Goal: Task Accomplishment & Management: Complete application form

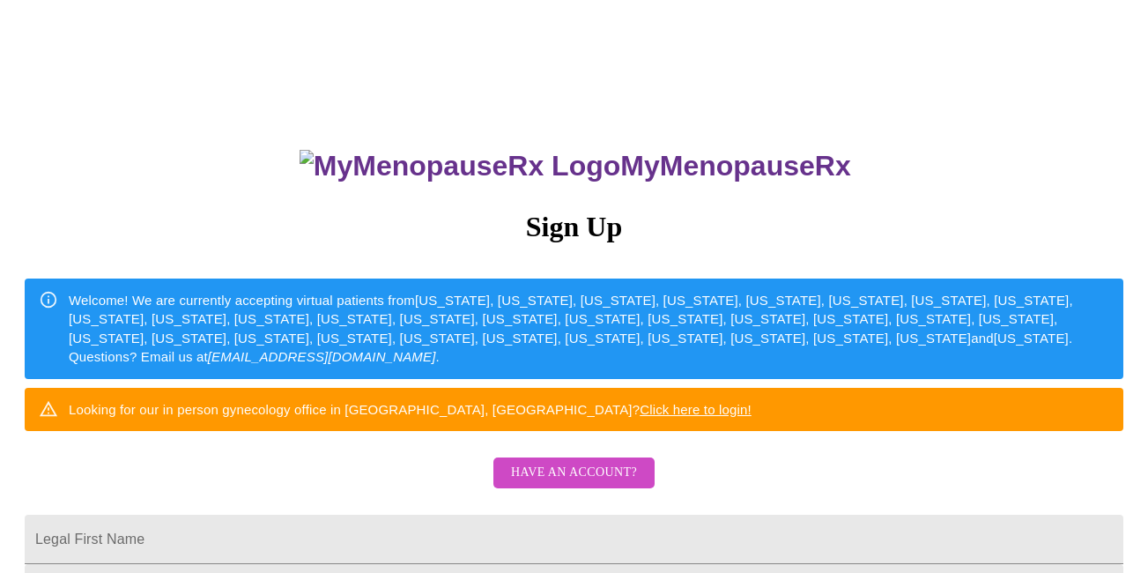
click at [589, 484] on span "Have an account?" at bounding box center [574, 473] width 126 height 22
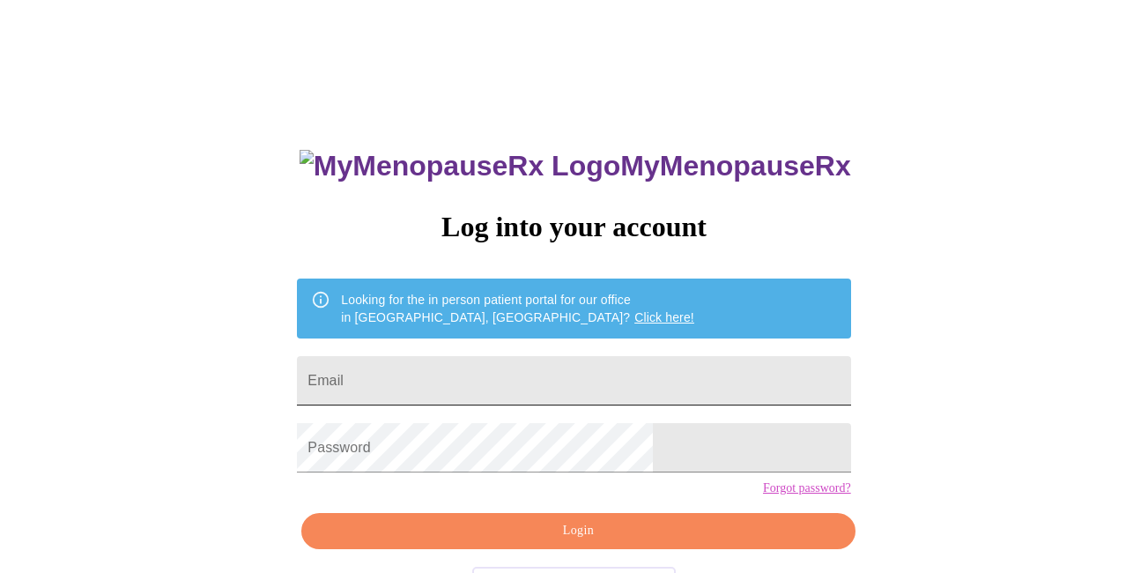
click at [460, 356] on input "Email" at bounding box center [573, 380] width 553 height 49
type input "[EMAIL_ADDRESS][DOMAIN_NAME]"
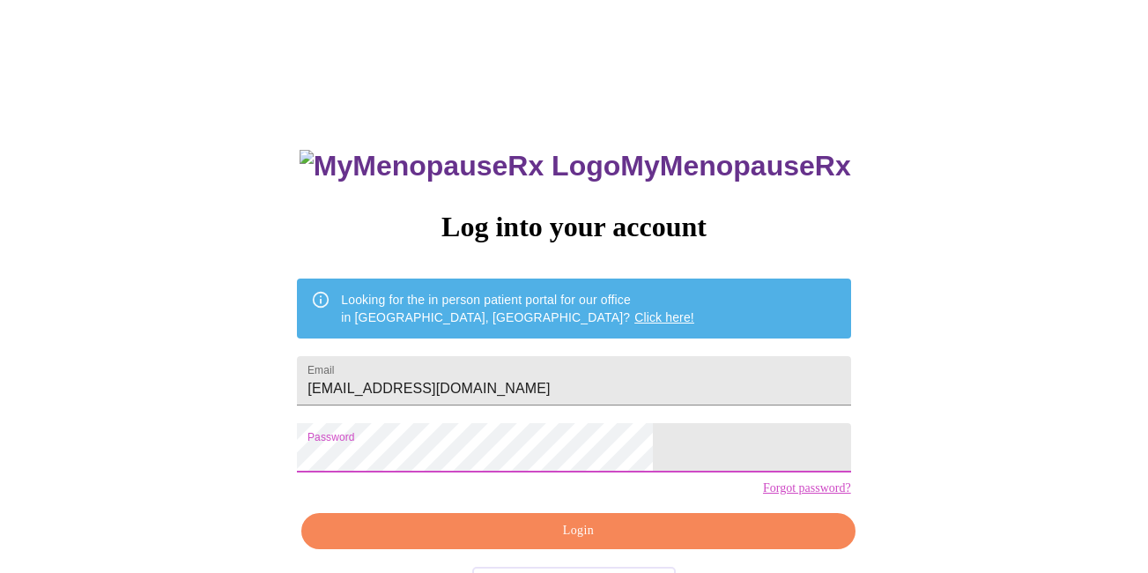
click at [995, 372] on div "MyMenopauseRx Log into your account Looking for the in person patient portal fo…" at bounding box center [574, 350] width 1134 height 687
click at [574, 542] on span "Login" at bounding box center [578, 531] width 513 height 22
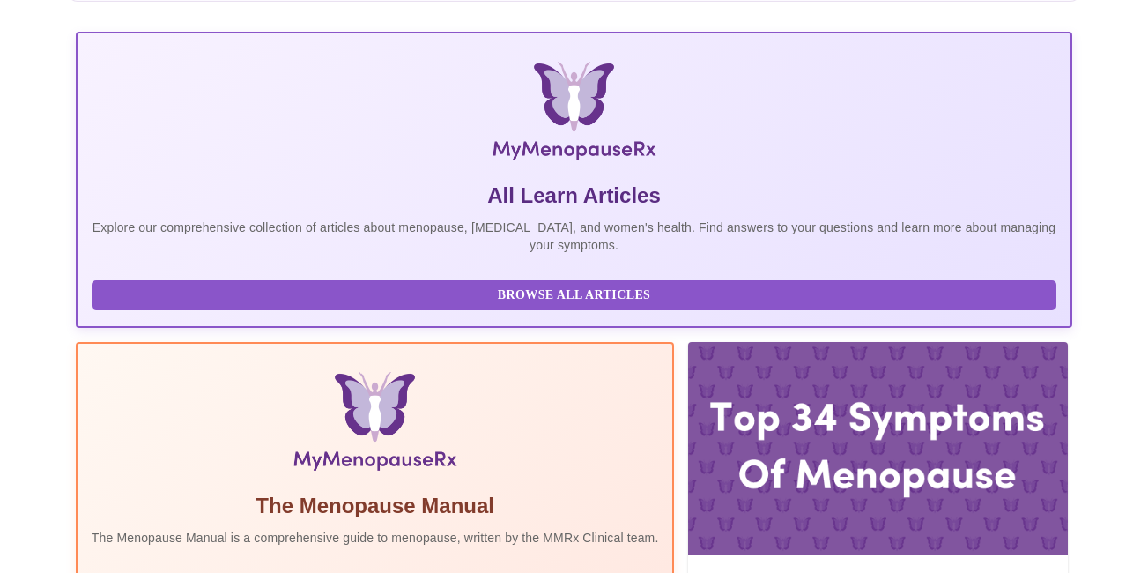
scroll to position [352, 0]
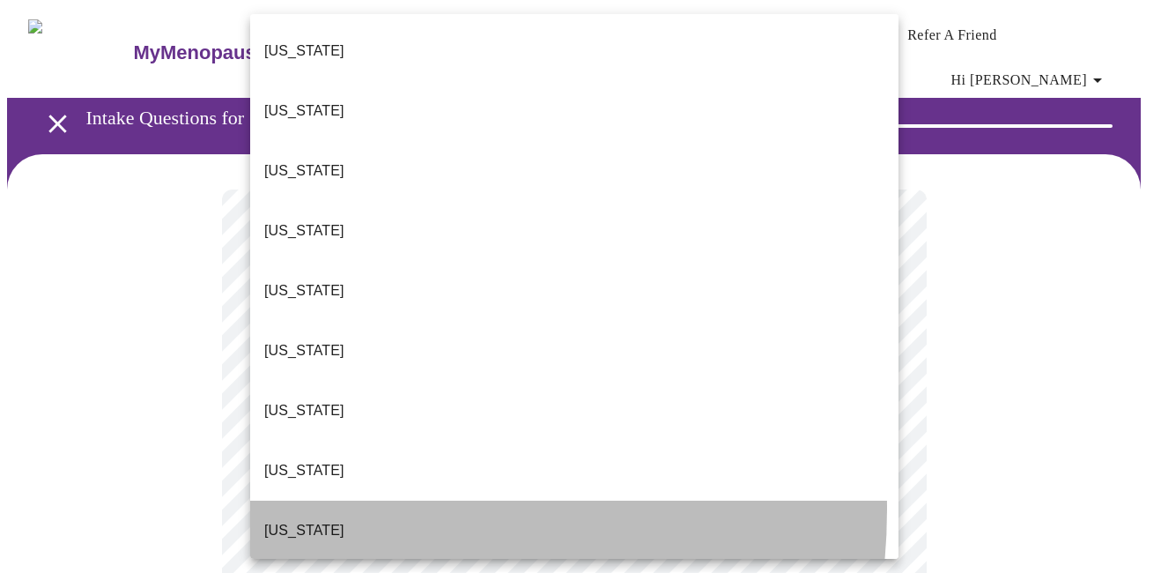
click at [318, 500] on li "[US_STATE]" at bounding box center [574, 530] width 648 height 60
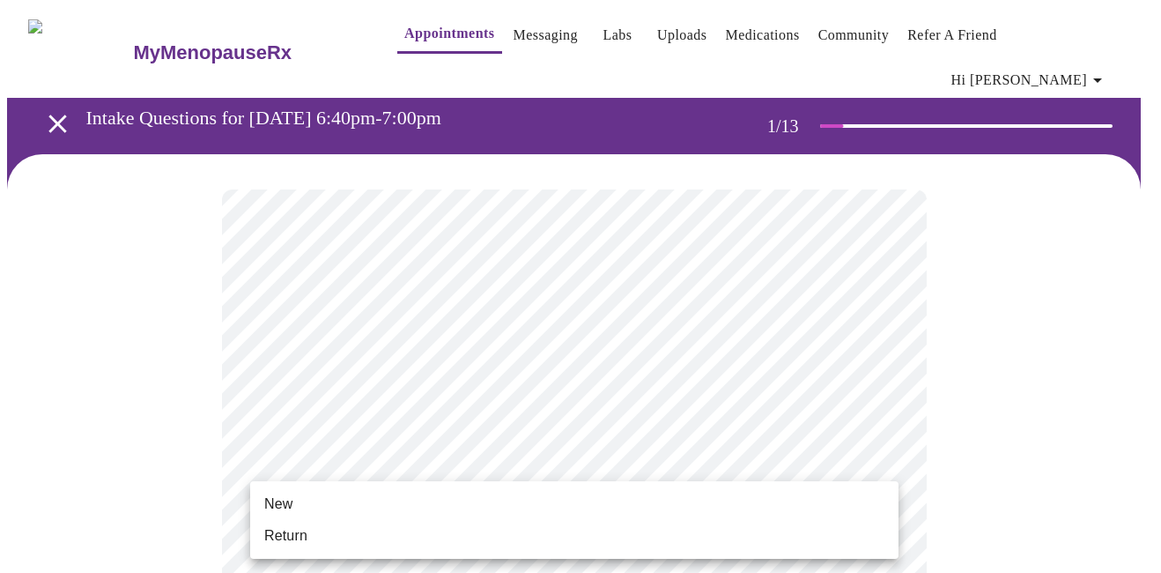
click at [318, 509] on li "New" at bounding box center [574, 504] width 648 height 32
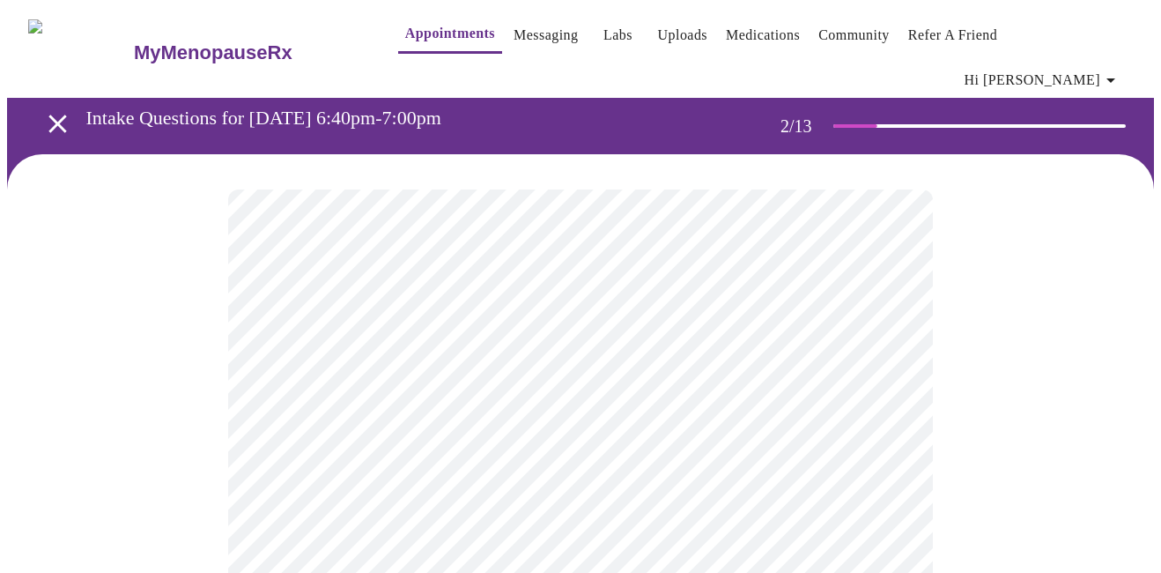
click at [879, 368] on body "MyMenopauseRx Appointments Messaging Labs Uploads Medications Community Refer a…" at bounding box center [580, 549] width 1147 height 1084
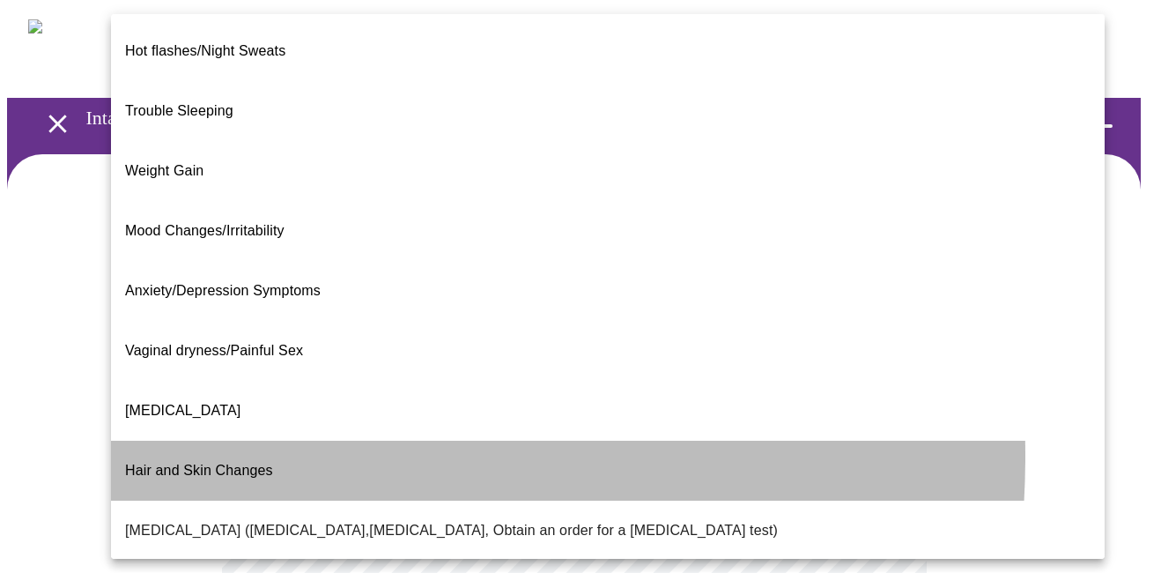
click at [224, 463] on span "Hair and Skin Changes" at bounding box center [199, 470] width 148 height 15
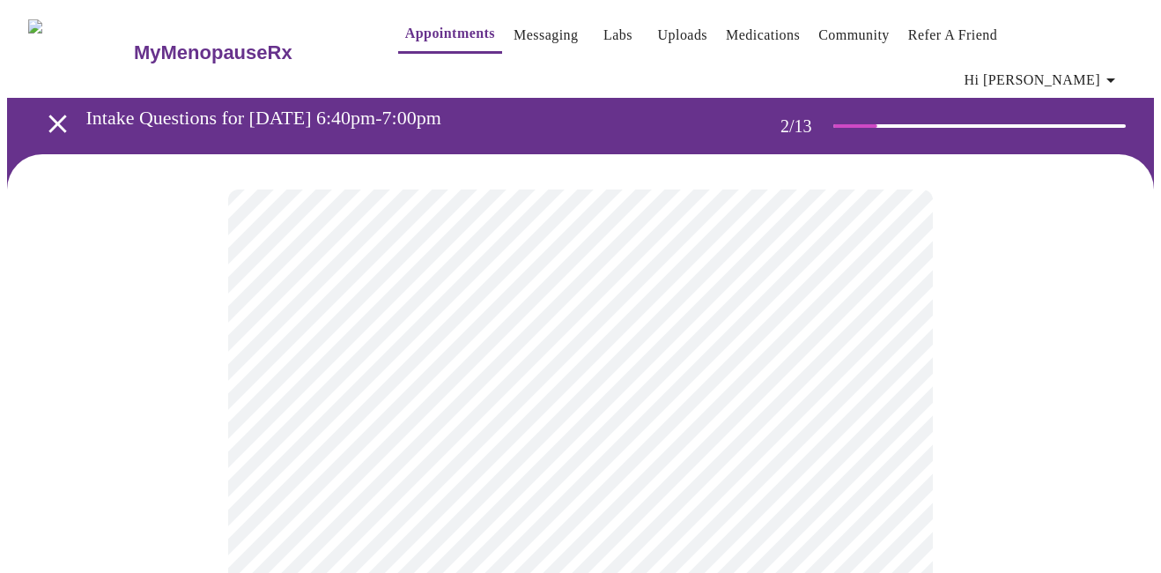
click at [479, 366] on body "MyMenopauseRx Appointments Messaging Labs Uploads Medications Community Refer a…" at bounding box center [580, 543] width 1147 height 1073
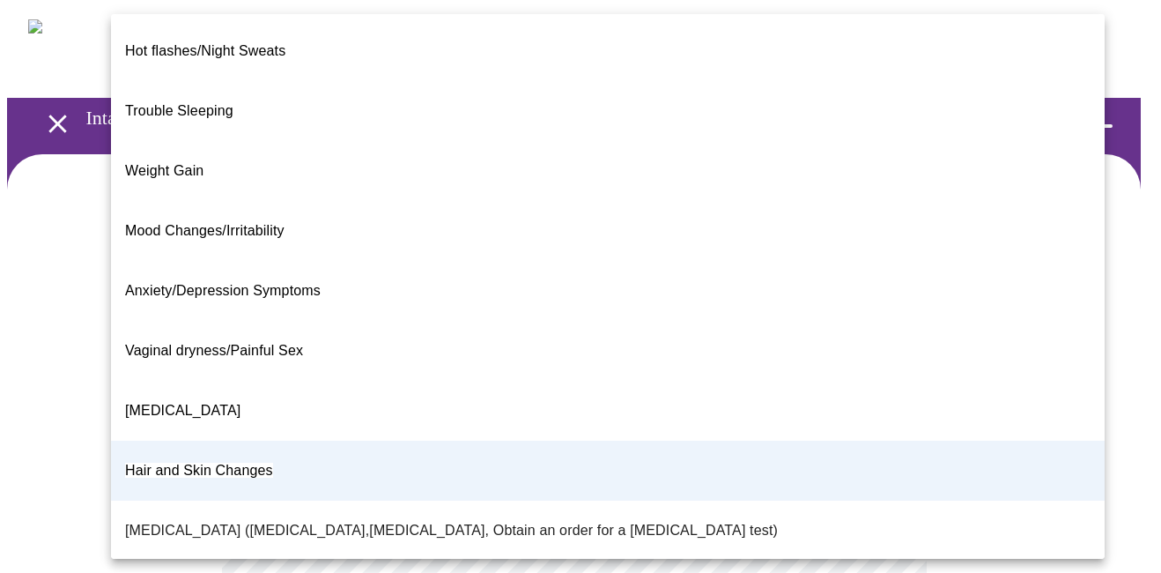
click at [189, 403] on span "[MEDICAL_DATA]" at bounding box center [182, 410] width 115 height 15
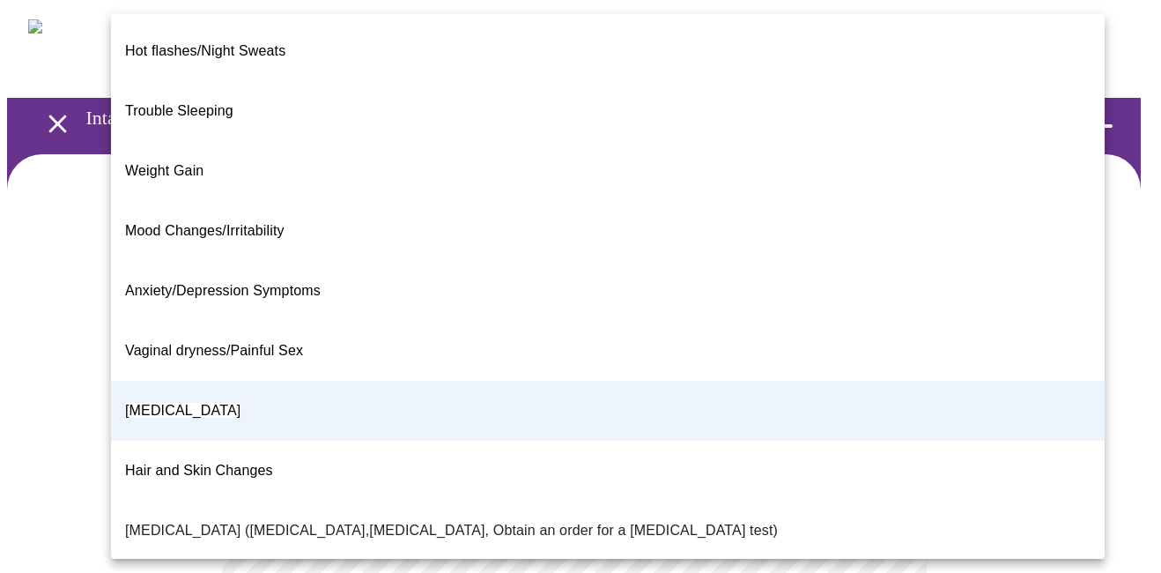
click at [574, 372] on body "MyMenopauseRx Appointments Messaging Labs Uploads Medications Community Refer a…" at bounding box center [580, 543] width 1147 height 1073
click at [1087, 233] on div at bounding box center [580, 286] width 1161 height 573
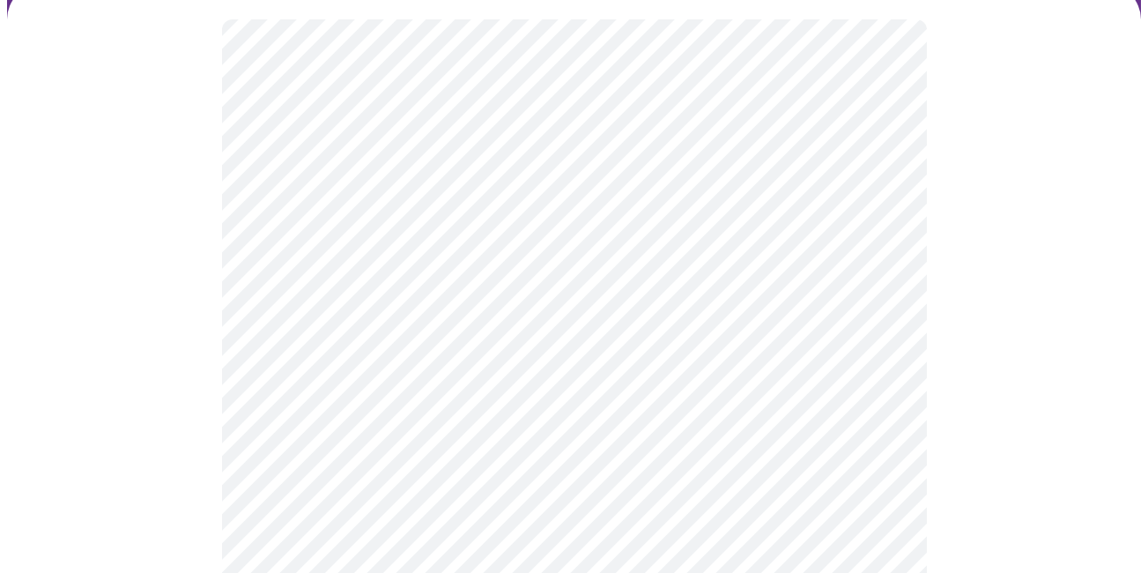
scroll to position [176, 0]
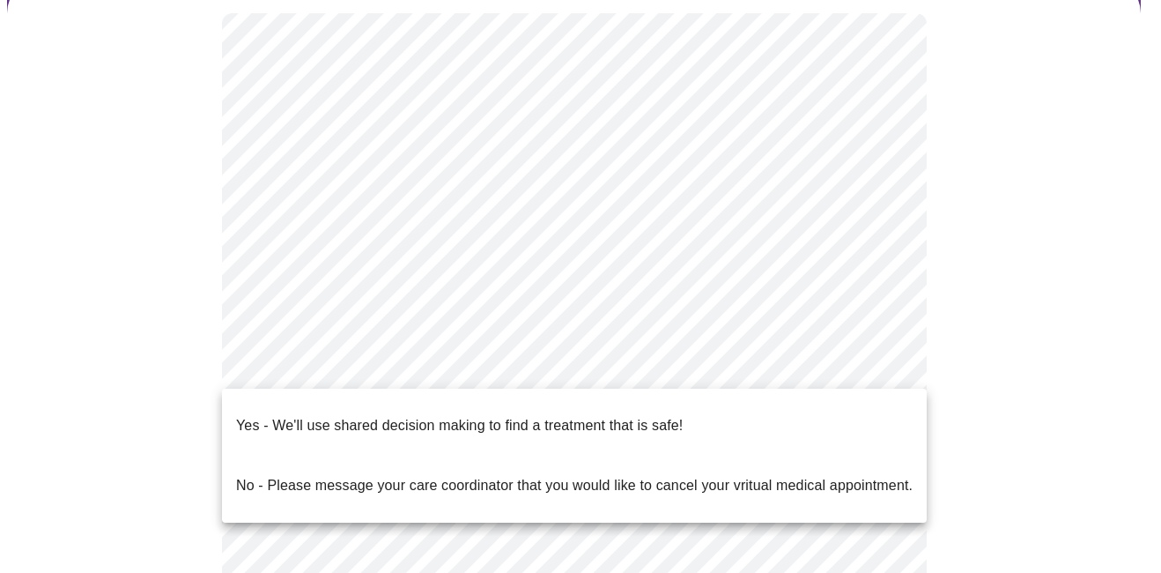
click at [503, 366] on body "MyMenopauseRx Appointments Messaging Labs Uploads Medications Community Refer a…" at bounding box center [580, 367] width 1147 height 1073
click at [631, 416] on p "Yes - We'll use shared decision making to find a treatment that is safe!" at bounding box center [459, 425] width 447 height 21
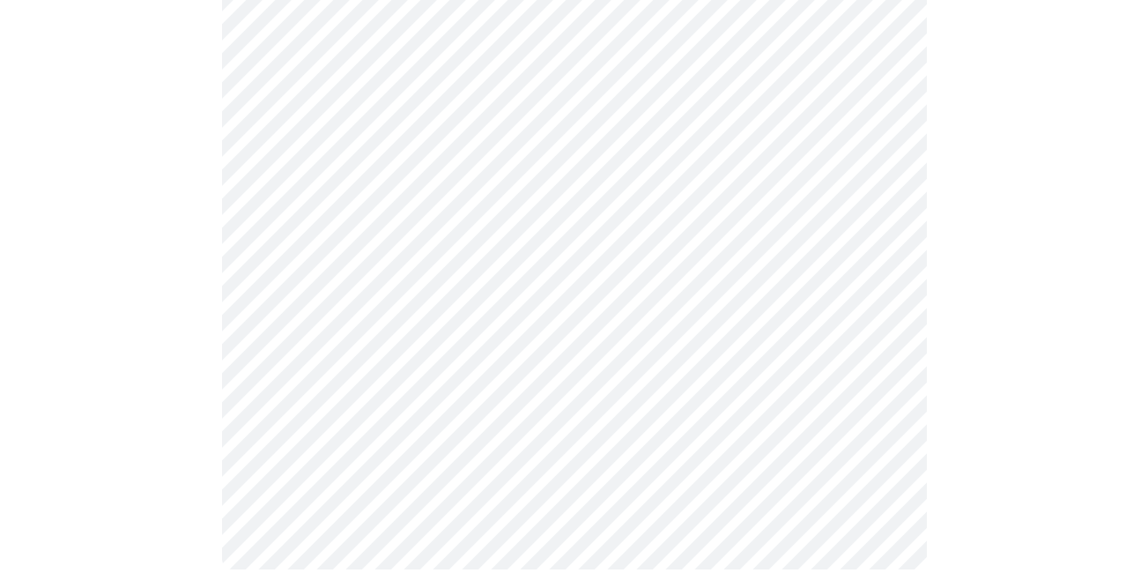
scroll to position [0, 0]
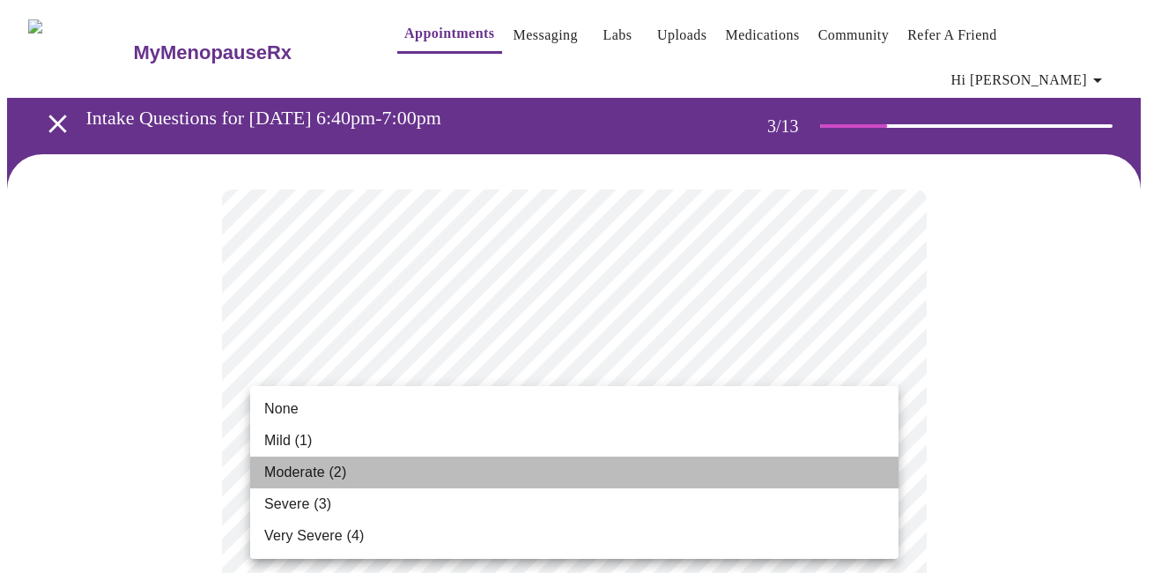
click at [304, 474] on span "Moderate (2)" at bounding box center [305, 472] width 82 height 21
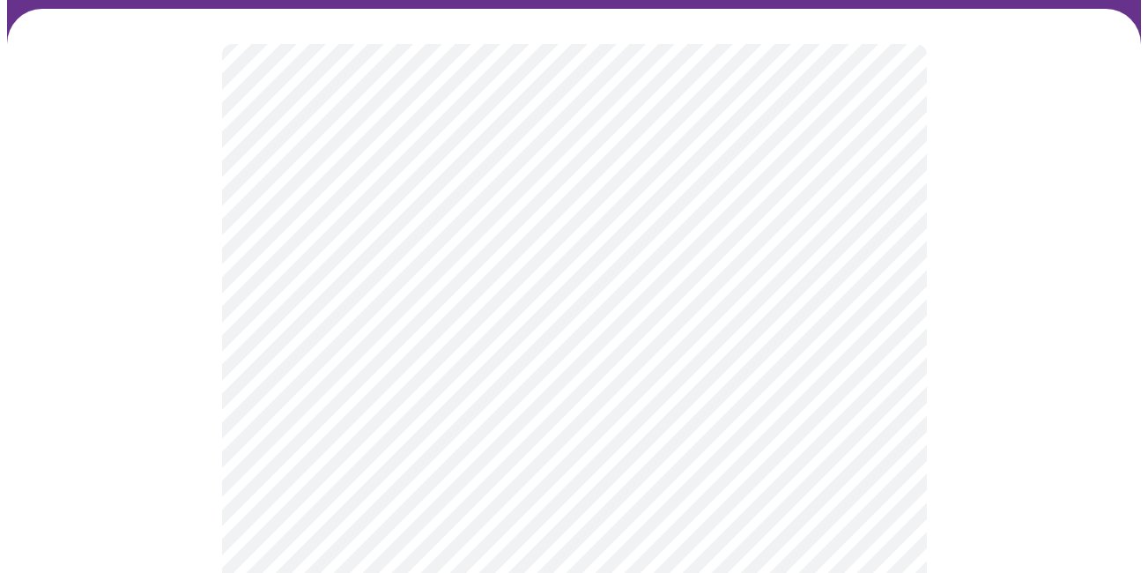
scroll to position [176, 0]
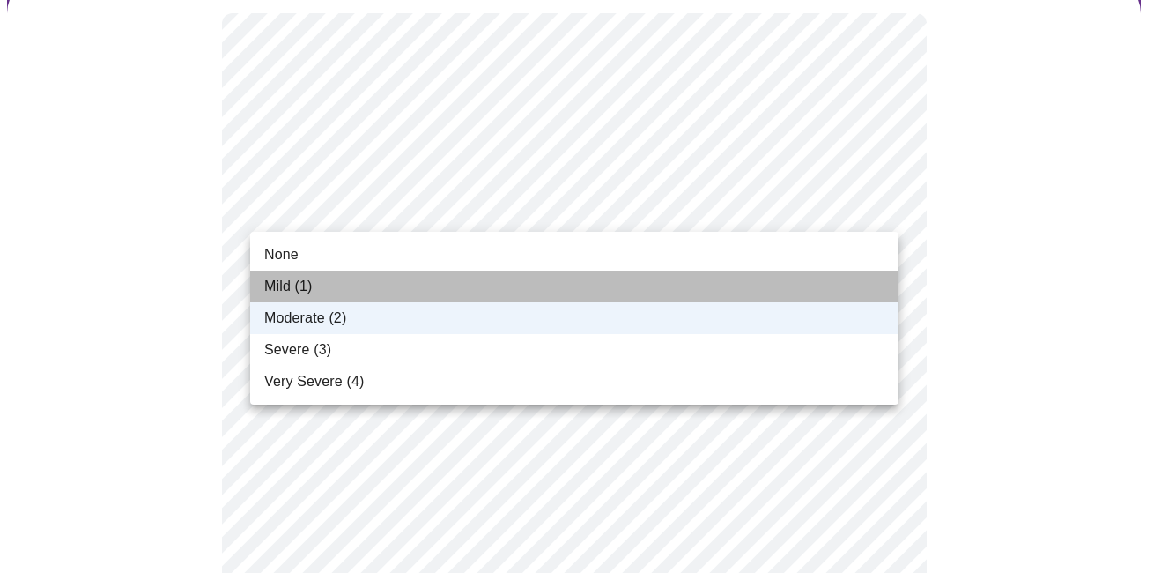
click at [301, 291] on span "Mild (1)" at bounding box center [288, 286] width 48 height 21
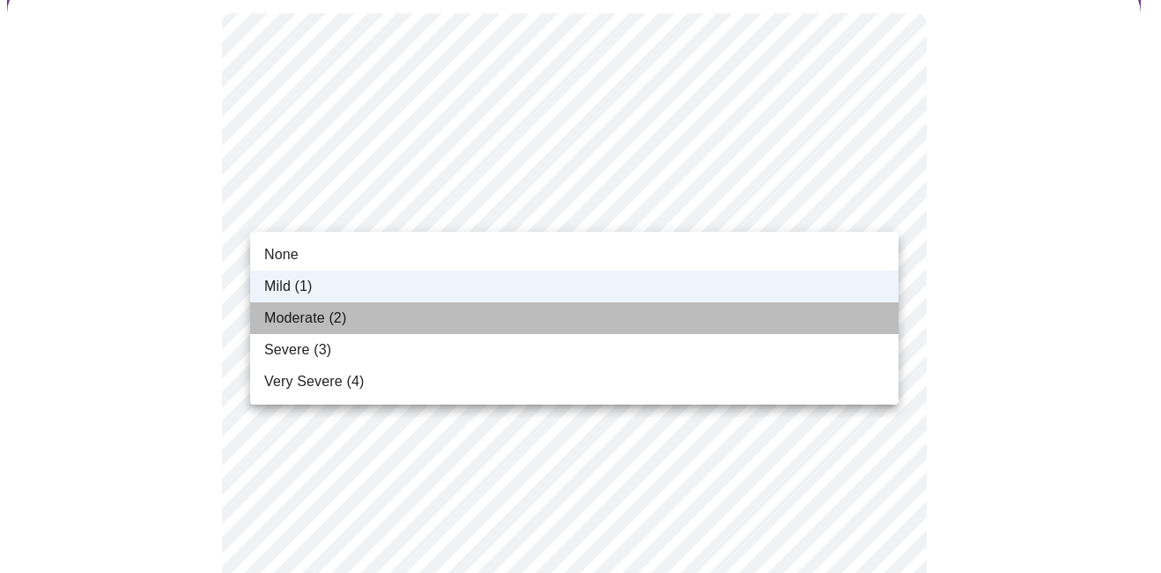
click at [307, 323] on span "Moderate (2)" at bounding box center [305, 317] width 82 height 21
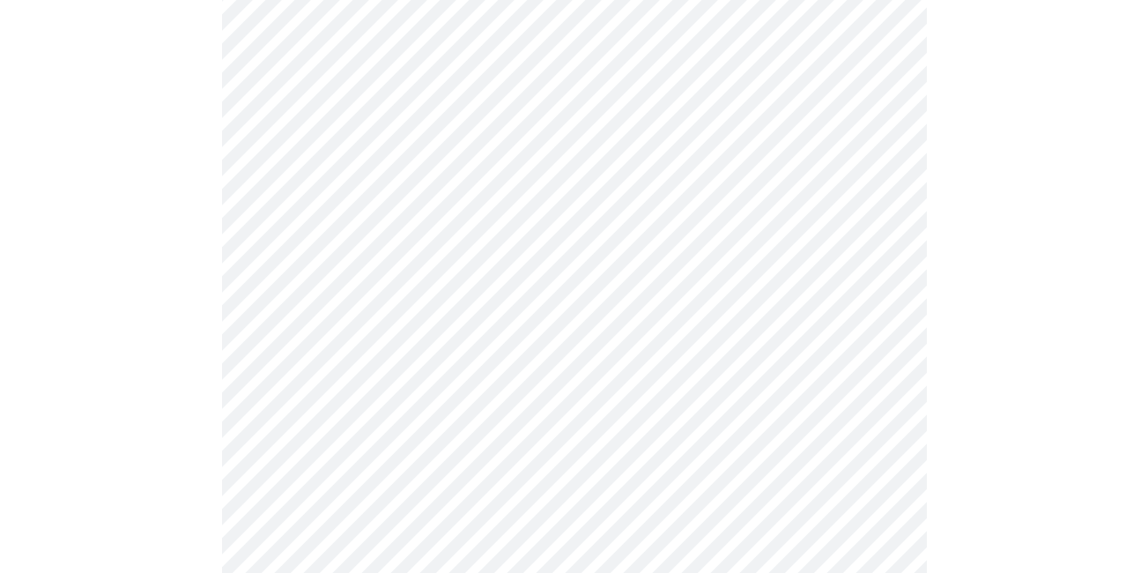
scroll to position [264, 0]
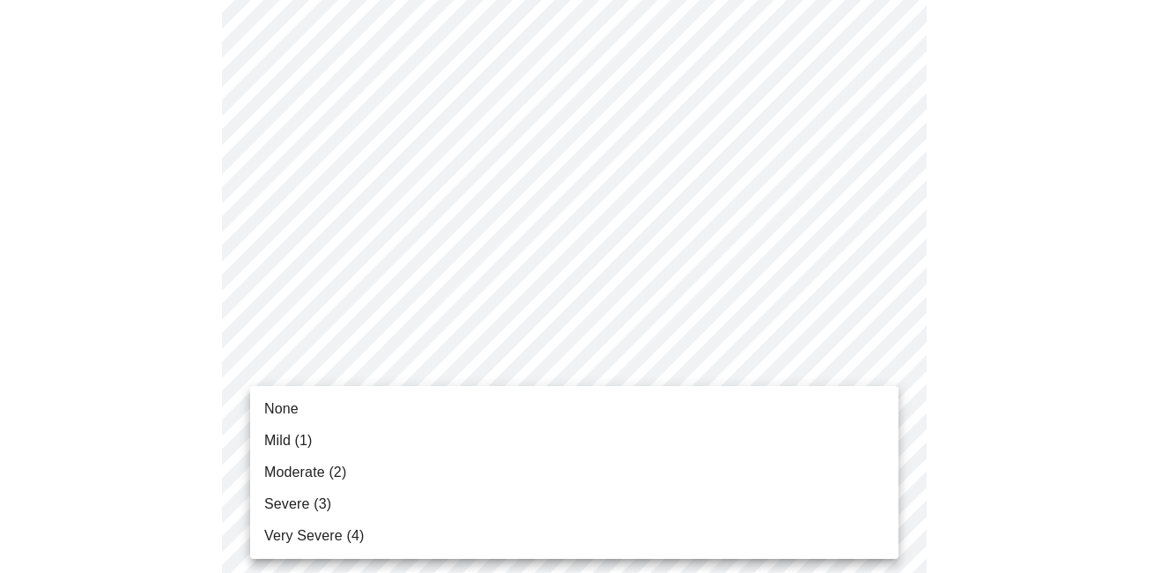
click at [295, 410] on span "None" at bounding box center [281, 408] width 34 height 21
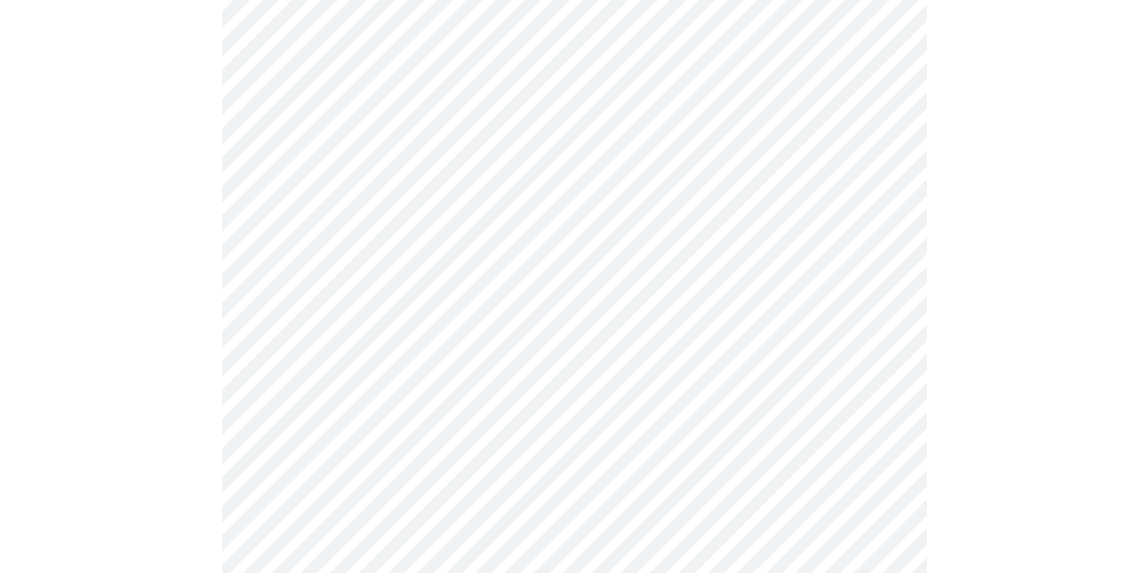
scroll to position [441, 0]
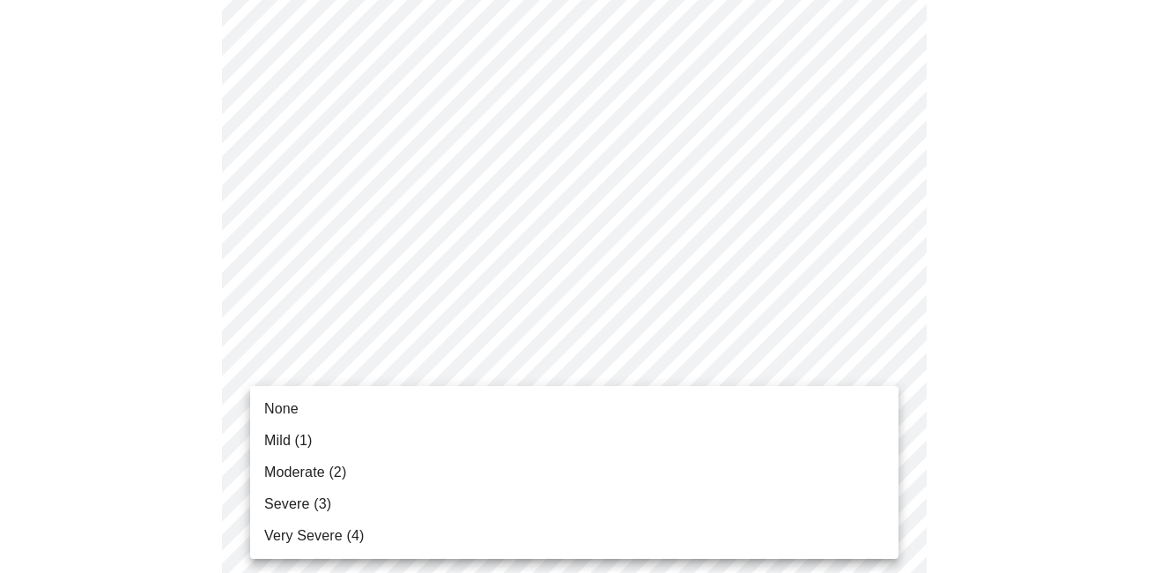
click at [285, 444] on span "Mild (1)" at bounding box center [288, 440] width 48 height 21
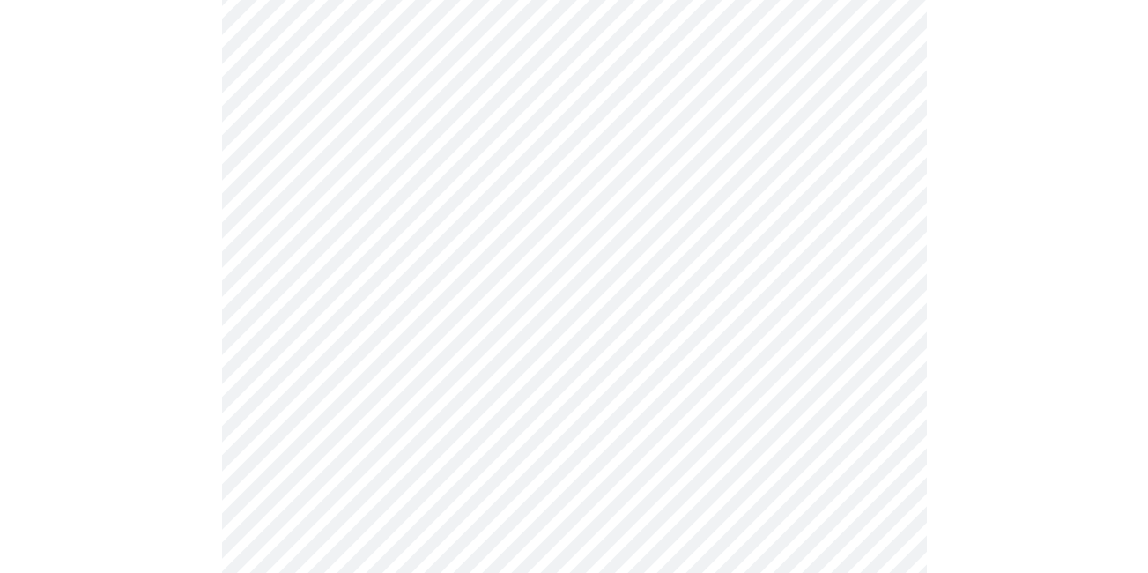
scroll to position [617, 0]
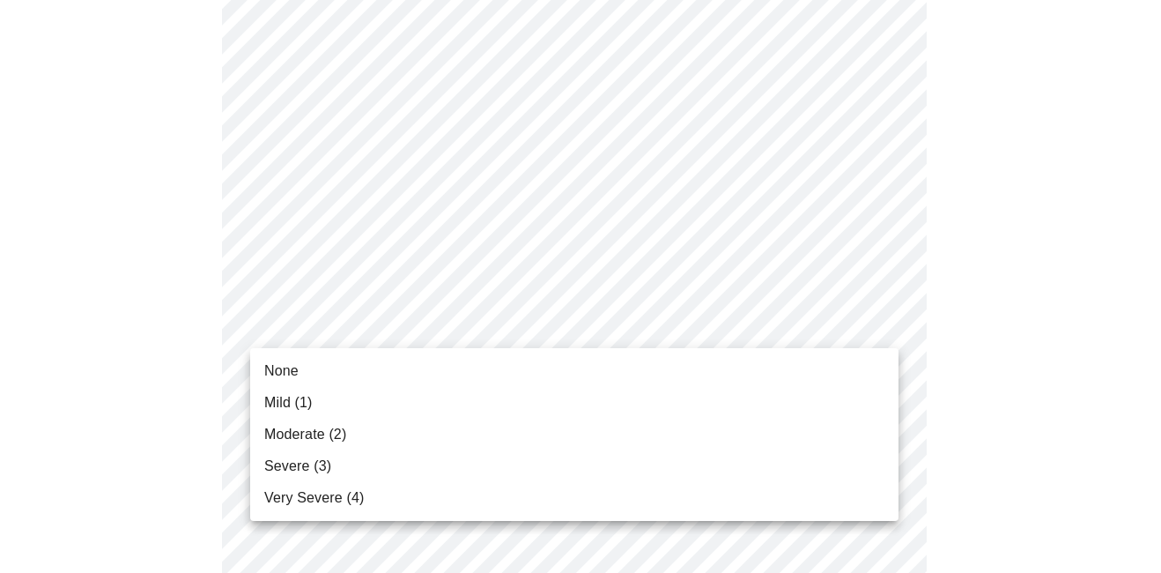
click at [337, 321] on body "MyMenopauseRx Appointments Messaging Labs Uploads Medications Community Refer a…" at bounding box center [580, 537] width 1147 height 2294
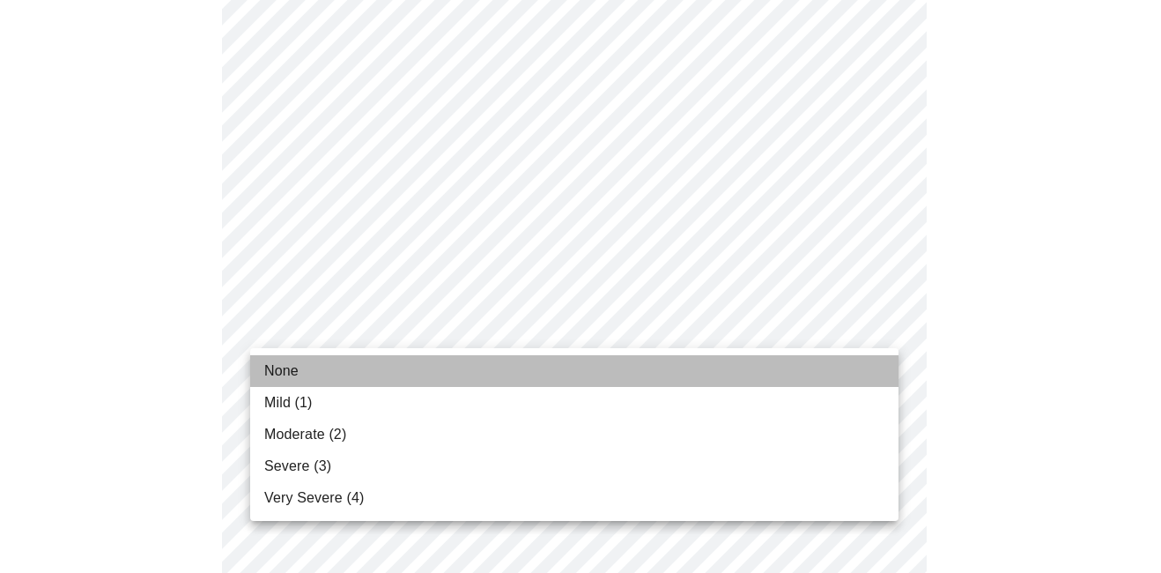
click at [292, 368] on span "None" at bounding box center [281, 370] width 34 height 21
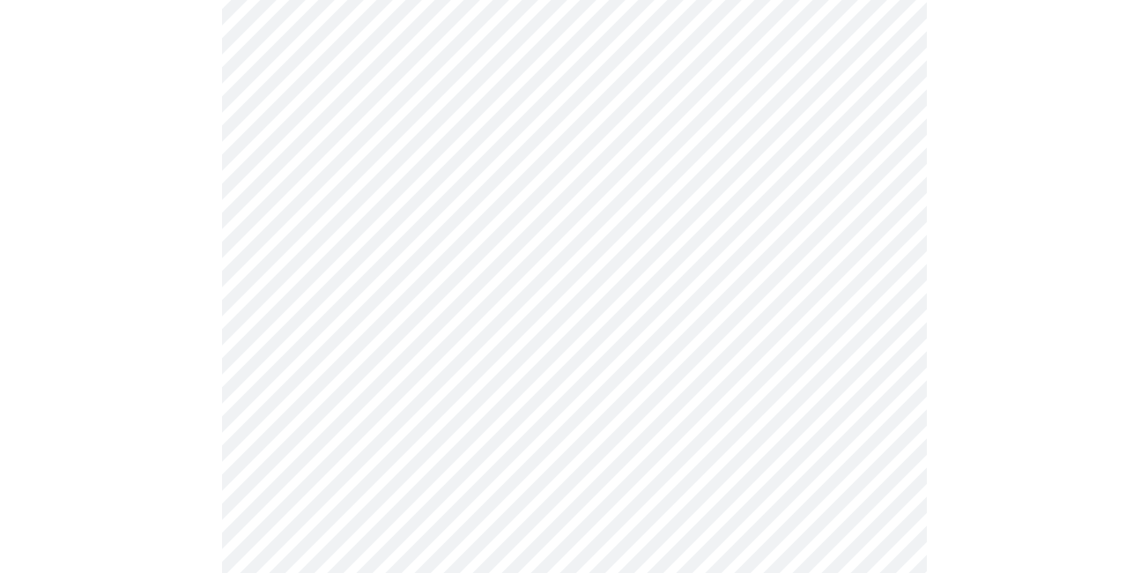
scroll to position [705, 0]
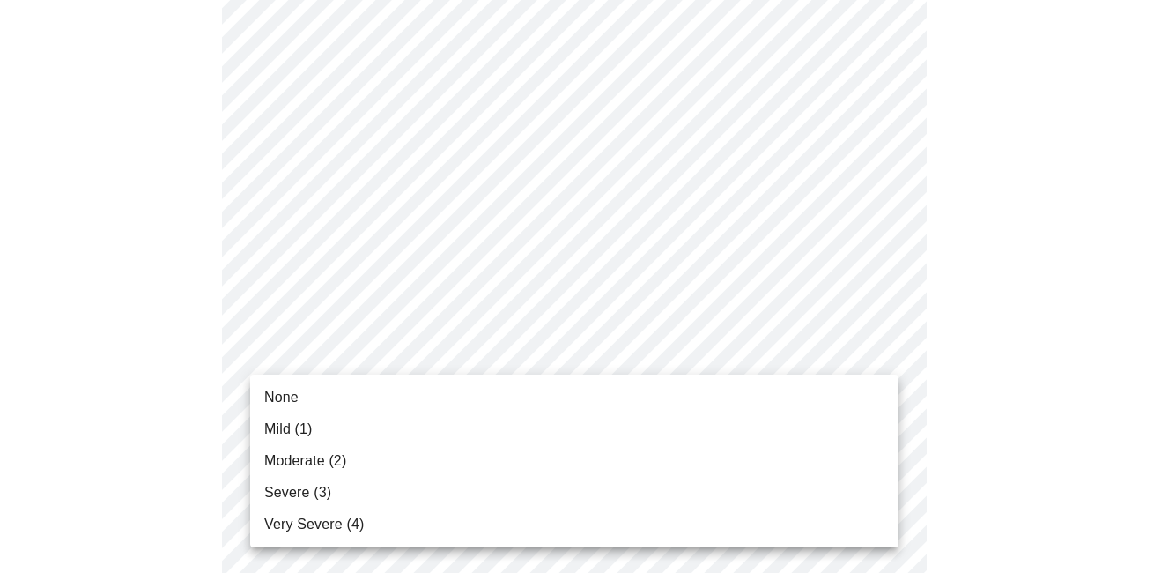
click at [339, 359] on body "MyMenopauseRx Appointments Messaging Labs Uploads Medications Community Refer a…" at bounding box center [580, 436] width 1147 height 2269
click at [301, 398] on li "None" at bounding box center [574, 397] width 648 height 32
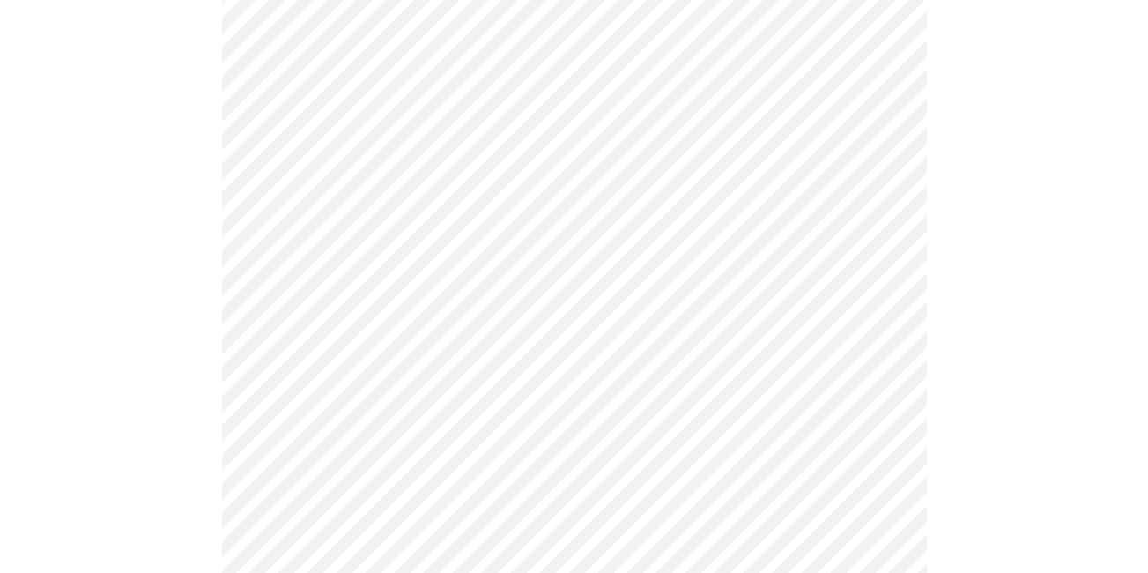
scroll to position [793, 0]
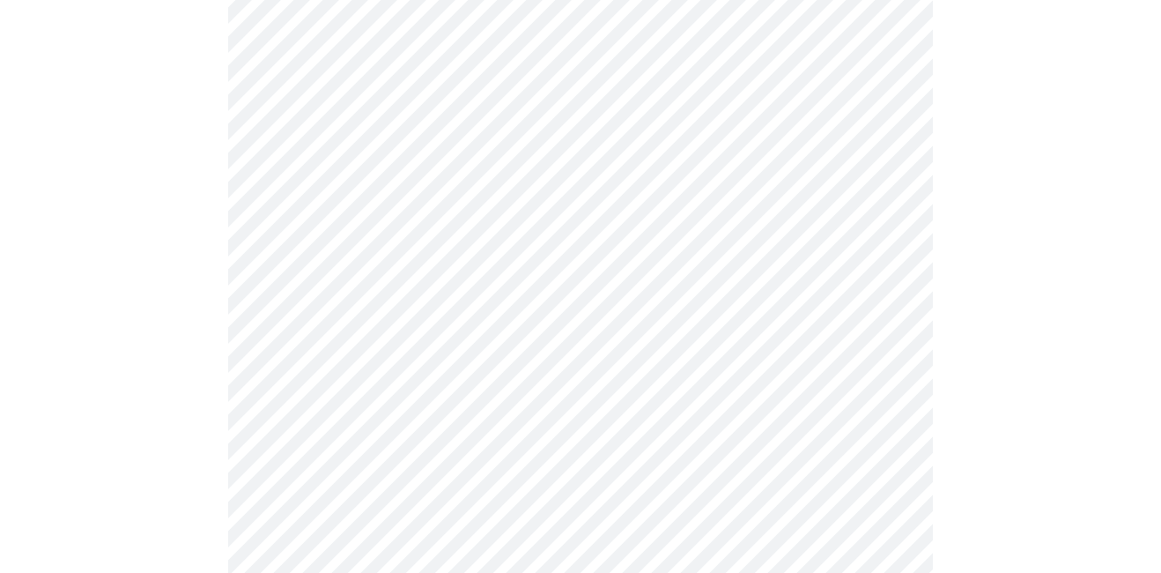
click at [331, 396] on body "MyMenopauseRx Appointments Messaging Labs Uploads Medications Community Refer a…" at bounding box center [580, 336] width 1147 height 2245
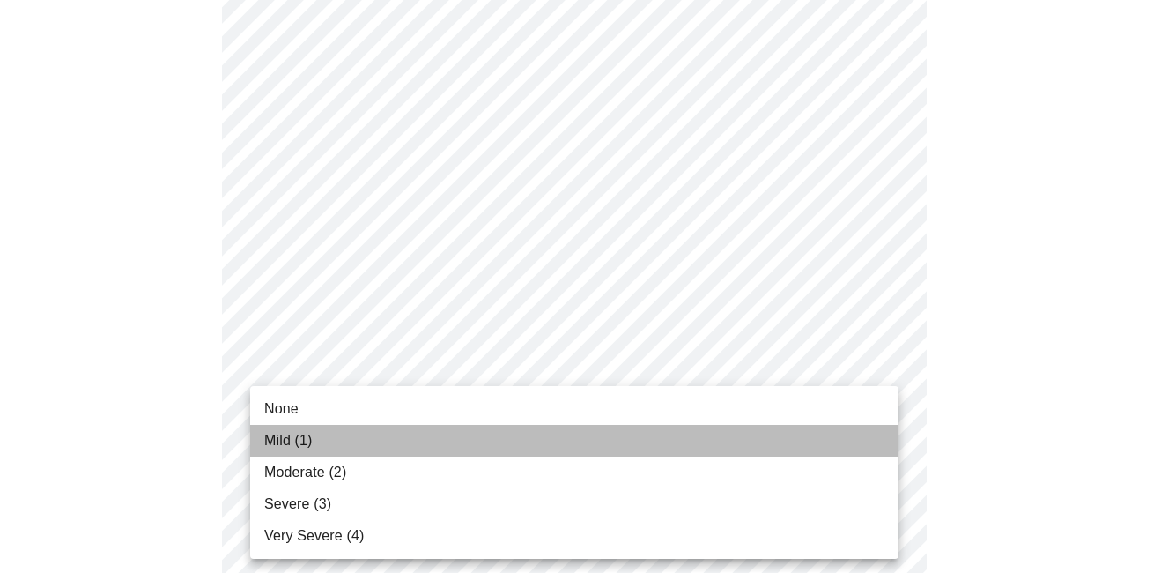
click at [310, 441] on span "Mild (1)" at bounding box center [288, 440] width 48 height 21
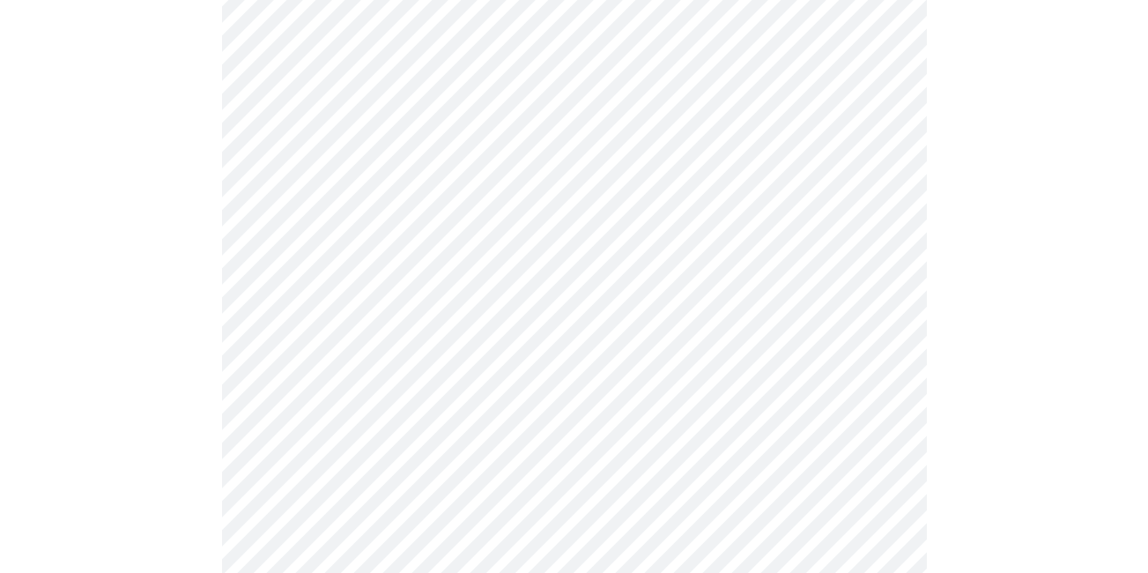
scroll to position [969, 0]
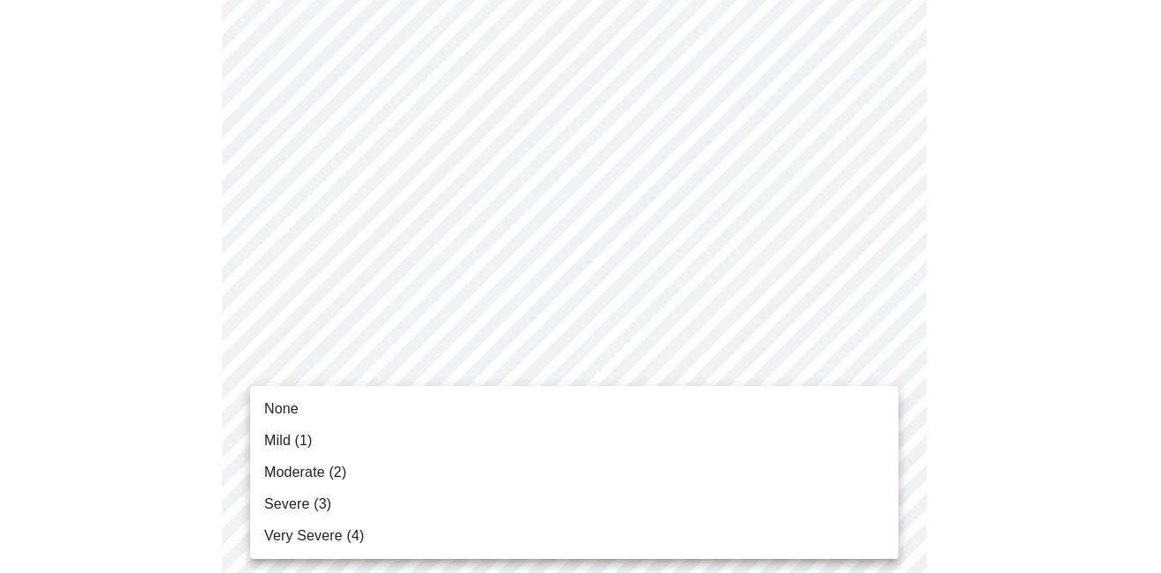
click at [325, 380] on body "MyMenopauseRx Appointments Messaging Labs Uploads Medications Community Refer a…" at bounding box center [580, 148] width 1147 height 2220
click at [279, 530] on span "Very Severe (4)" at bounding box center [314, 535] width 100 height 21
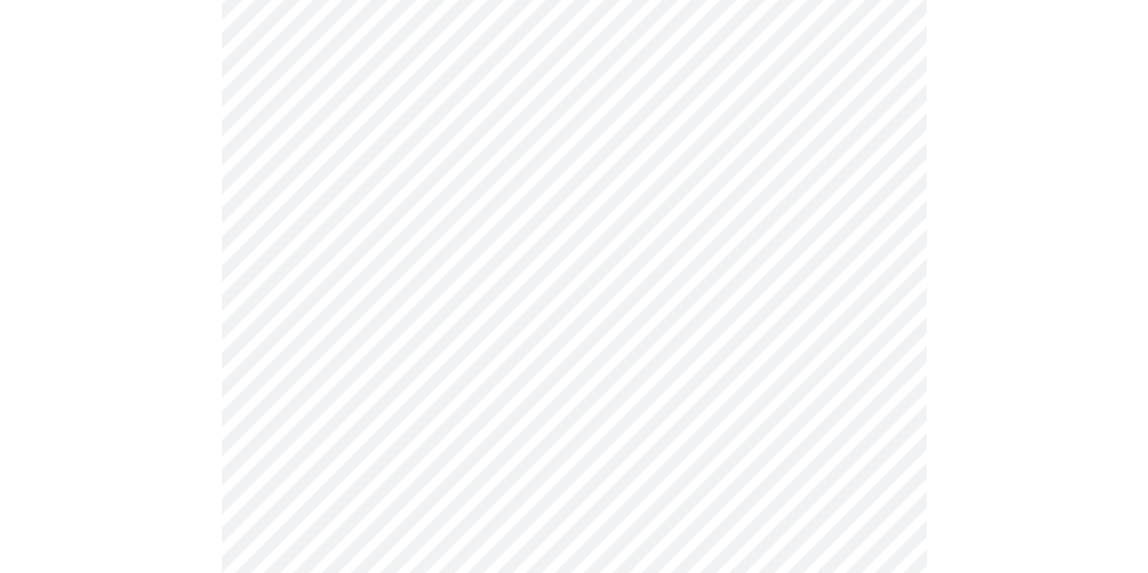
scroll to position [1233, 0]
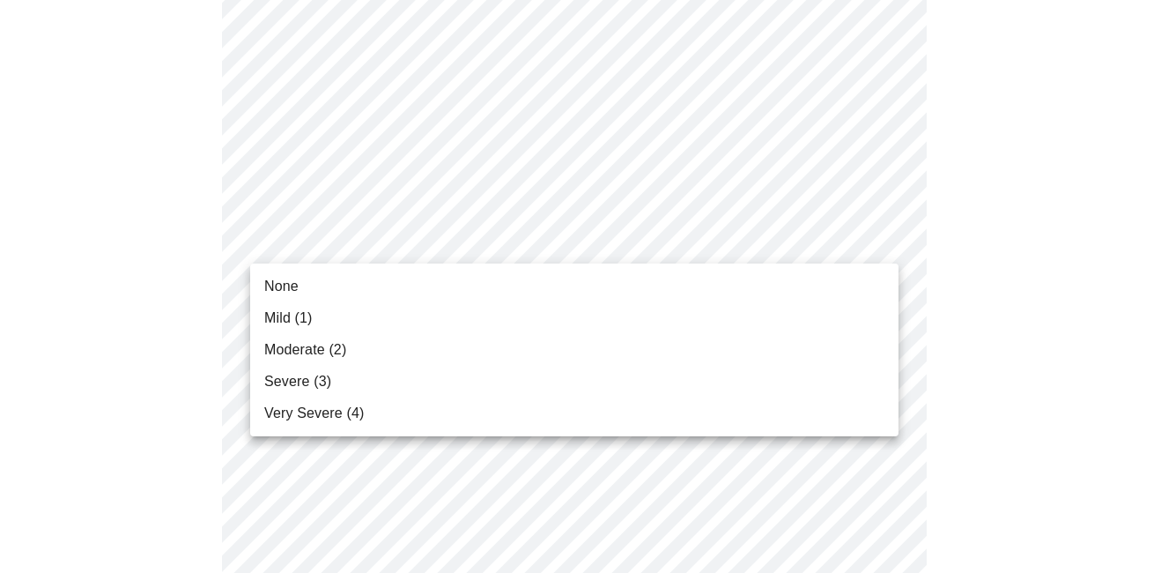
click at [307, 284] on li "None" at bounding box center [574, 286] width 648 height 32
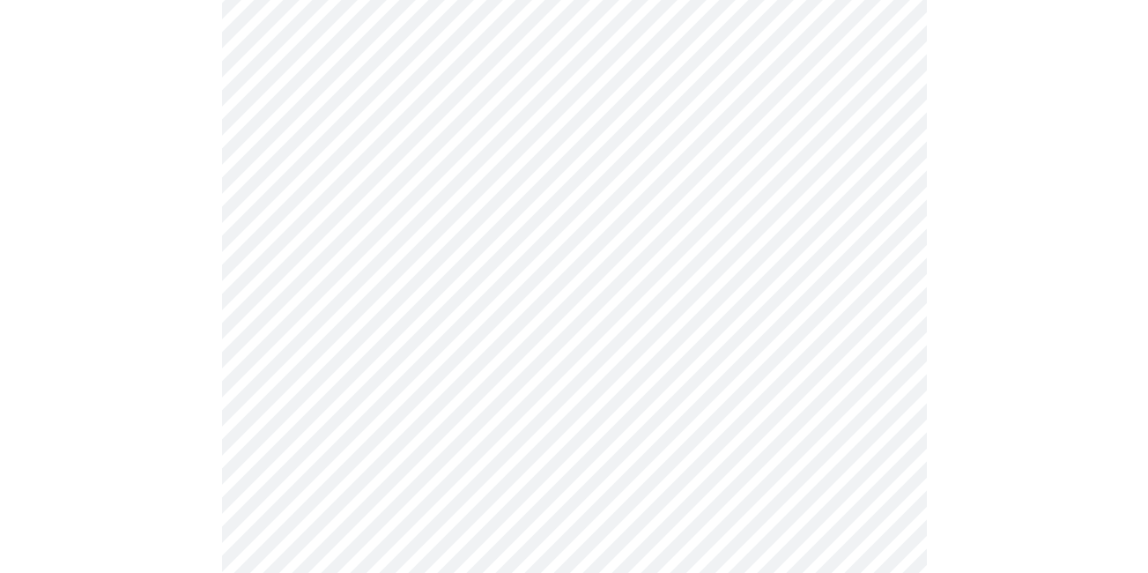
scroll to position [1322, 0]
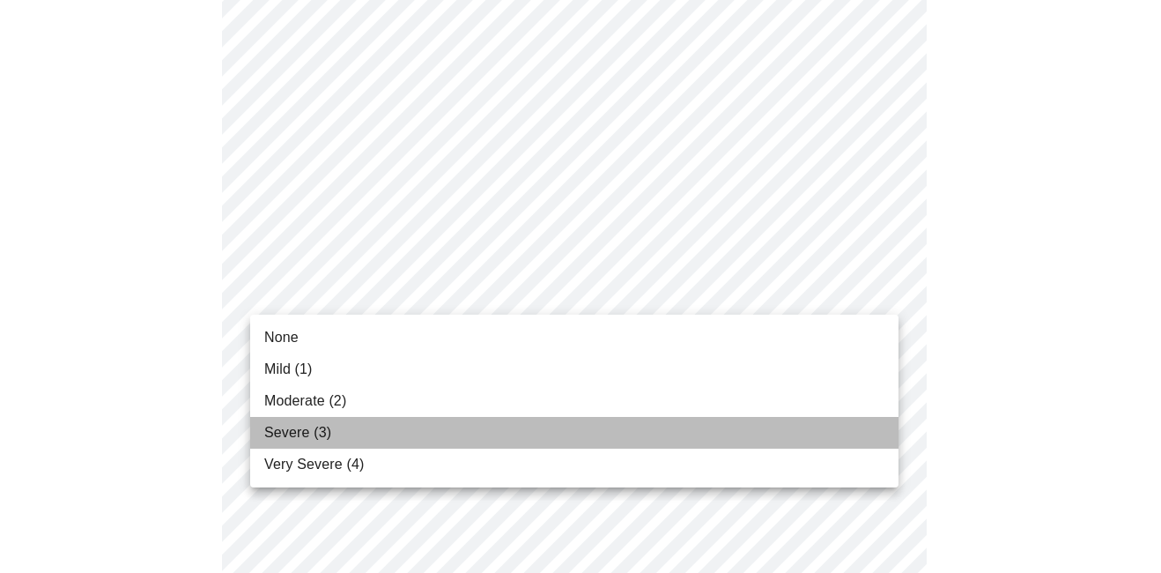
click at [315, 429] on span "Severe (3)" at bounding box center [297, 432] width 67 height 21
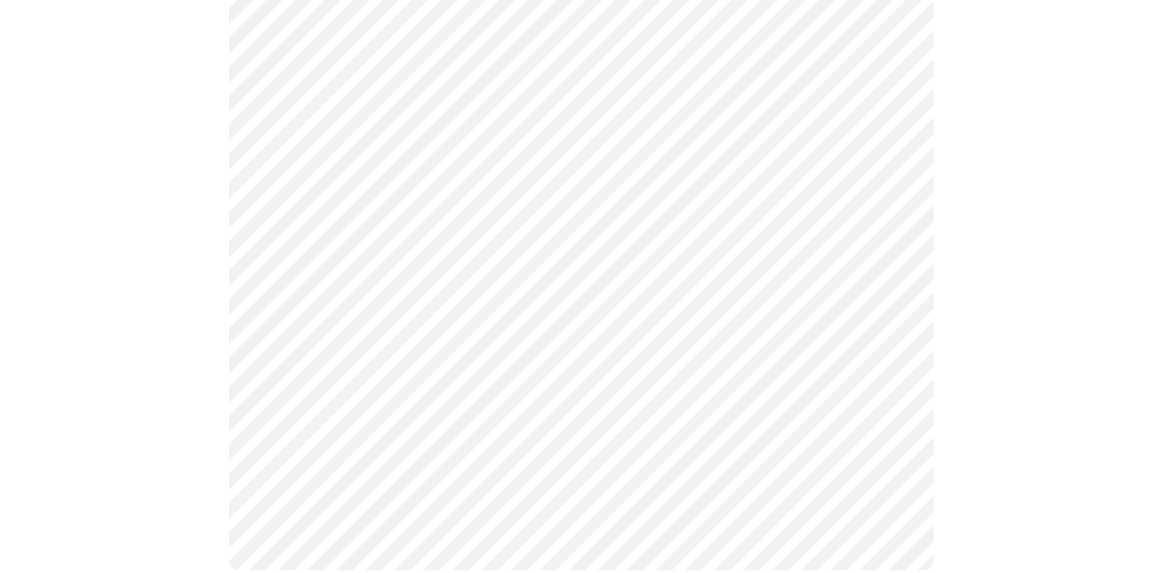
scroll to position [1549, 0]
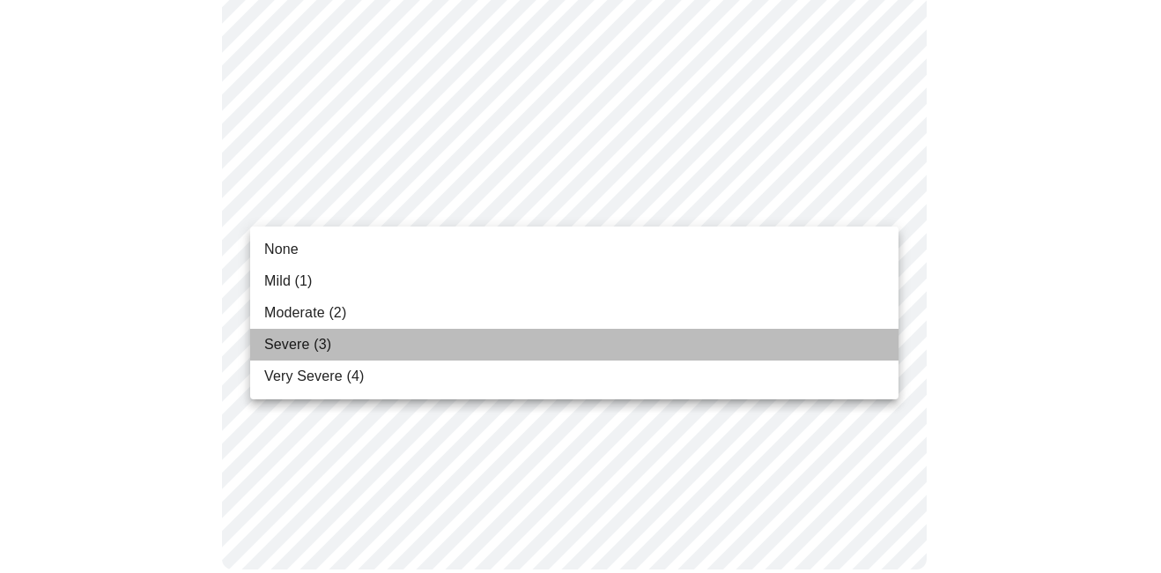
click at [286, 345] on span "Severe (3)" at bounding box center [297, 344] width 67 height 21
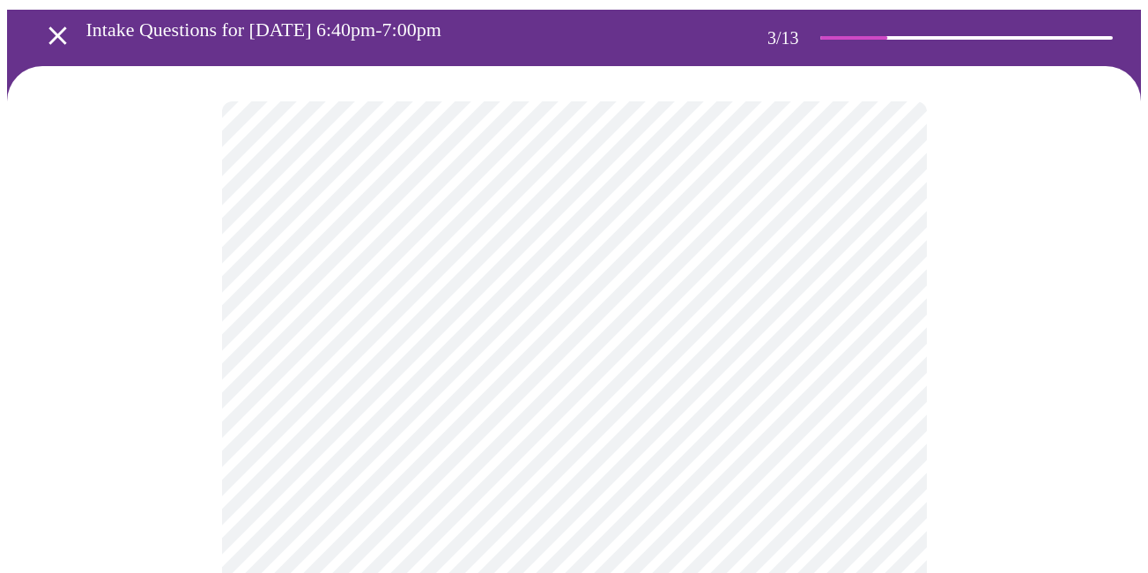
scroll to position [176, 0]
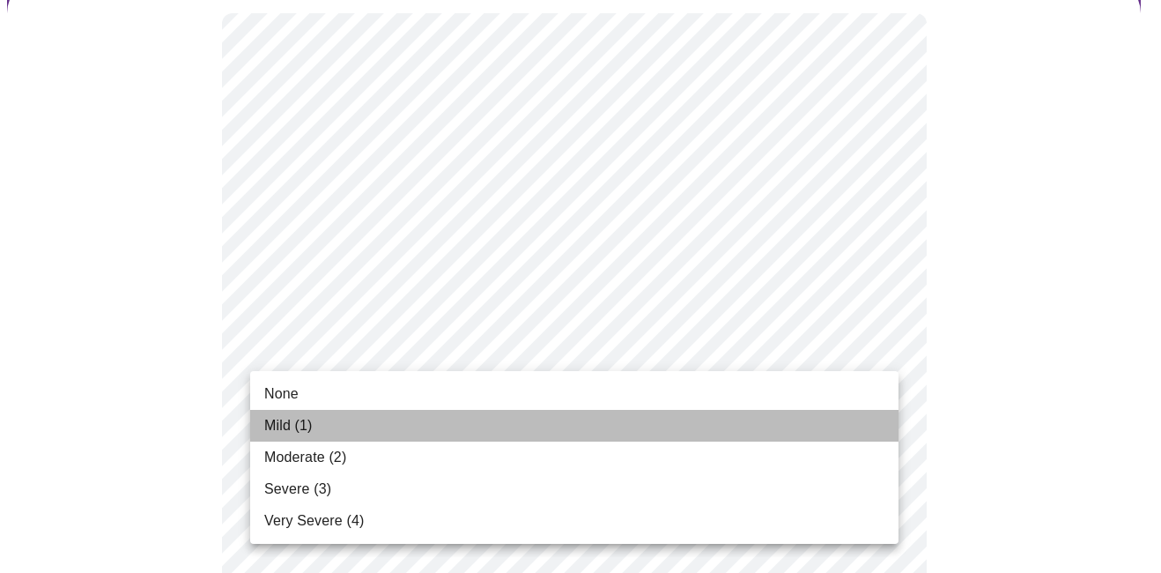
click at [312, 430] on span "Mild (1)" at bounding box center [288, 425] width 48 height 21
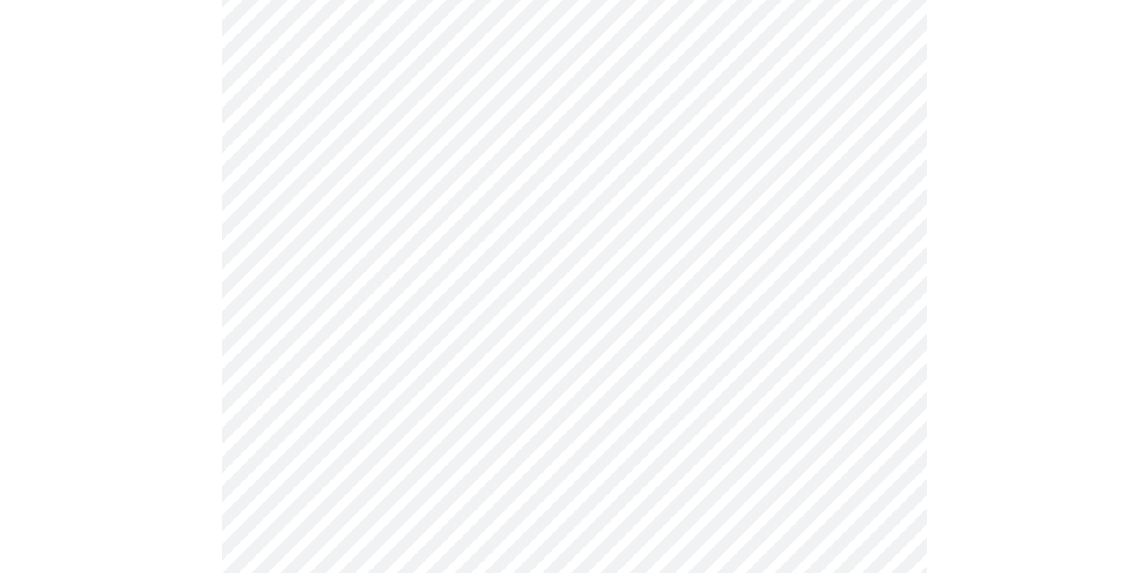
scroll to position [705, 0]
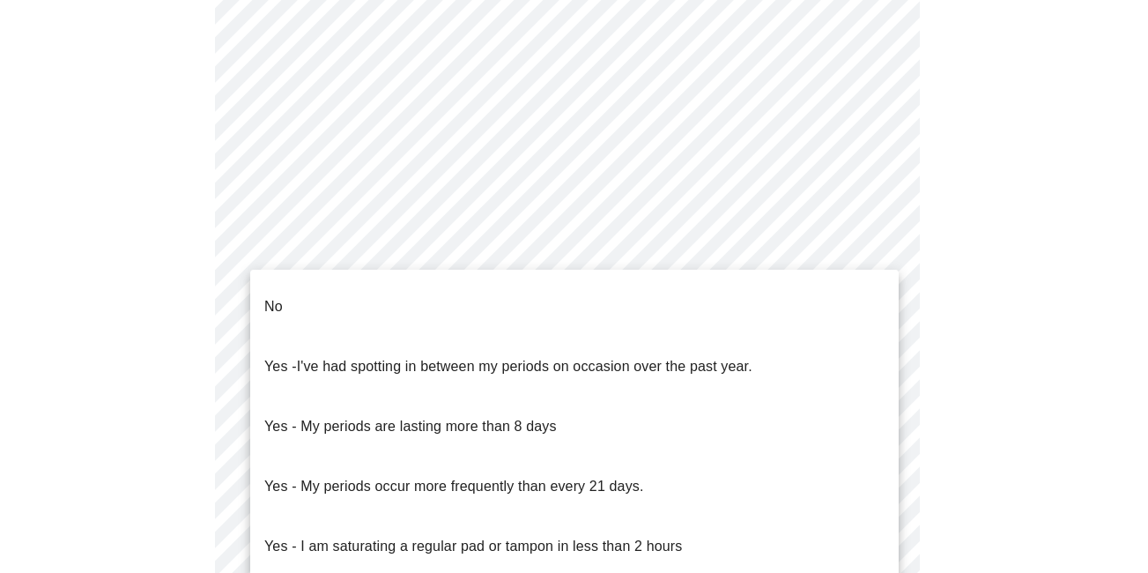
click at [277, 374] on body "MyMenopauseRx Appointments Messaging Labs Uploads Medications Community Refer a…" at bounding box center [574, 184] width 1134 height 1764
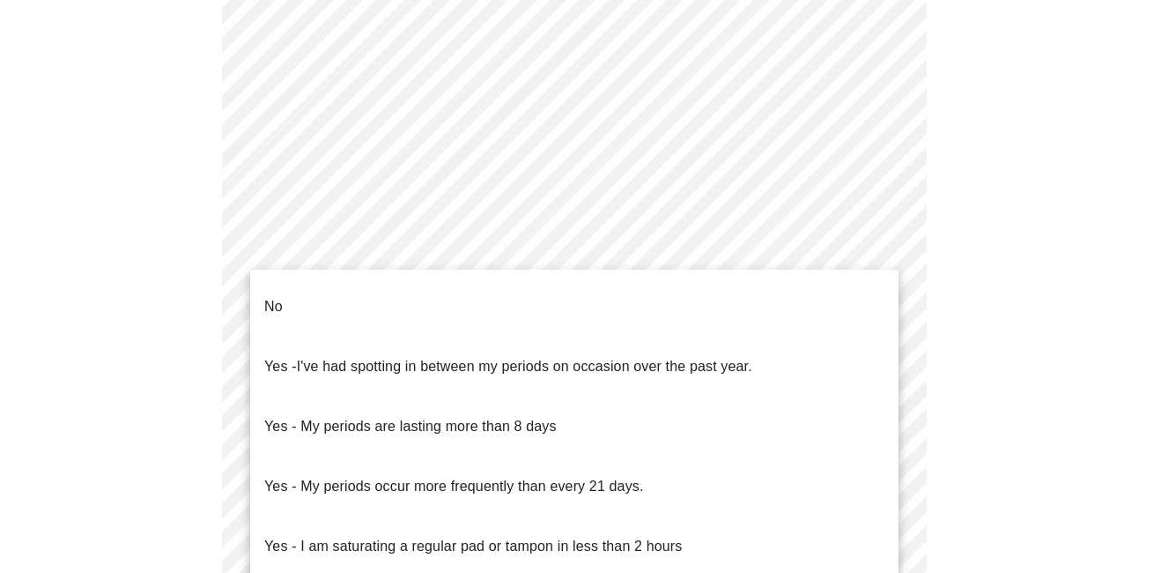
click at [288, 297] on li "No" at bounding box center [574, 307] width 648 height 60
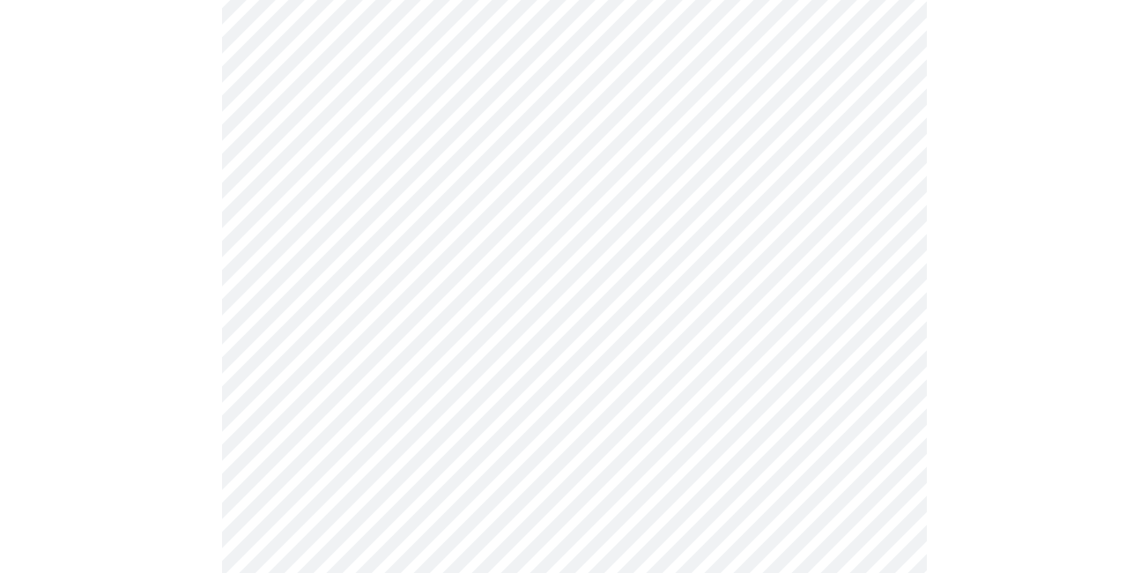
scroll to position [793, 0]
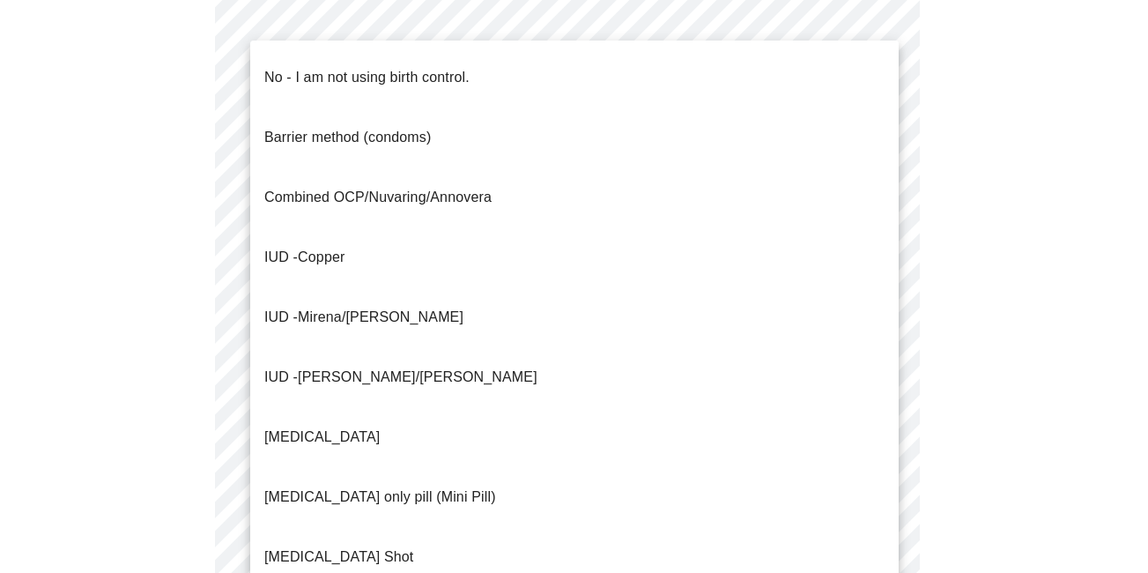
click at [323, 425] on body "MyMenopauseRx Appointments Messaging Labs Uploads Medications Community Refer a…" at bounding box center [574, 90] width 1134 height 1753
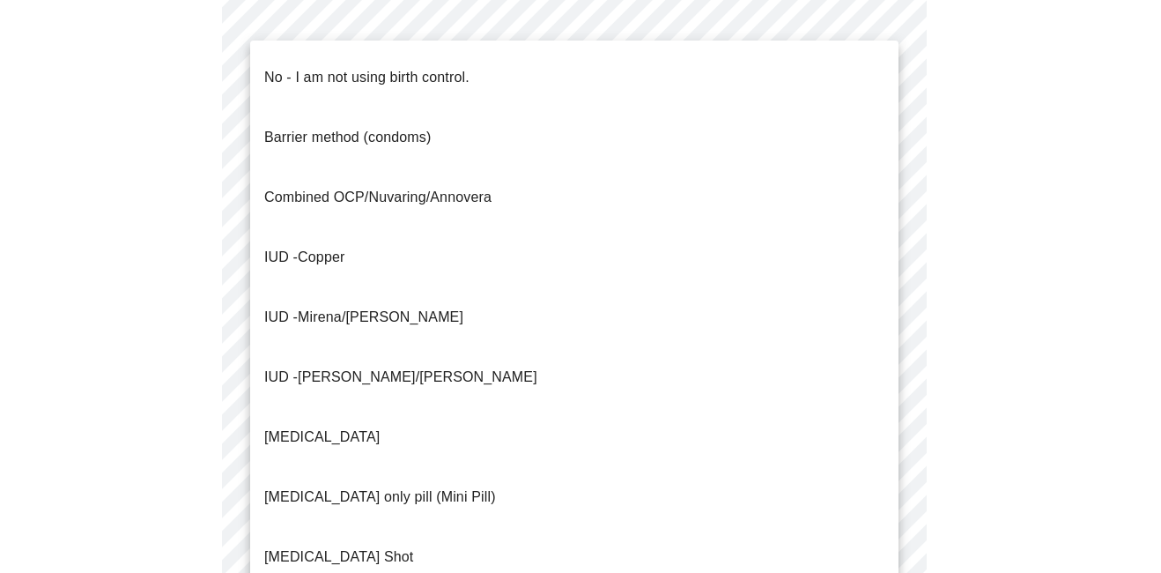
click at [319, 67] on p "No - I am not using birth control." at bounding box center [366, 77] width 205 height 21
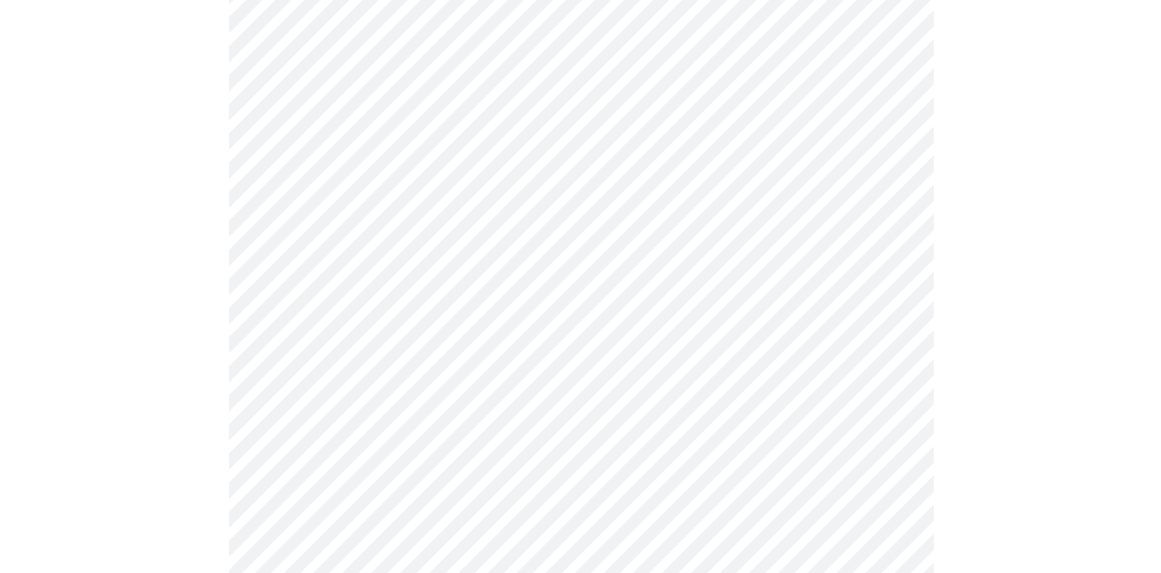
scroll to position [1145, 0]
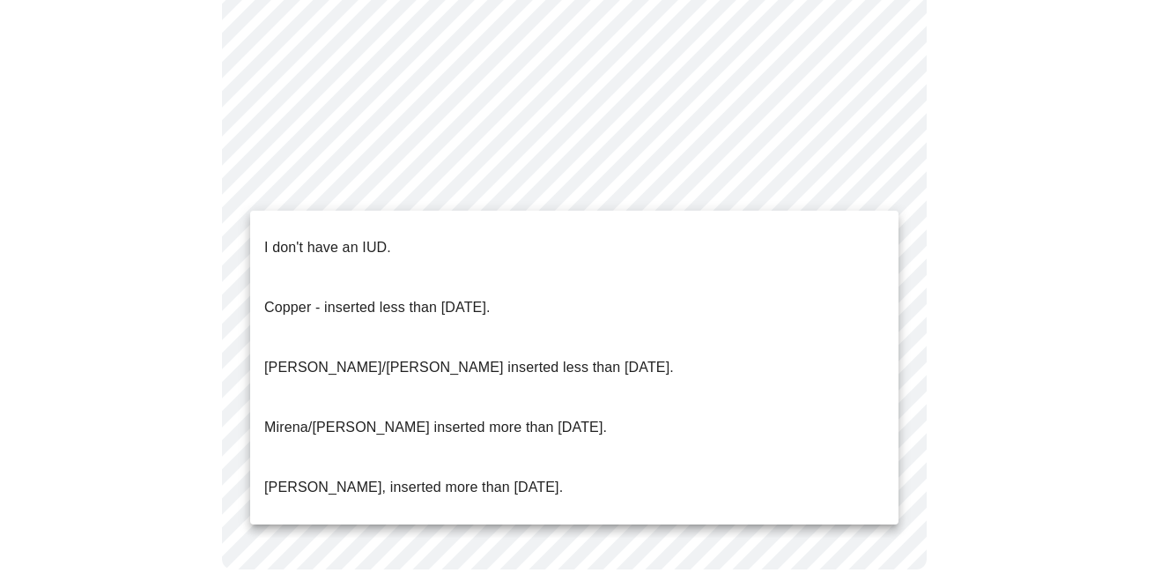
click at [287, 237] on p "I don't have an IUD." at bounding box center [327, 247] width 127 height 21
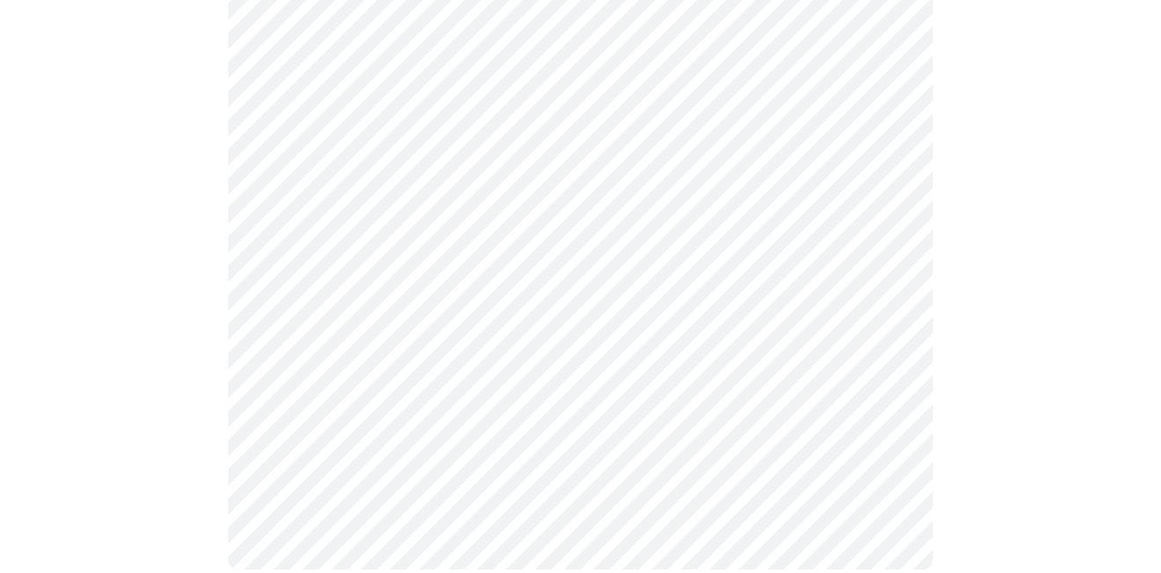
scroll to position [1135, 0]
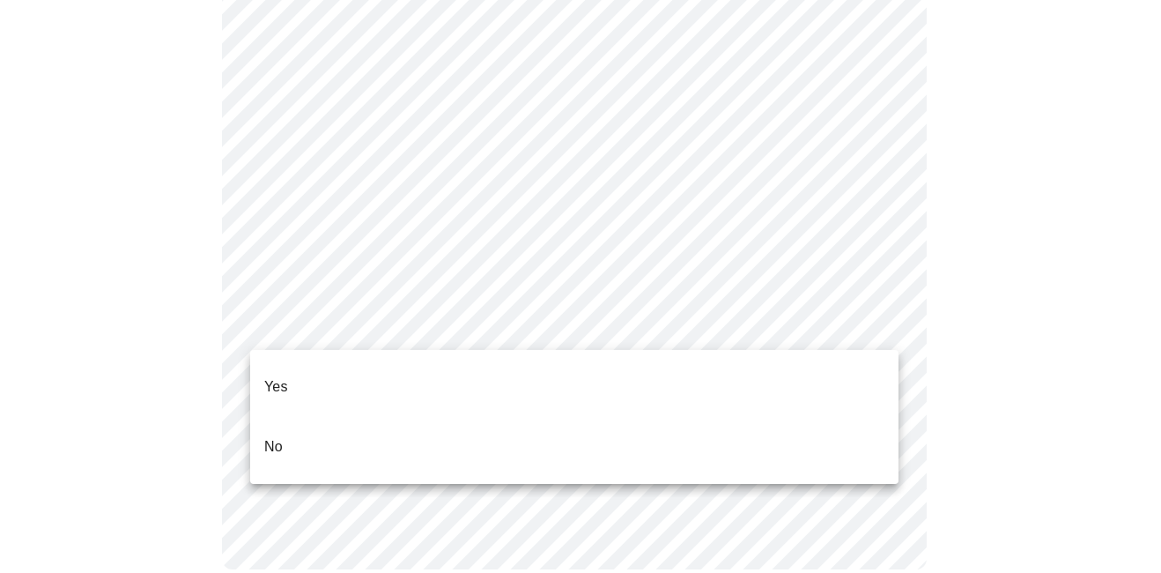
click at [281, 376] on p "Yes" at bounding box center [276, 386] width 24 height 21
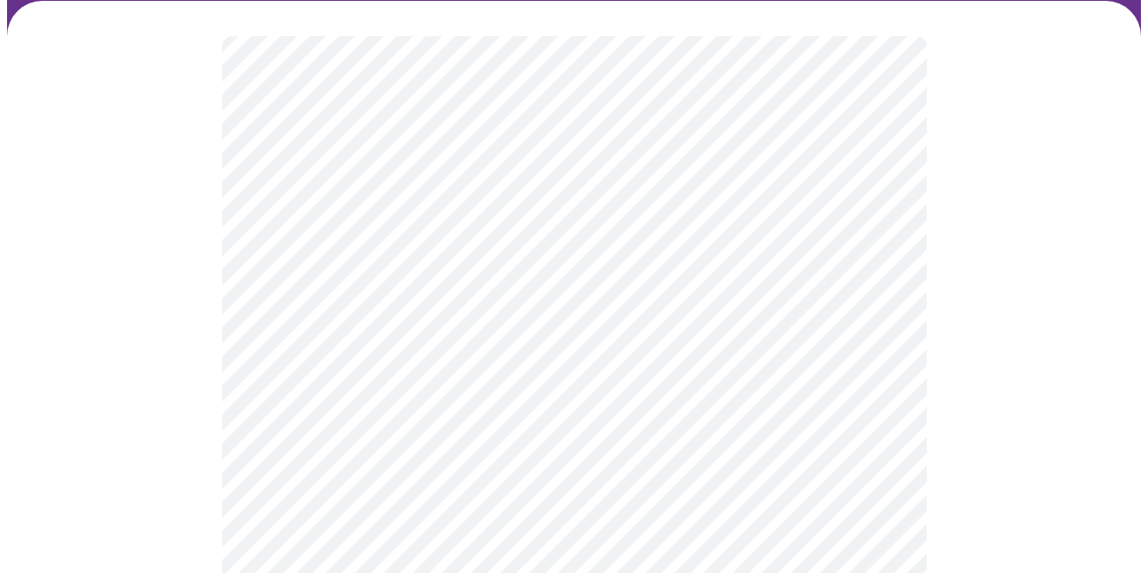
scroll to position [176, 0]
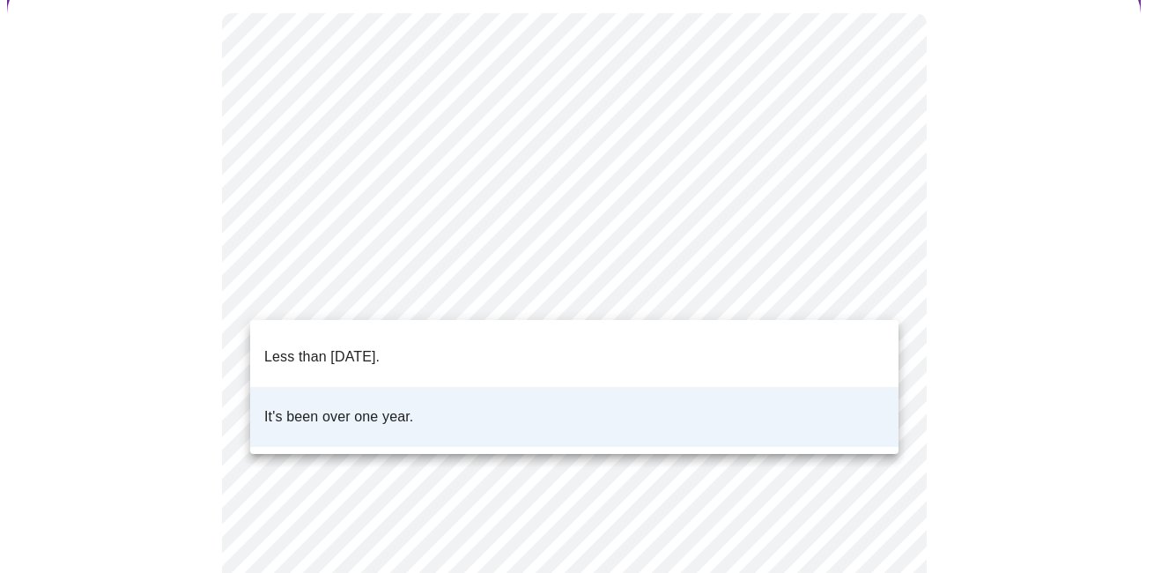
click at [635, 289] on body "MyMenopauseRx Appointments Messaging Labs Uploads Medications Community Refer a…" at bounding box center [580, 489] width 1147 height 1317
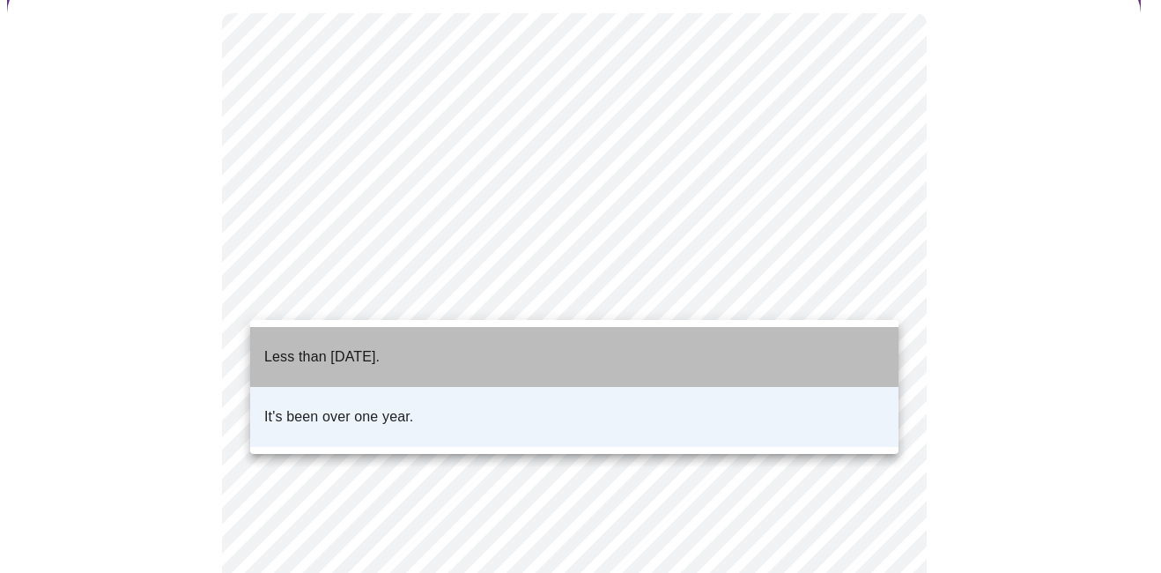
click at [325, 346] on p "Less than [DATE]." at bounding box center [321, 356] width 115 height 21
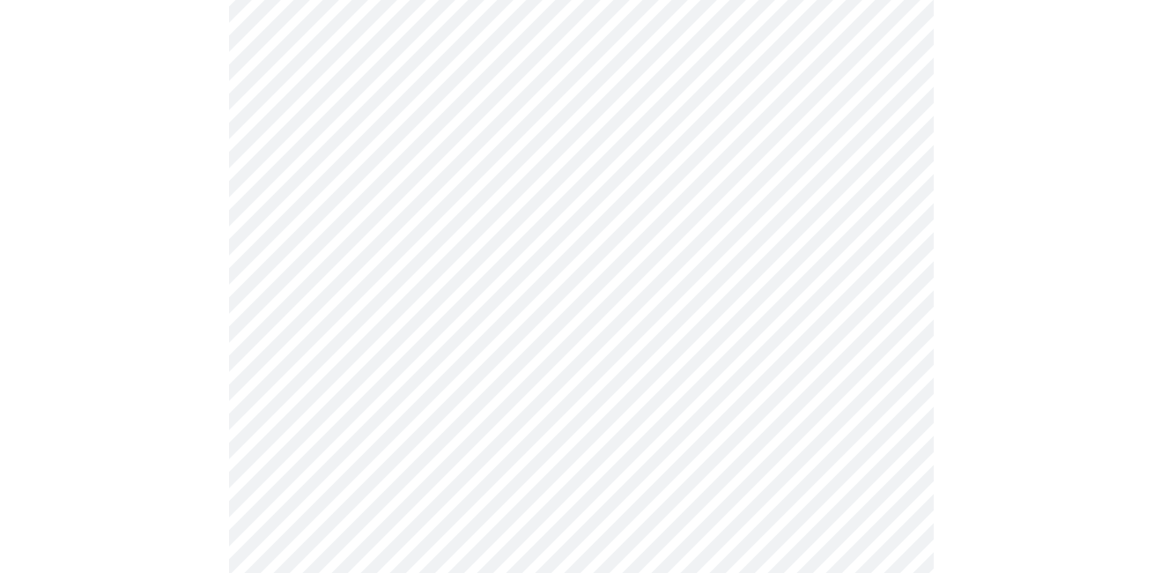
scroll to position [441, 0]
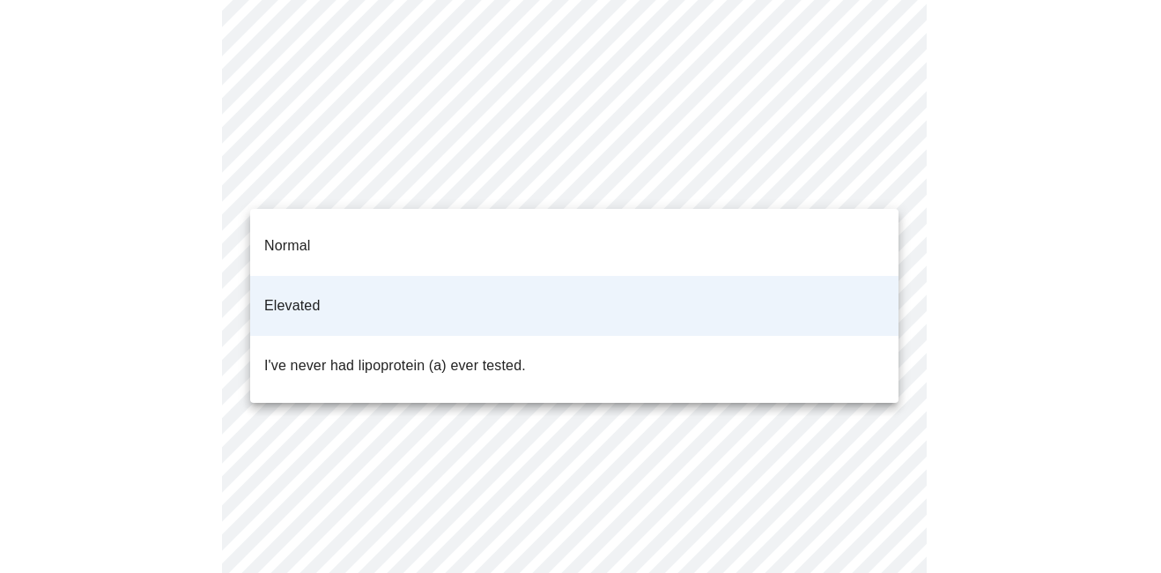
click at [417, 193] on body "MyMenopauseRx Appointments Messaging Labs Uploads Medications Community Refer a…" at bounding box center [580, 225] width 1147 height 1317
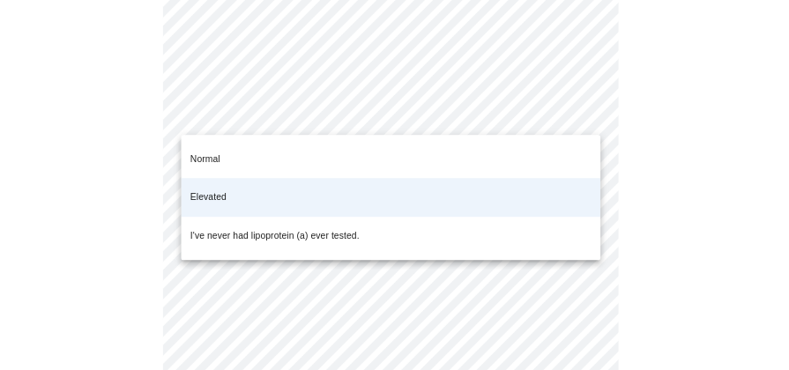
scroll to position [465, 0]
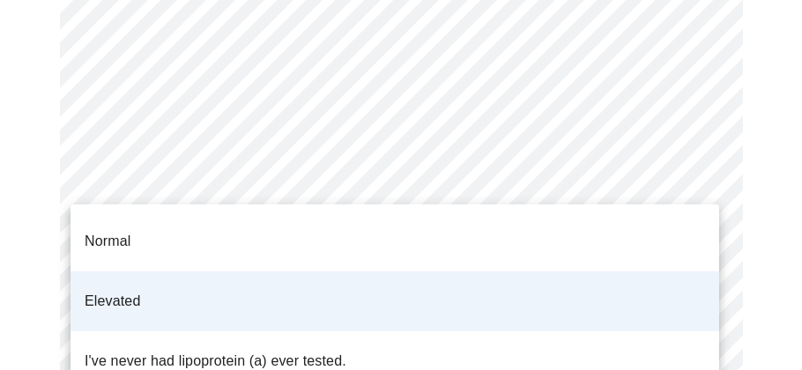
click at [105, 231] on p "Normal" at bounding box center [108, 241] width 46 height 21
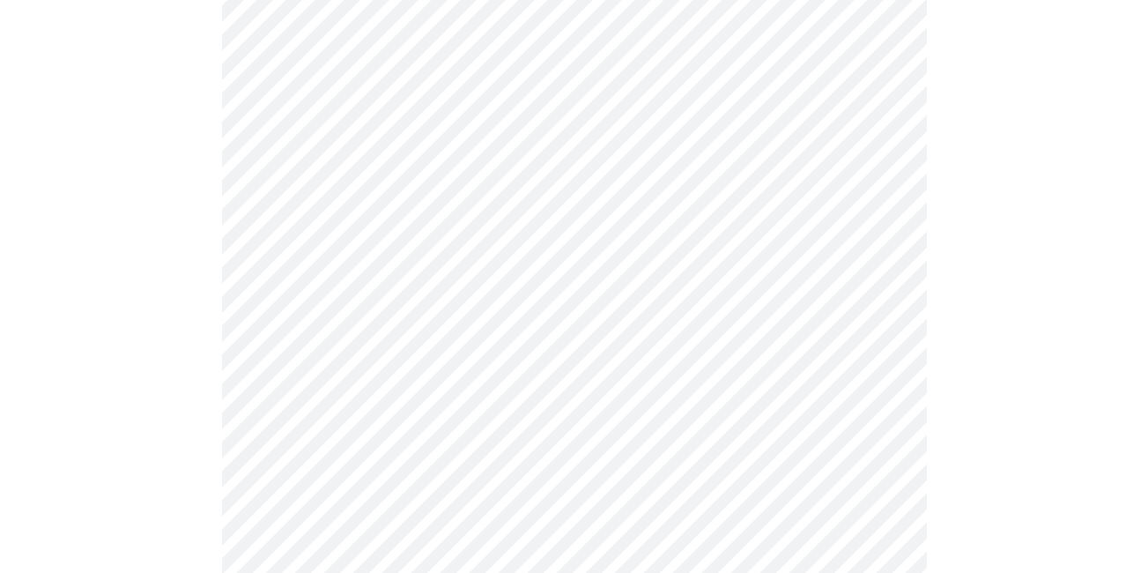
scroll to position [4405, 0]
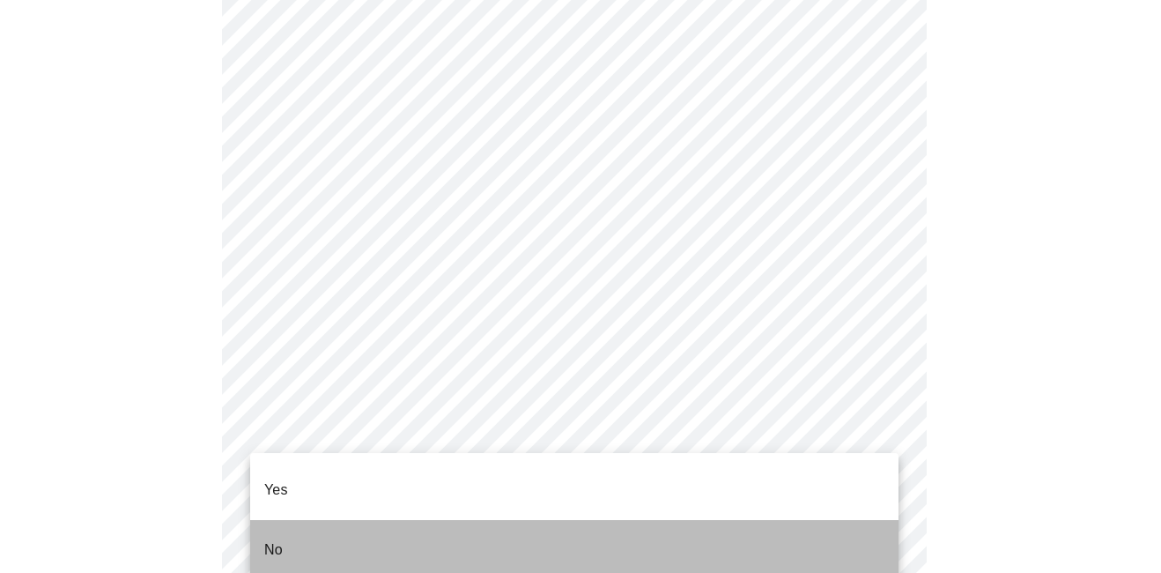
click at [274, 539] on p "No" at bounding box center [273, 549] width 19 height 21
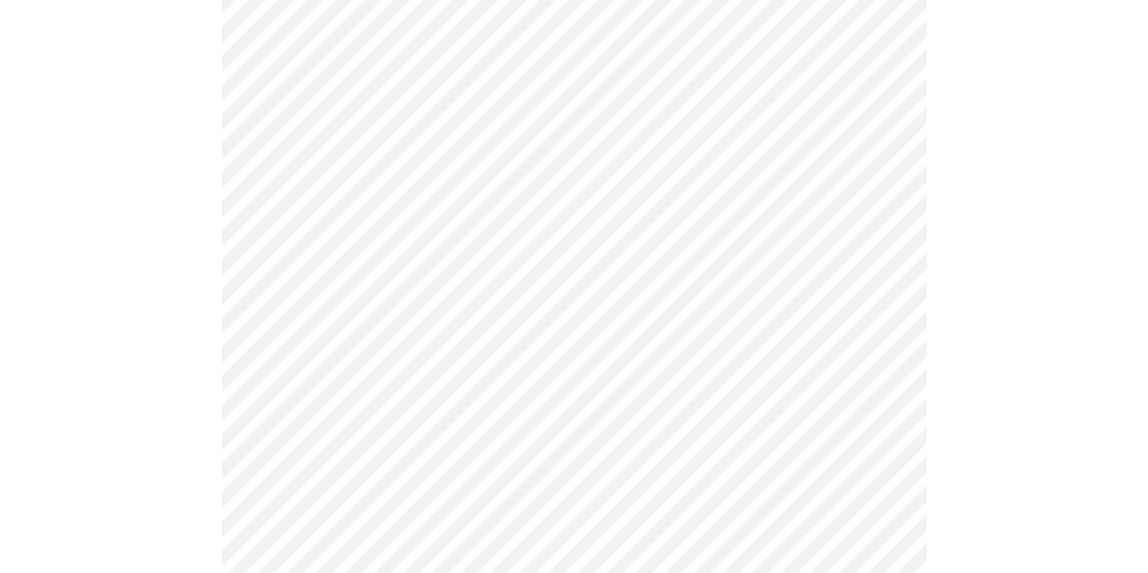
scroll to position [1674, 0]
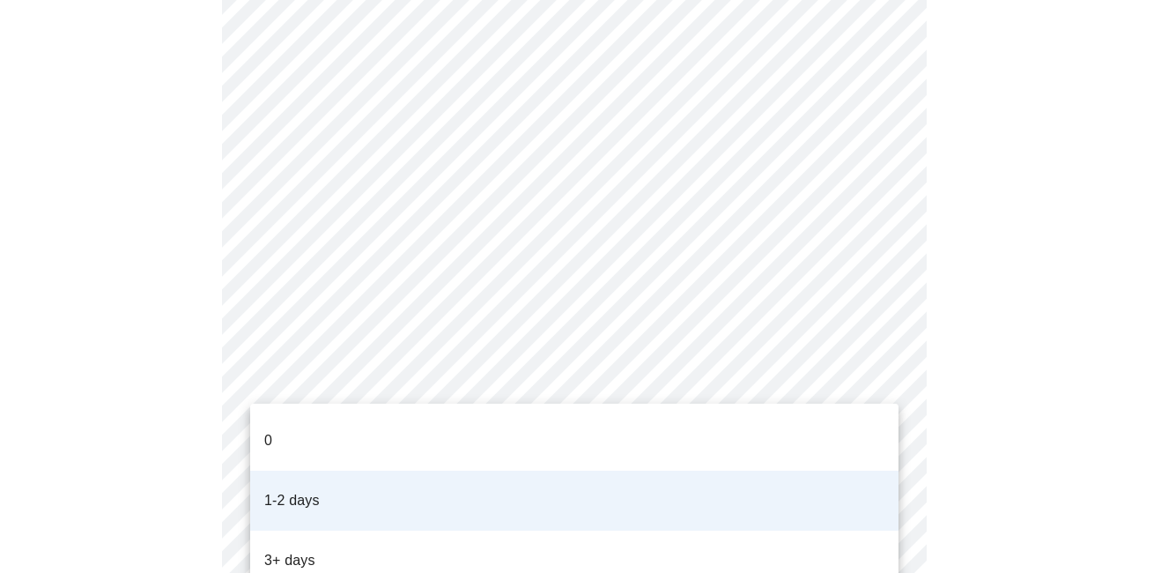
click at [285, 425] on li "0" at bounding box center [574, 441] width 648 height 60
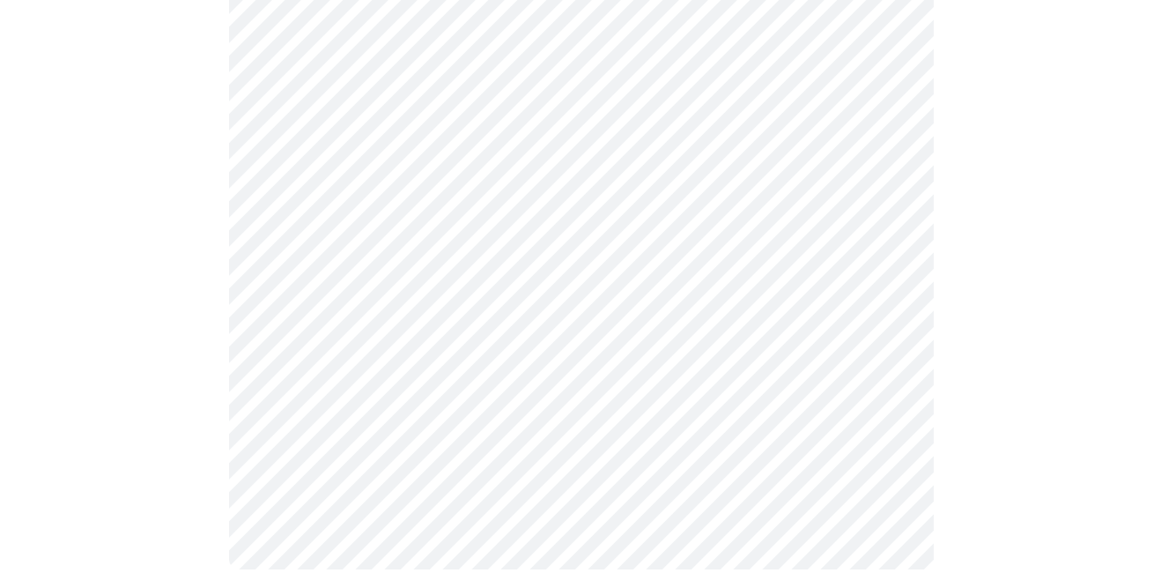
scroll to position [0, 0]
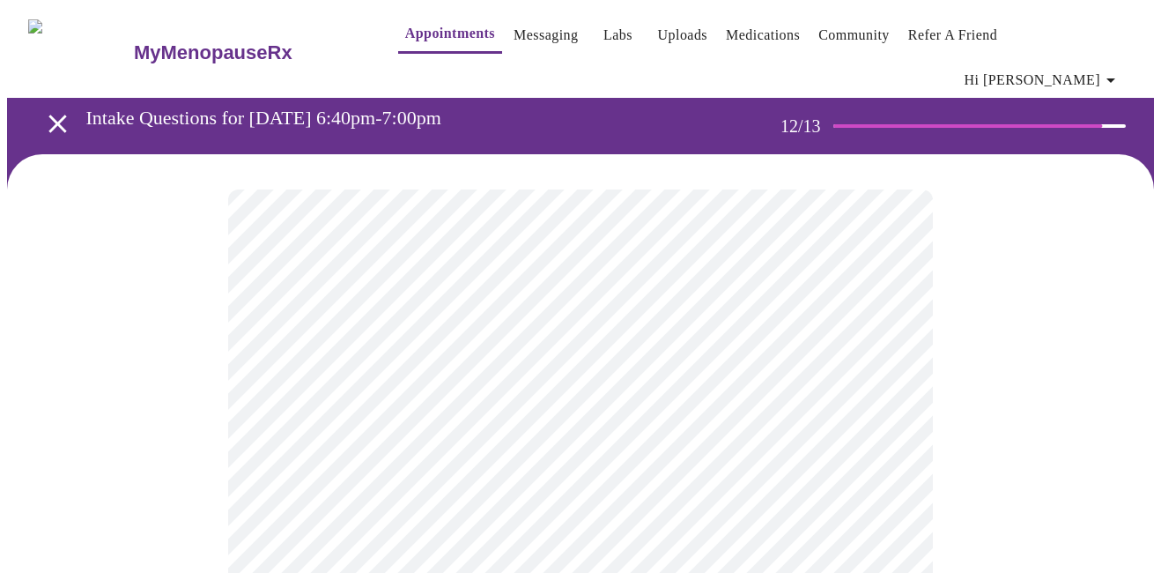
click at [295, 370] on body "MyMenopauseRx Appointments Messaging Labs Uploads Medications Community Refer a…" at bounding box center [580, 312] width 1147 height 611
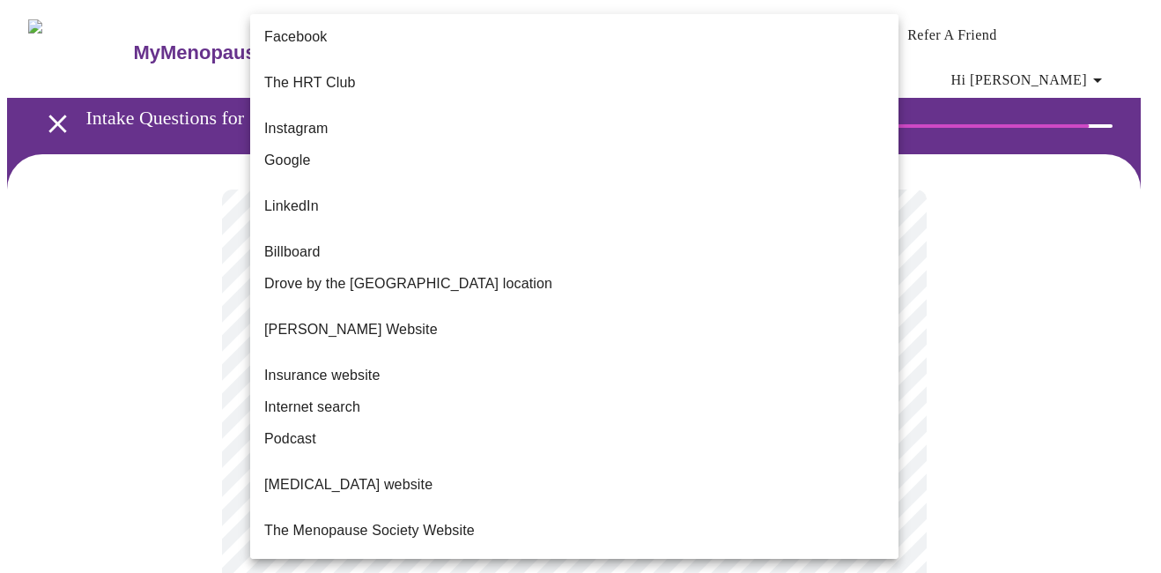
scroll to position [199, 0]
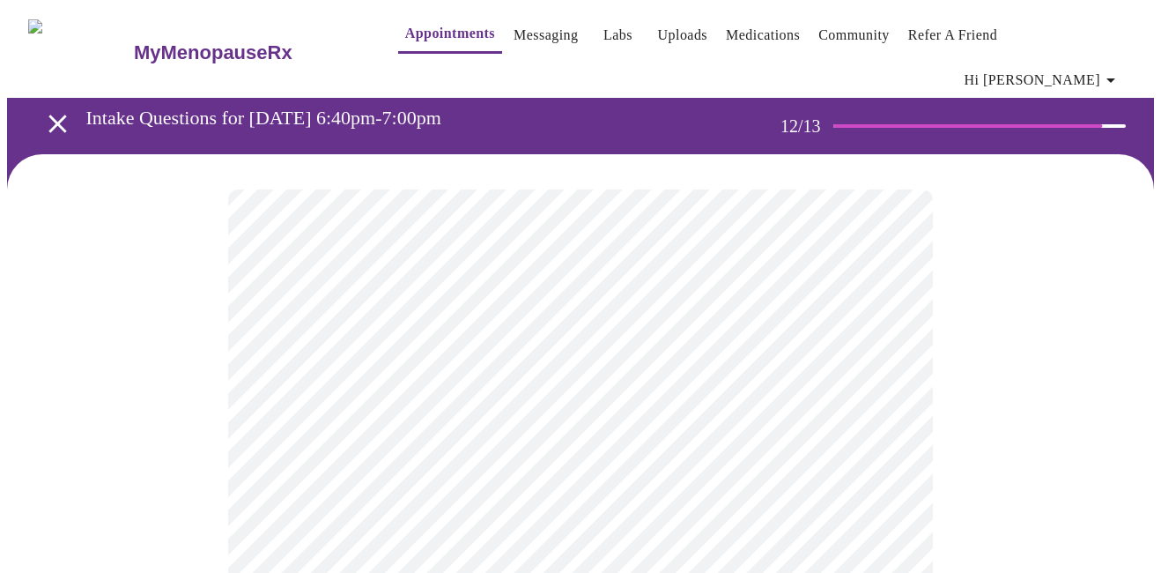
click at [329, 367] on body "MyMenopauseRx Appointments Messaging Labs Uploads Medications Community Refer a…" at bounding box center [580, 312] width 1147 height 611
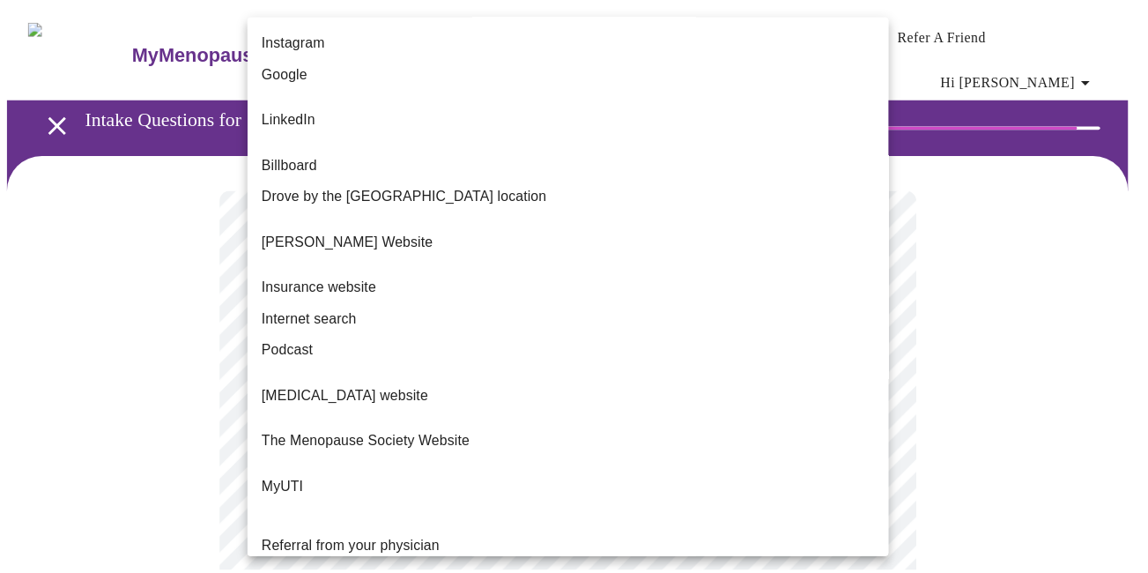
scroll to position [176, 0]
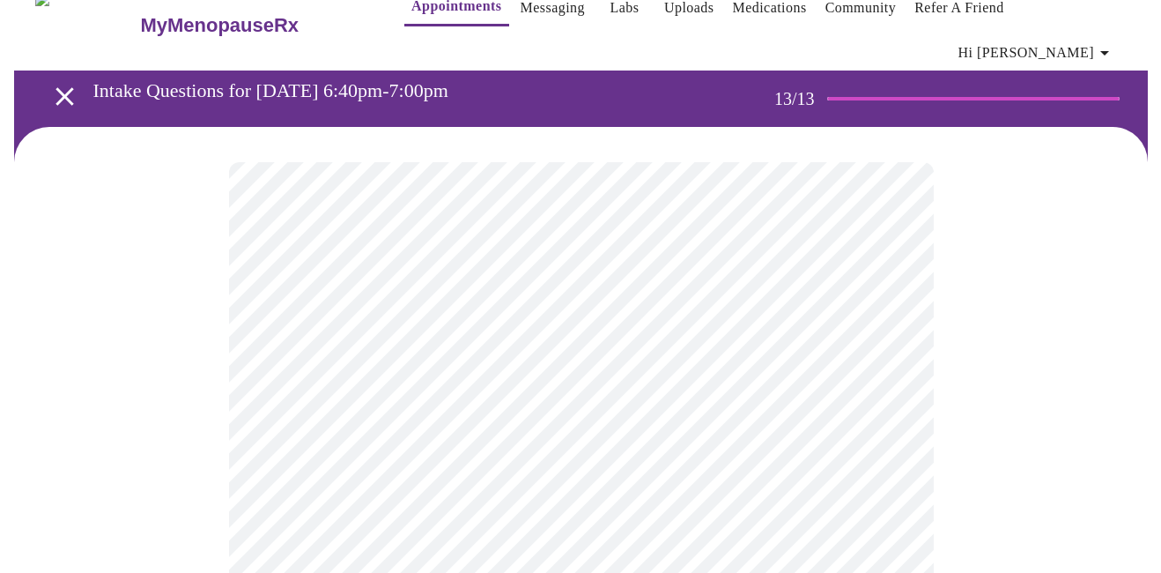
scroll to position [0, 0]
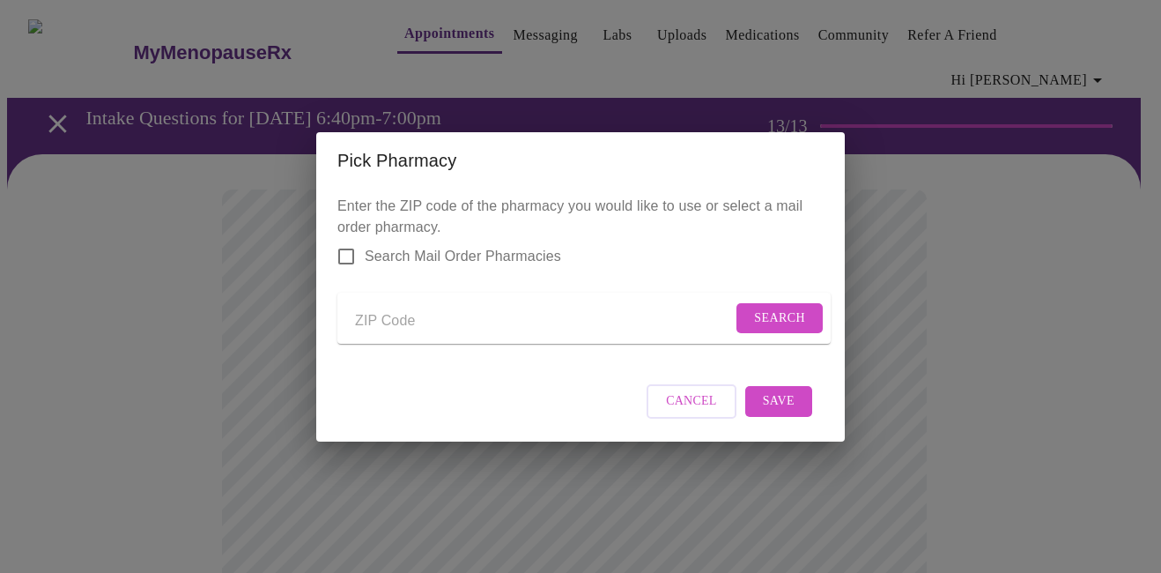
click at [379, 314] on input "Send a message to your care team" at bounding box center [543, 321] width 377 height 28
type input "34984"
click at [768, 307] on span "Search" at bounding box center [779, 318] width 51 height 22
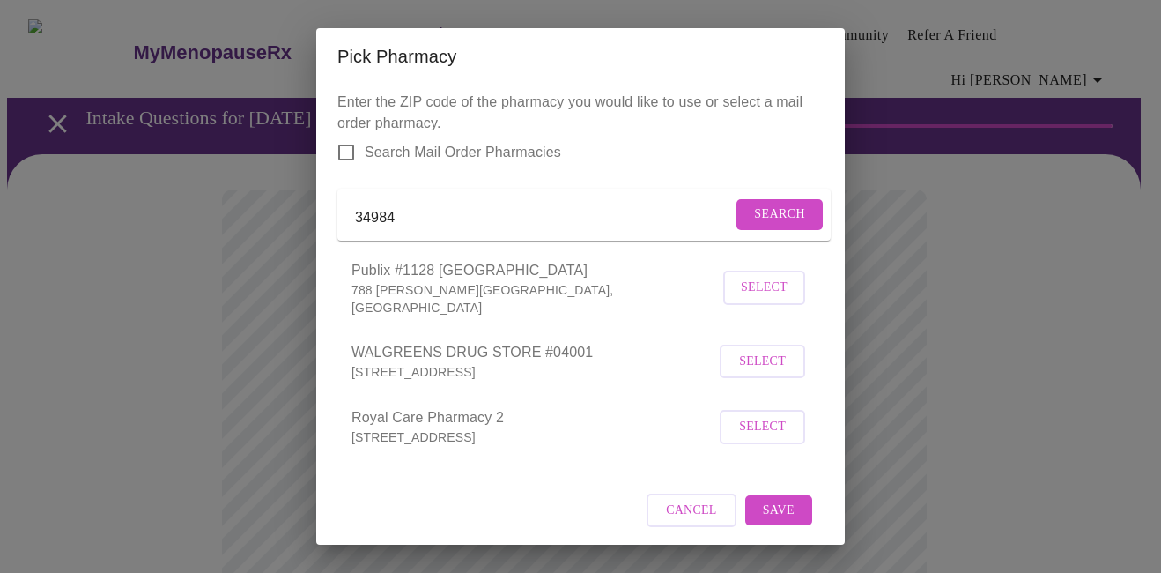
click at [748, 373] on span "Select" at bounding box center [762, 362] width 47 height 22
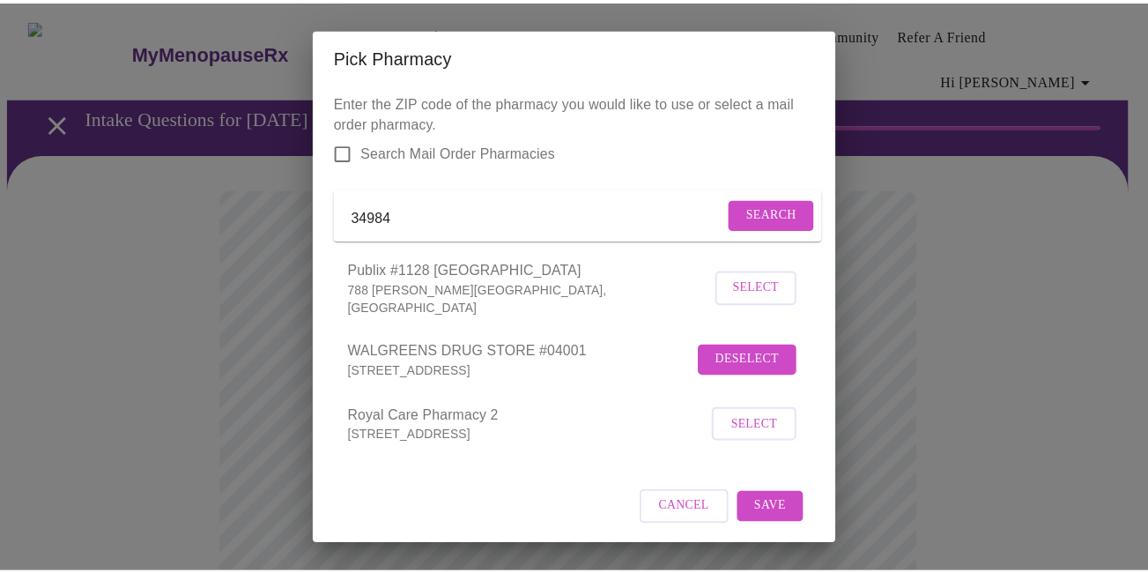
scroll to position [30, 0]
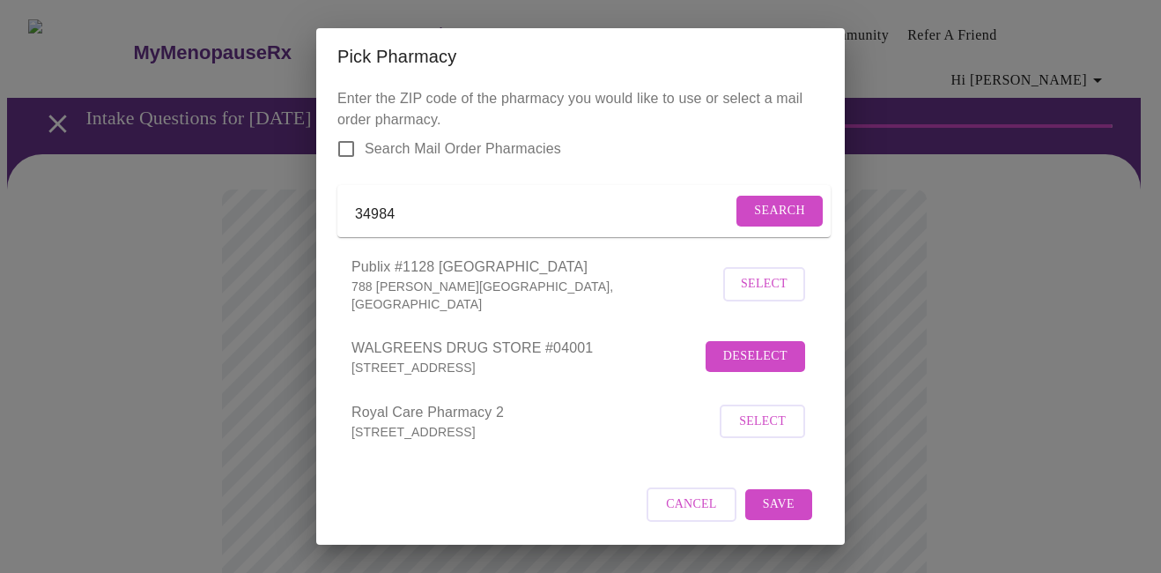
click at [786, 500] on button "Save" at bounding box center [778, 504] width 67 height 31
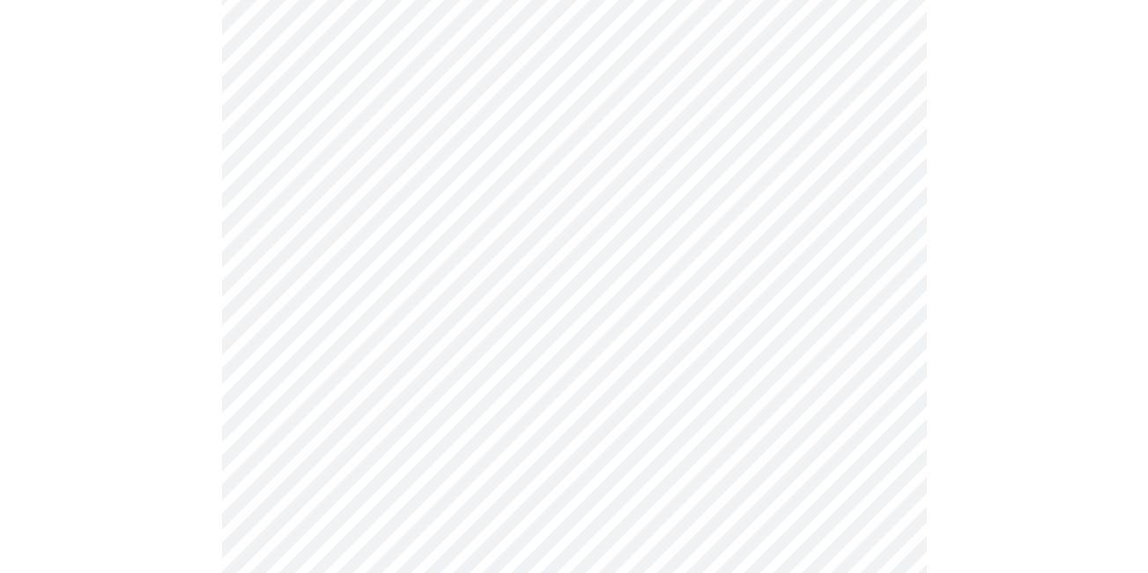
scroll to position [352, 0]
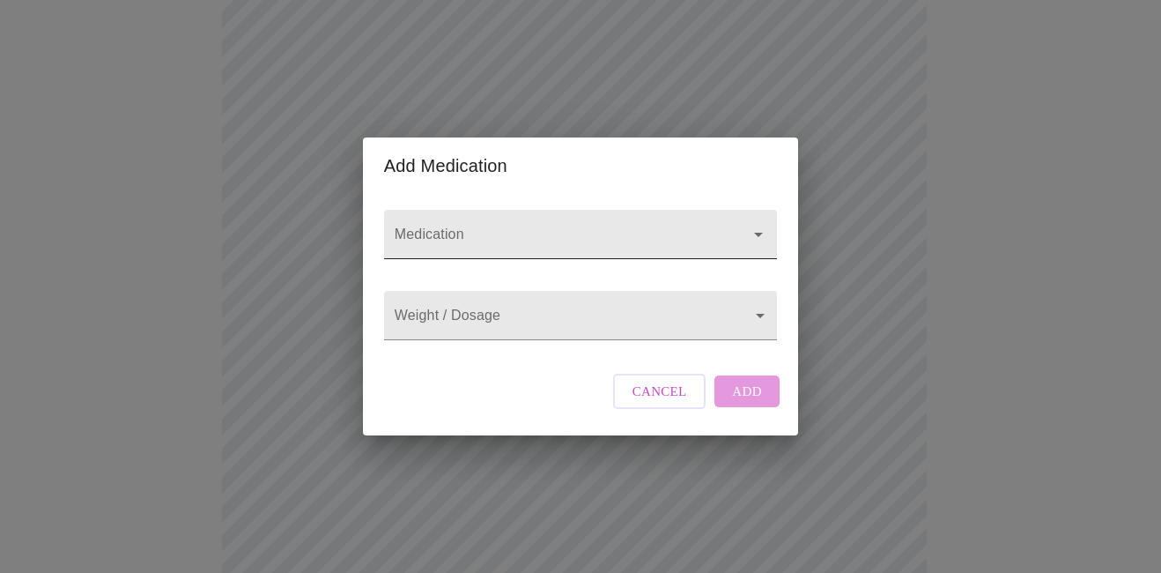
click at [533, 210] on div at bounding box center [580, 234] width 393 height 49
click at [486, 70] on div "Add Medication Medication Weight / Dosage ​ Cancel Add" at bounding box center [580, 286] width 1161 height 573
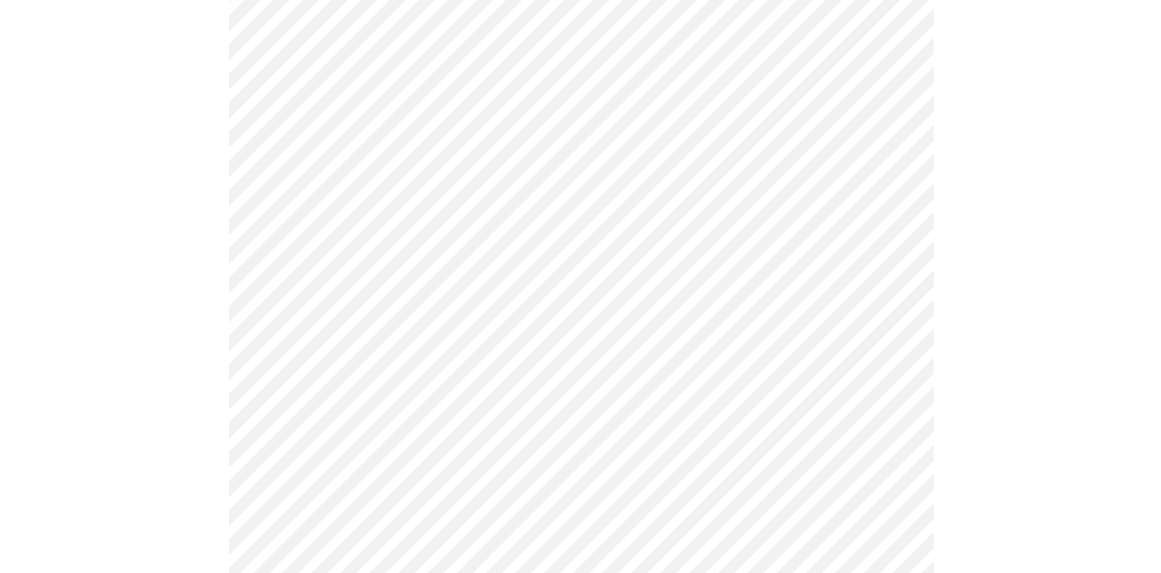
scroll to position [312, 0]
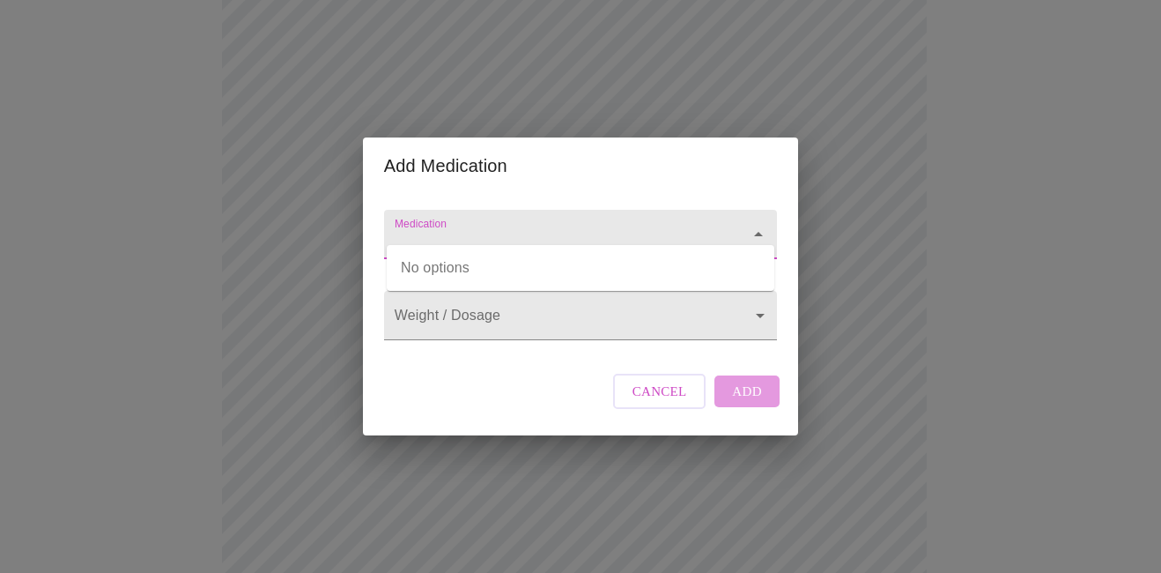
click at [493, 226] on input "Medication" at bounding box center [555, 242] width 329 height 33
click at [460, 226] on input "Medication" at bounding box center [555, 242] width 329 height 33
paste input "[MEDICAL_DATA]"
type input "[MEDICAL_DATA]"
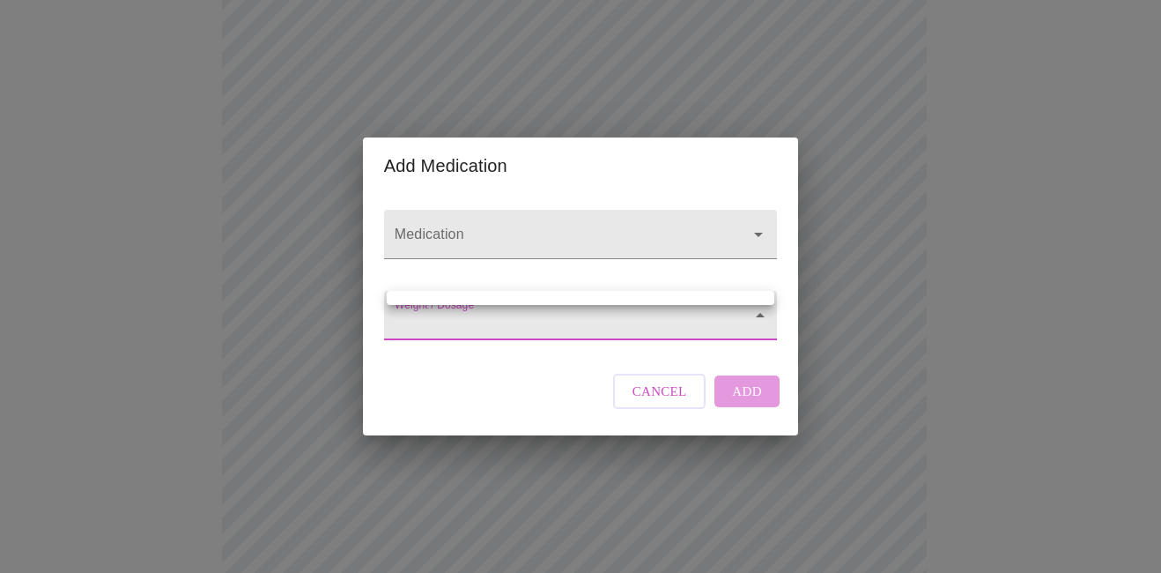
click at [463, 320] on body "MyMenopauseRx Appointments Messaging Labs Uploads Medications Community Refer a…" at bounding box center [580, 370] width 1147 height 1350
click at [447, 325] on div at bounding box center [580, 286] width 1161 height 573
click at [448, 309] on body "MyMenopauseRx Appointments Messaging Labs Uploads Medications Community Refer a…" at bounding box center [580, 370] width 1147 height 1350
click at [448, 288] on div at bounding box center [580, 286] width 1161 height 573
click at [762, 315] on body "MyMenopauseRx Appointments Messaging Labs Uploads Medications Community Refer a…" at bounding box center [580, 370] width 1147 height 1350
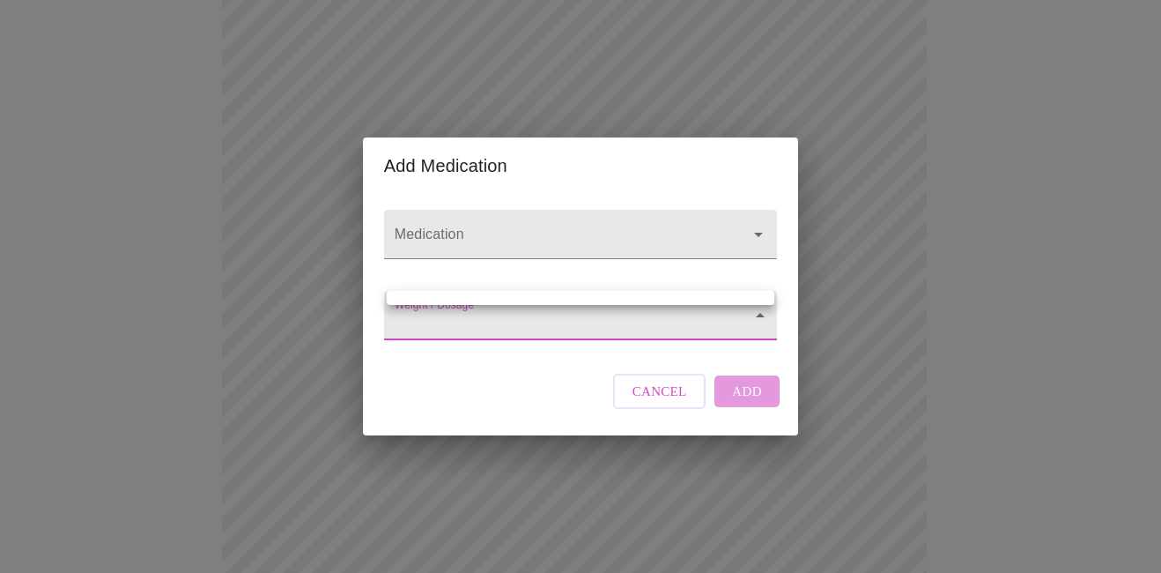
click at [559, 403] on div at bounding box center [580, 286] width 1161 height 573
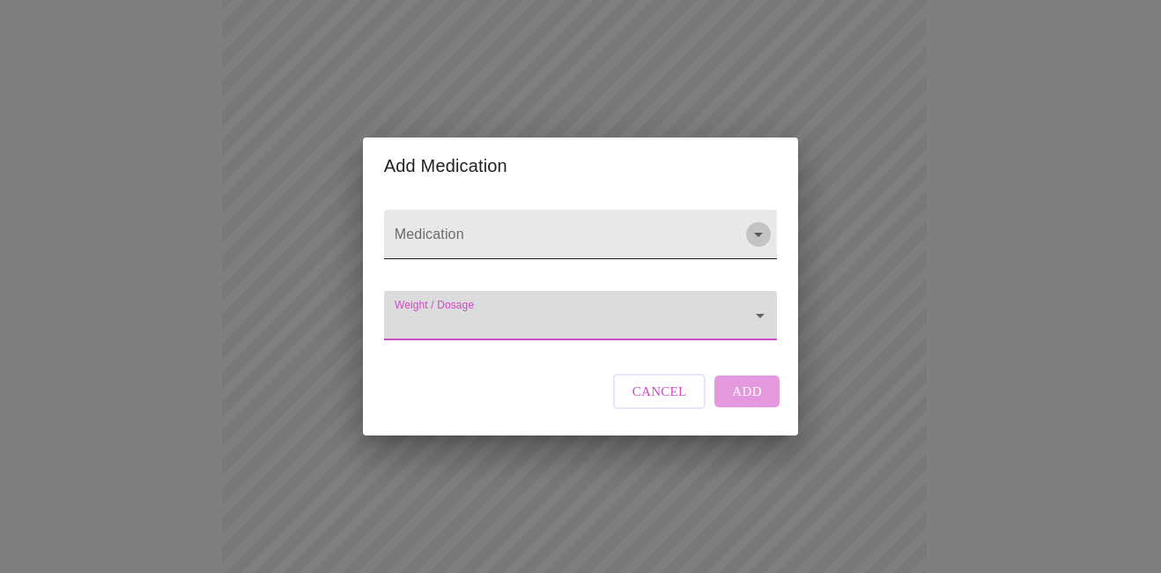
click at [758, 224] on icon "Open" at bounding box center [758, 234] width 21 height 21
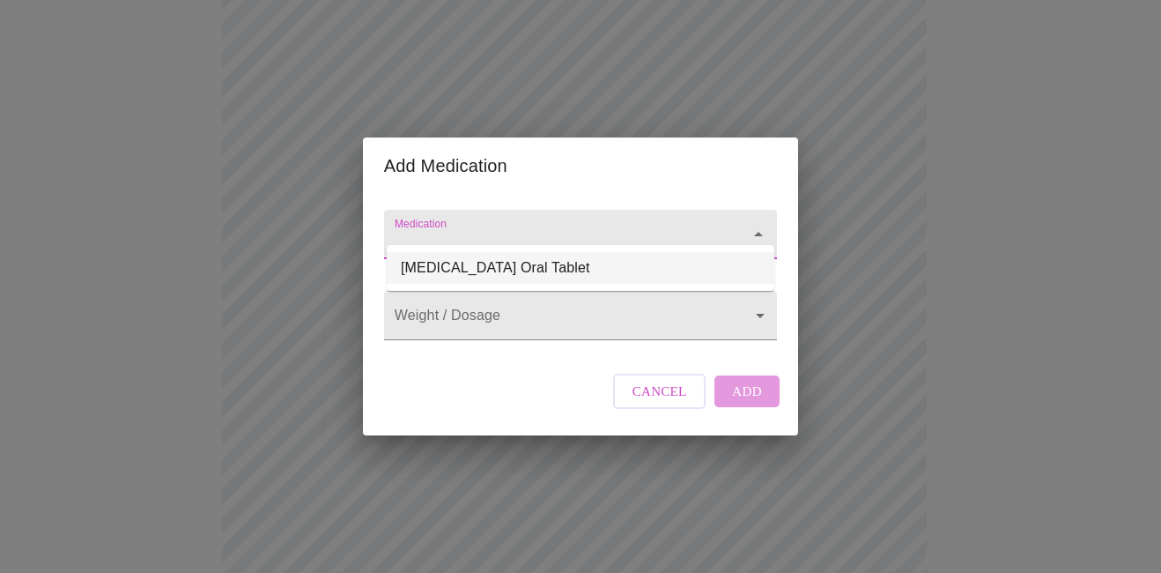
click at [507, 260] on li "[MEDICAL_DATA] Oral Tablet" at bounding box center [581, 268] width 388 height 32
type input "[MEDICAL_DATA] Oral Tablet"
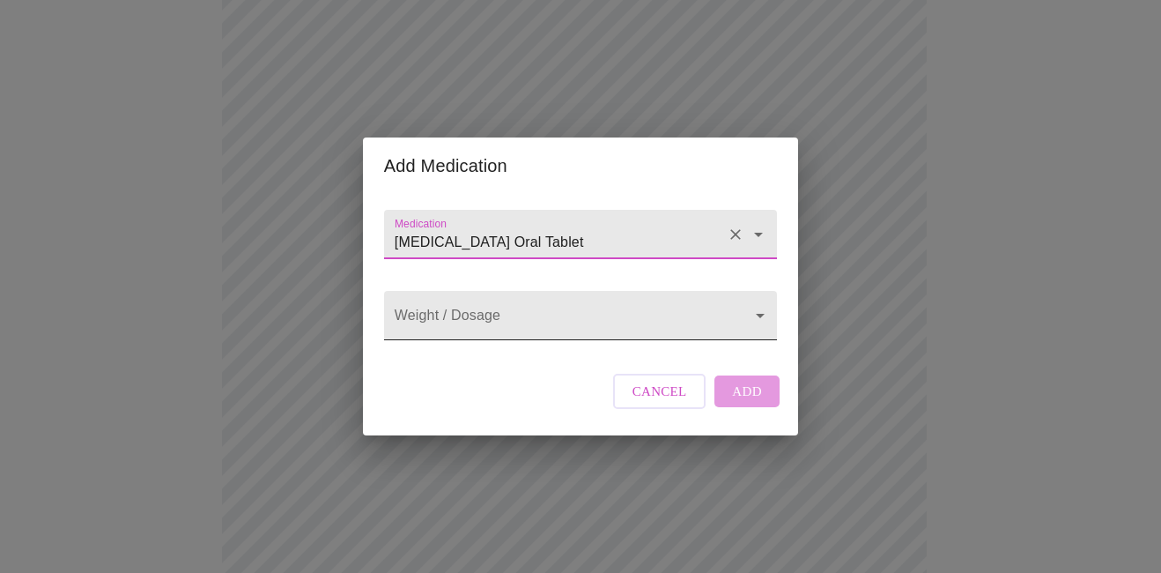
click at [483, 320] on body "MyMenopauseRx Appointments Messaging Labs Uploads Medications Community Refer a…" at bounding box center [580, 370] width 1147 height 1350
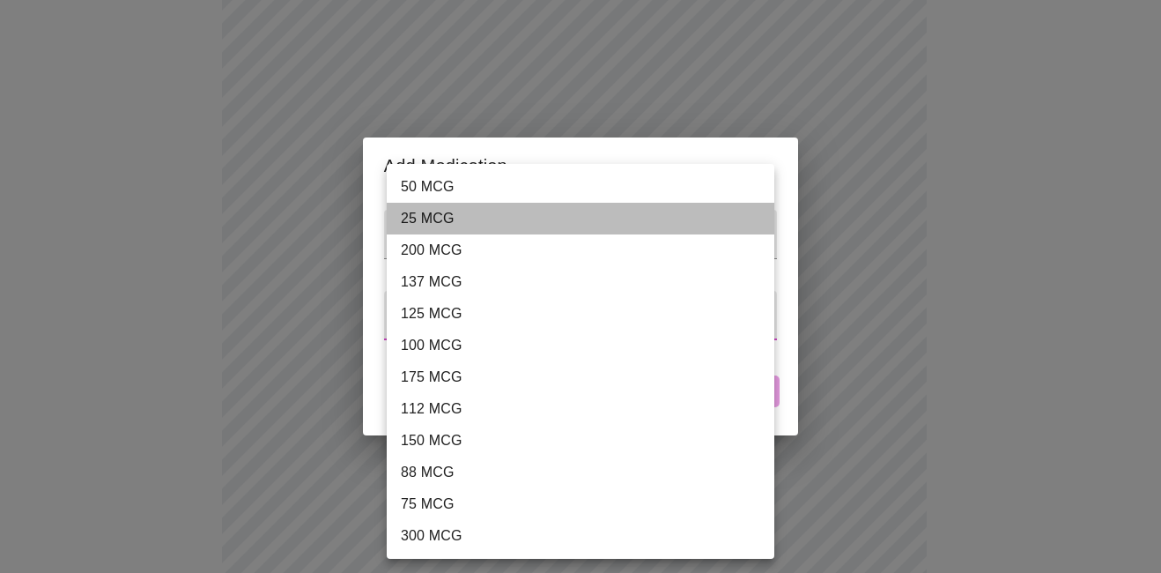
click at [433, 221] on li "25 MCG" at bounding box center [581, 219] width 388 height 32
type input "25 MCG"
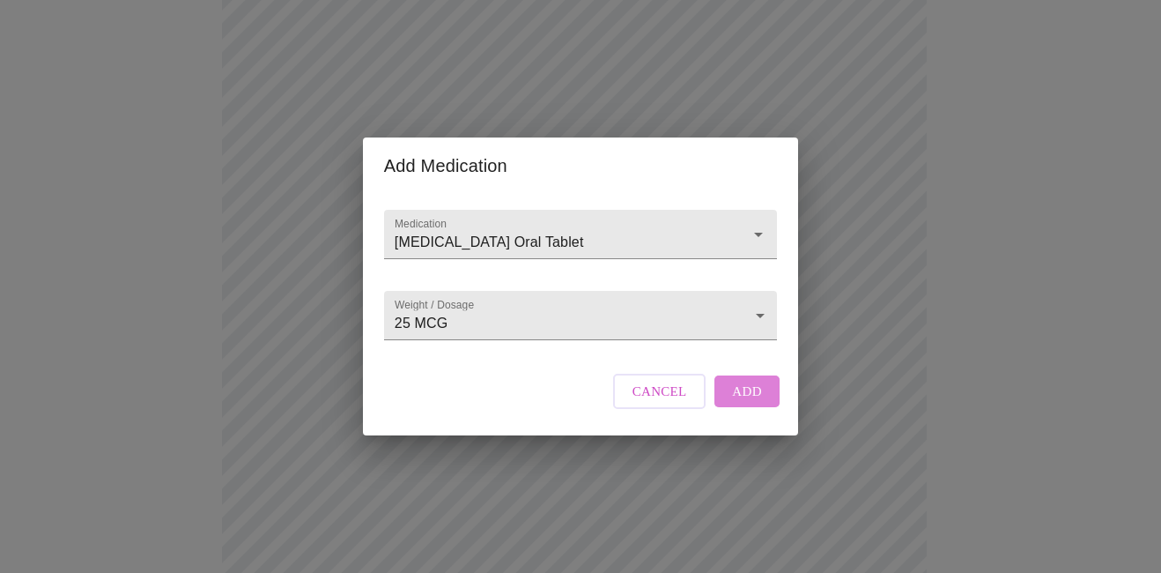
click at [729, 407] on button "Add" at bounding box center [747, 391] width 65 height 32
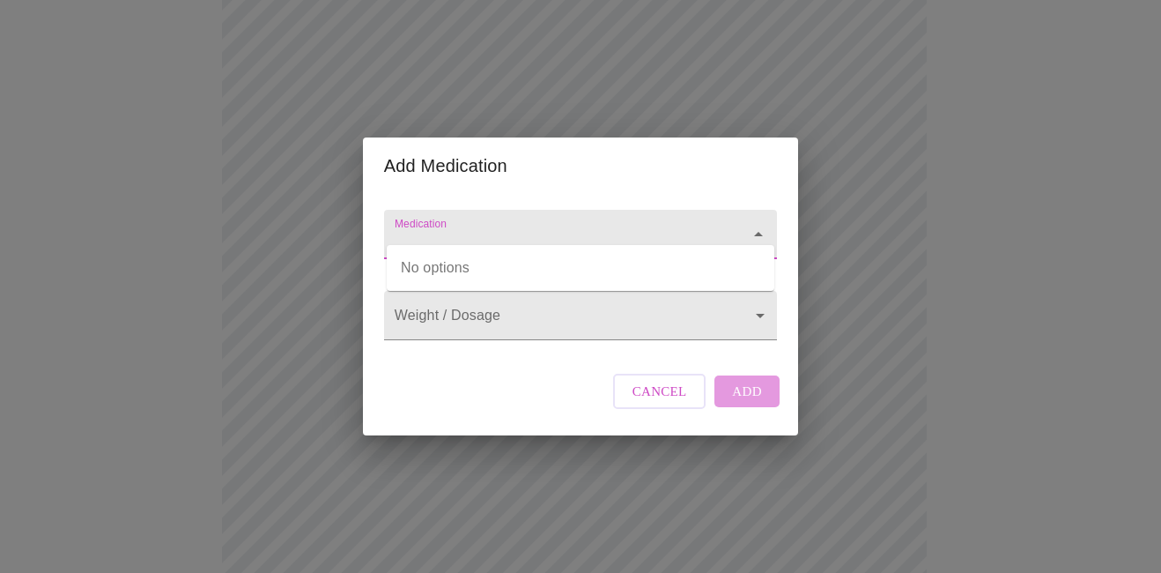
click at [473, 233] on input "Medication" at bounding box center [555, 242] width 329 height 33
type input "l"
type input "lamotragine"
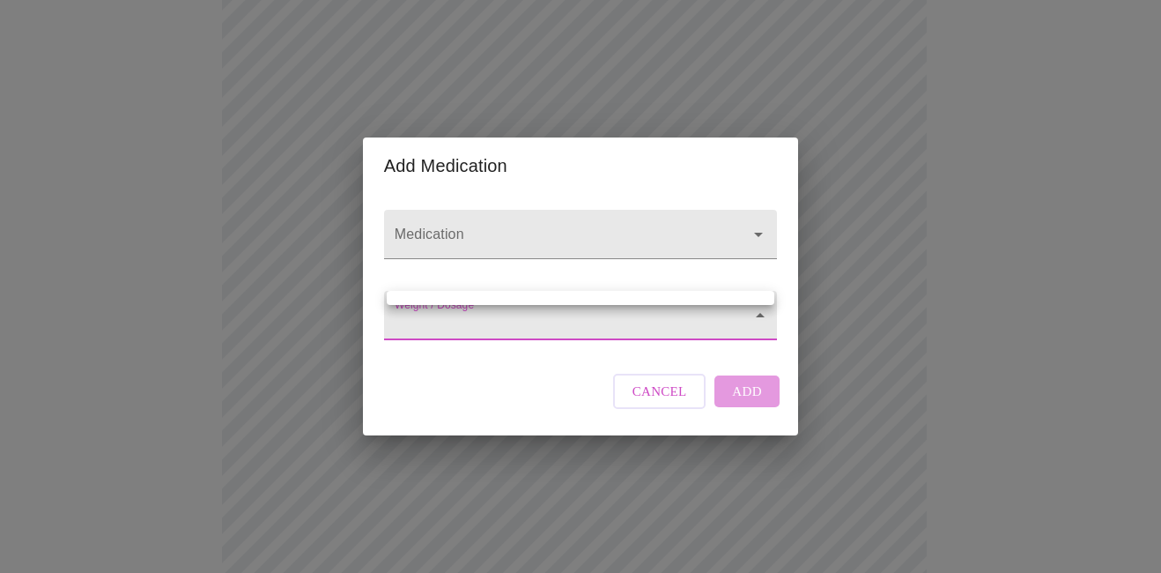
click at [500, 320] on body "MyMenopauseRx Appointments Messaging Labs Uploads Medications Community Refer a…" at bounding box center [580, 389] width 1147 height 1388
click at [761, 216] on div at bounding box center [580, 286] width 1161 height 573
click at [652, 325] on body "MyMenopauseRx Appointments Messaging Labs Uploads Medications Community Refer a…" at bounding box center [580, 389] width 1147 height 1388
click at [777, 315] on div at bounding box center [580, 286] width 1161 height 573
click at [189, 436] on div "Add Medication Medication Weight / Dosage ​ Cancel Add" at bounding box center [580, 286] width 1161 height 573
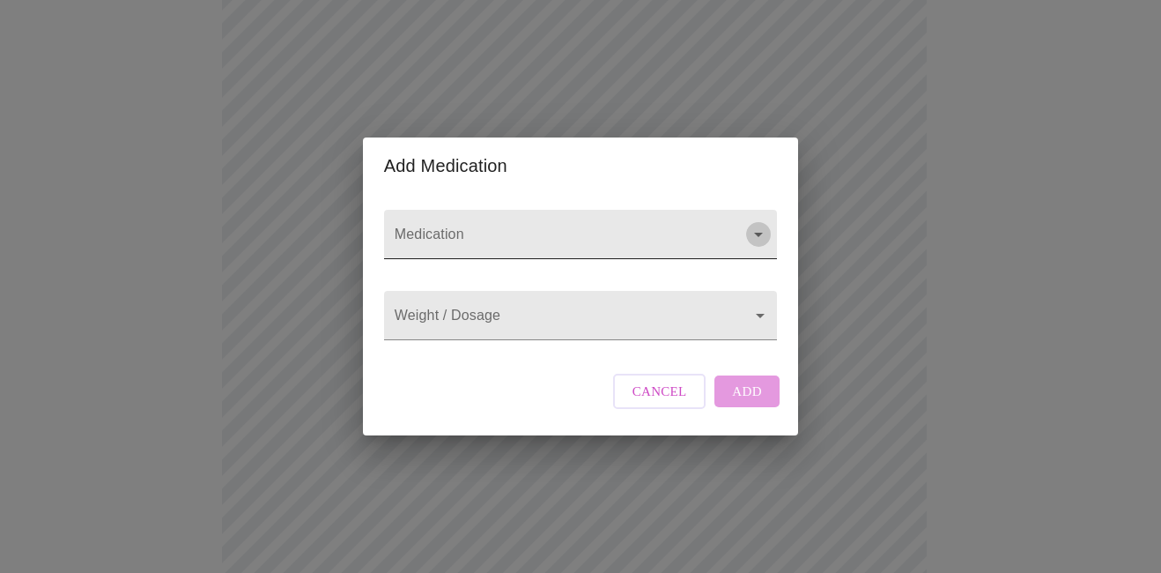
click at [756, 224] on icon "Open" at bounding box center [758, 234] width 21 height 21
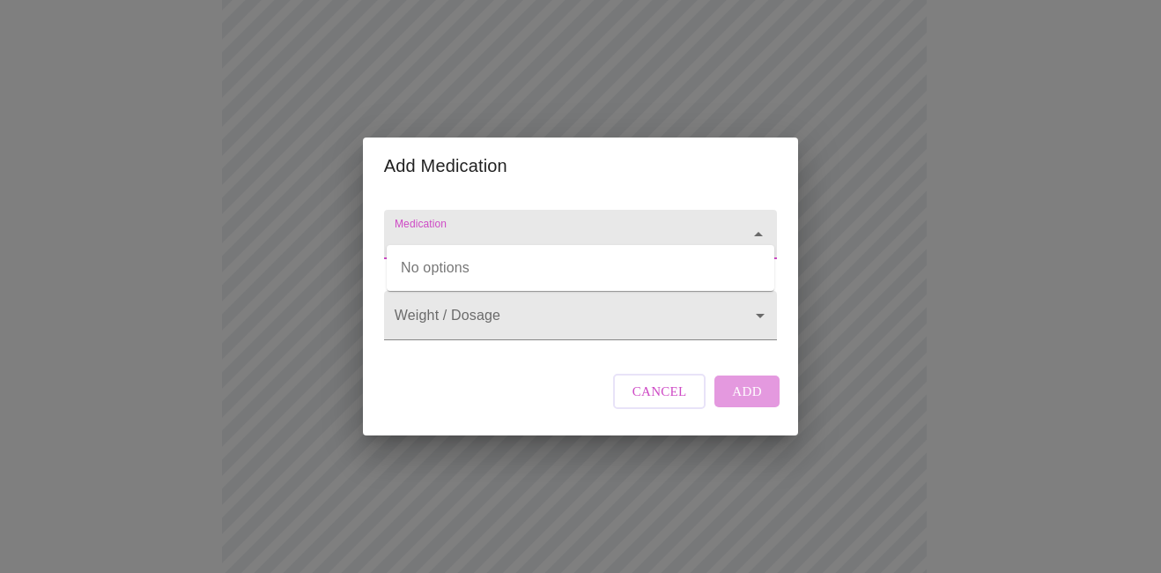
click at [671, 226] on input "Medication" at bounding box center [555, 242] width 329 height 33
type input "lamotragine"
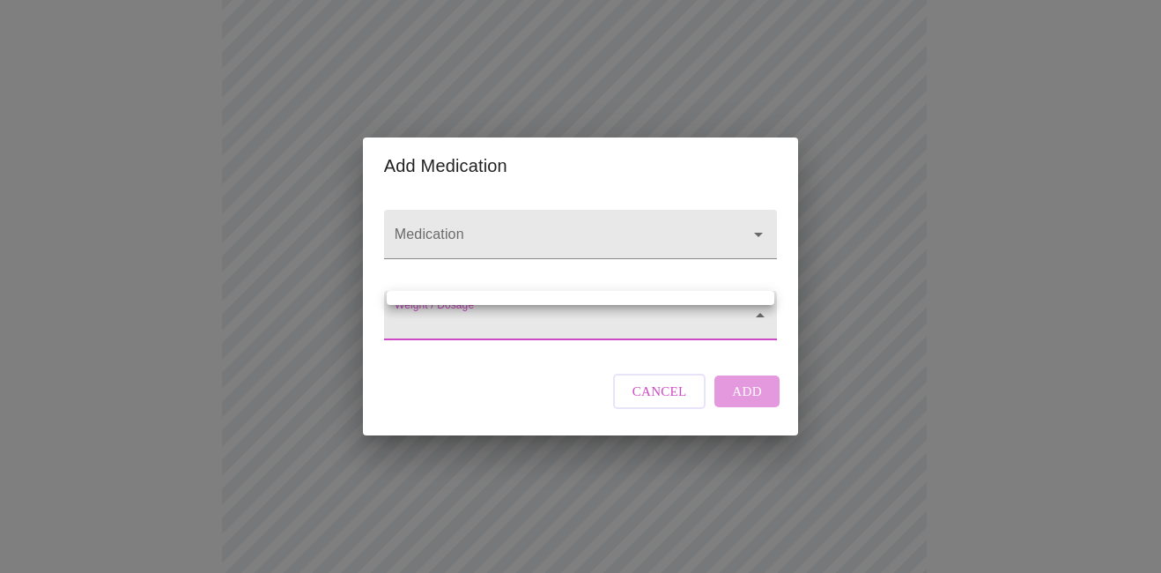
click at [762, 315] on body "MyMenopauseRx Appointments Messaging Labs Uploads Medications Community Refer a…" at bounding box center [580, 389] width 1147 height 1388
click at [761, 322] on div at bounding box center [580, 286] width 1161 height 573
click at [541, 329] on body "MyMenopauseRx Appointments Messaging Labs Uploads Medications Community Refer a…" at bounding box center [580, 389] width 1147 height 1388
click at [438, 310] on div at bounding box center [580, 286] width 1161 height 573
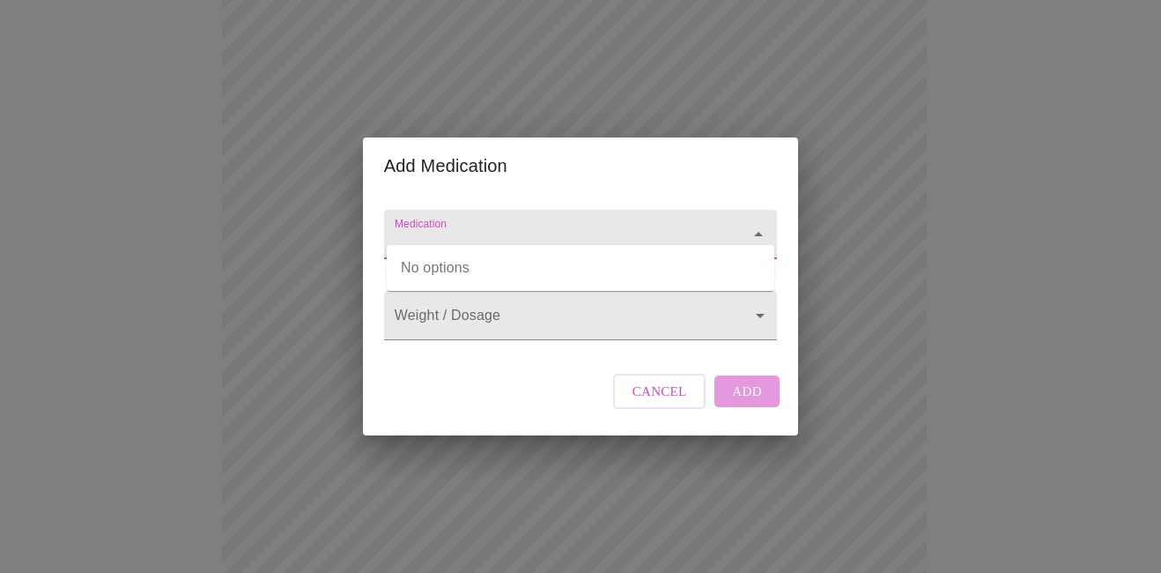
click at [459, 226] on input "Medication" at bounding box center [555, 242] width 329 height 33
click at [643, 403] on span "Cancel" at bounding box center [660, 391] width 55 height 23
click at [509, 226] on input "Medication" at bounding box center [555, 242] width 329 height 33
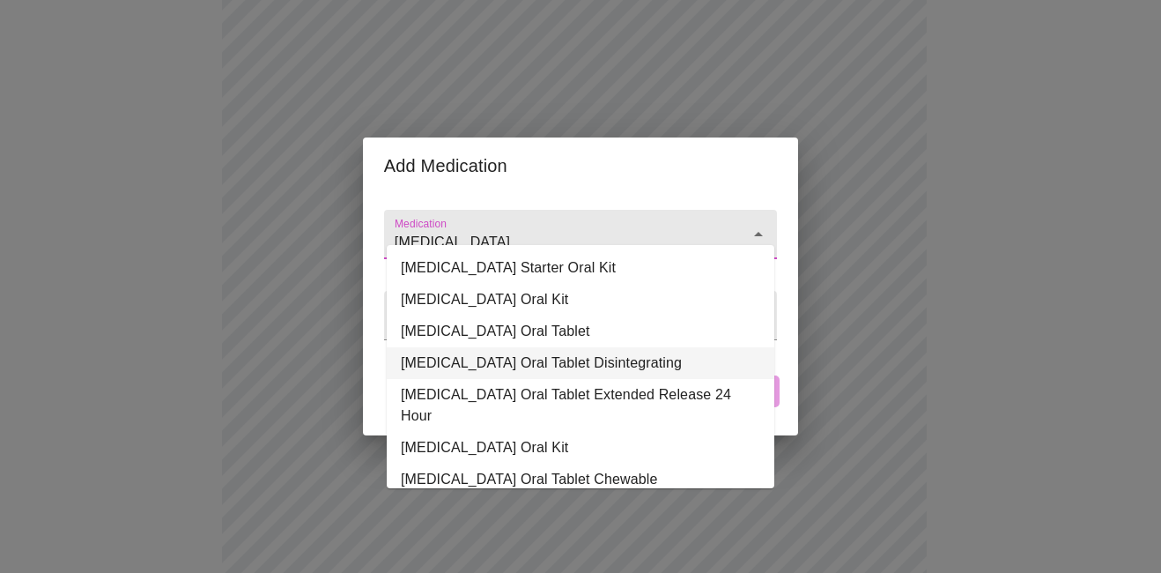
scroll to position [7, 0]
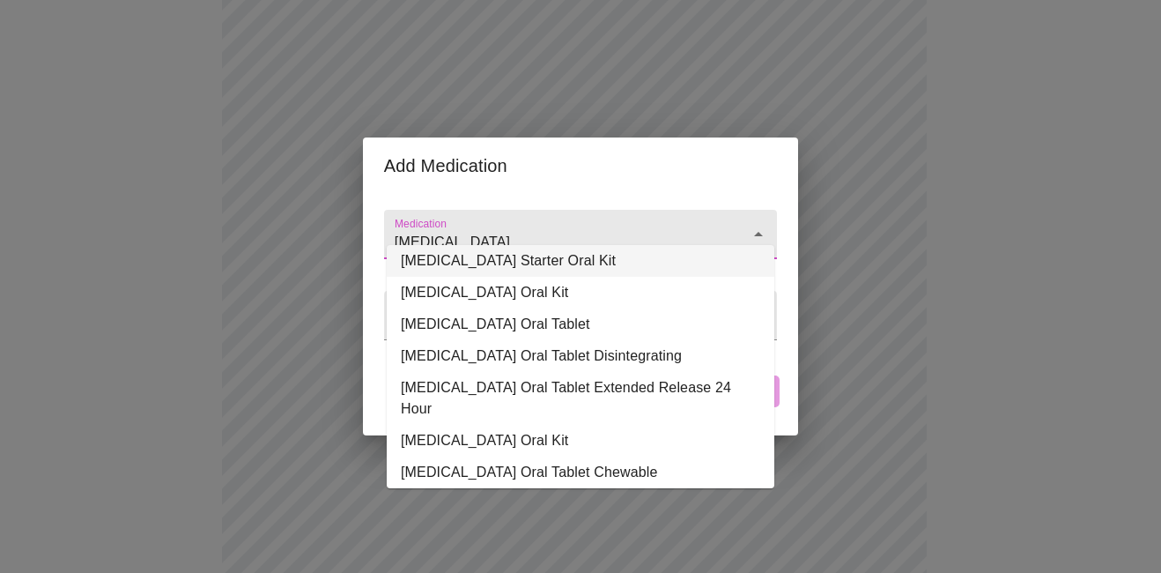
drag, startPoint x: 451, startPoint y: 226, endPoint x: 306, endPoint y: 218, distance: 145.6
click at [306, 218] on div "Add Medication Medication [MEDICAL_DATA] Weight / Dosage ​ Cancel Add" at bounding box center [580, 286] width 1161 height 573
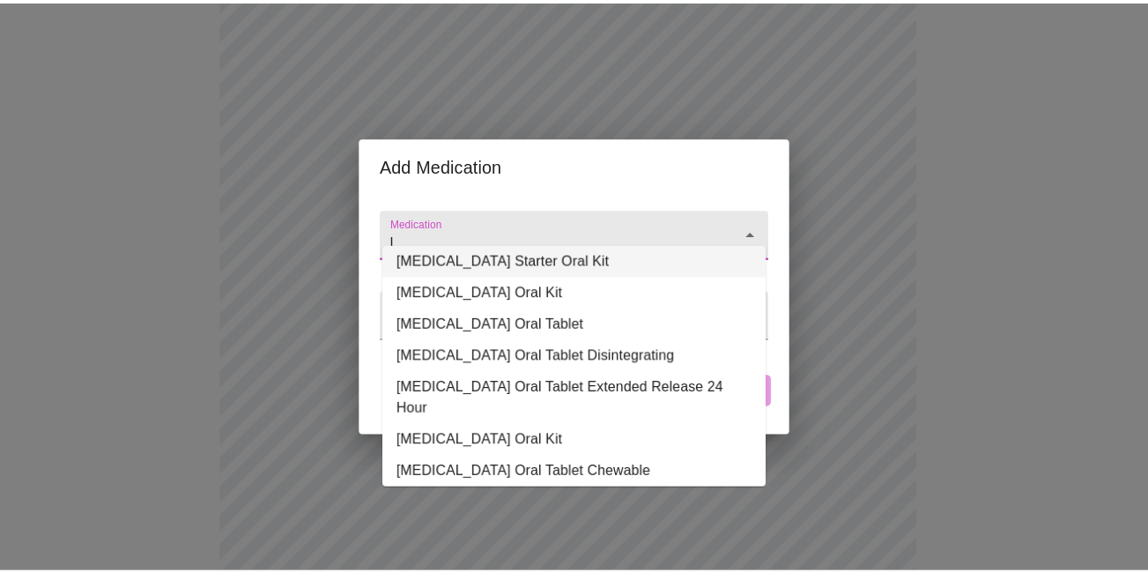
scroll to position [0, 0]
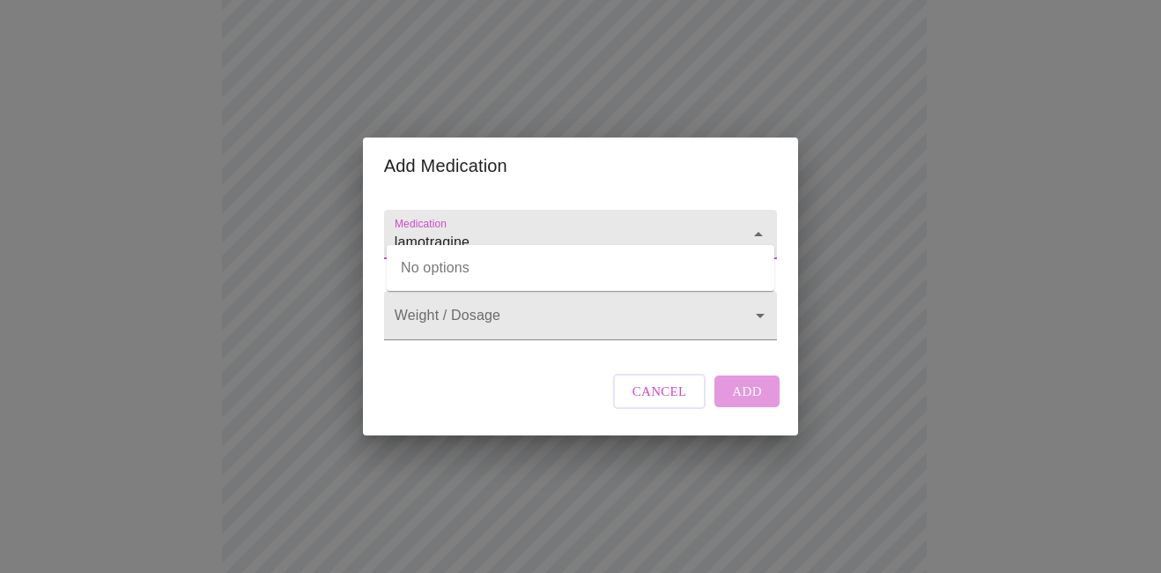
type input "lamotragine"
type input "lemotregine"
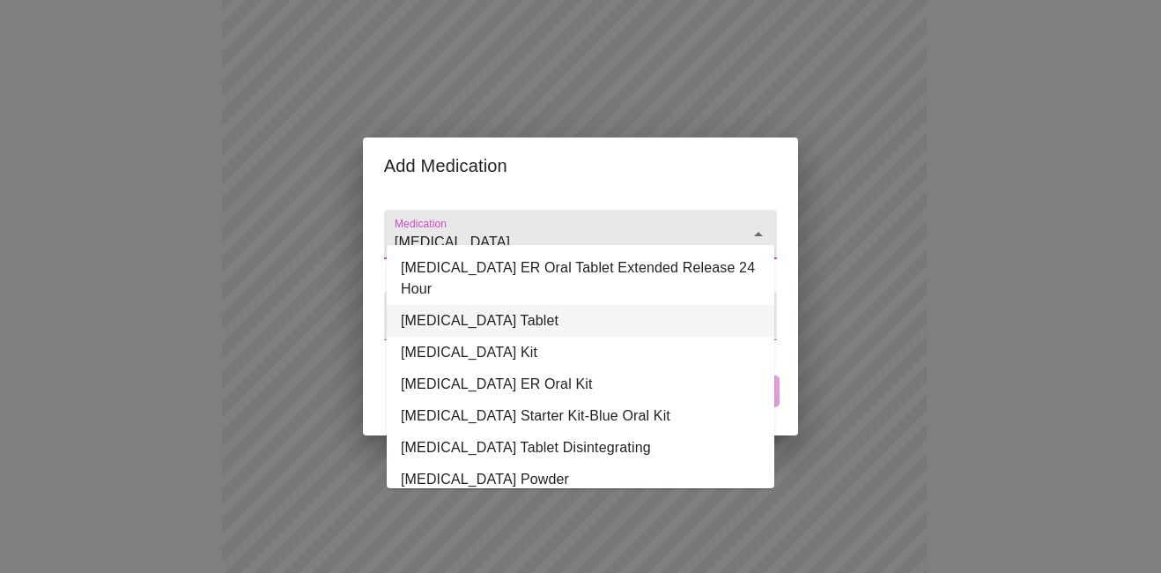
click at [522, 305] on li "[MEDICAL_DATA] Tablet" at bounding box center [581, 321] width 388 height 32
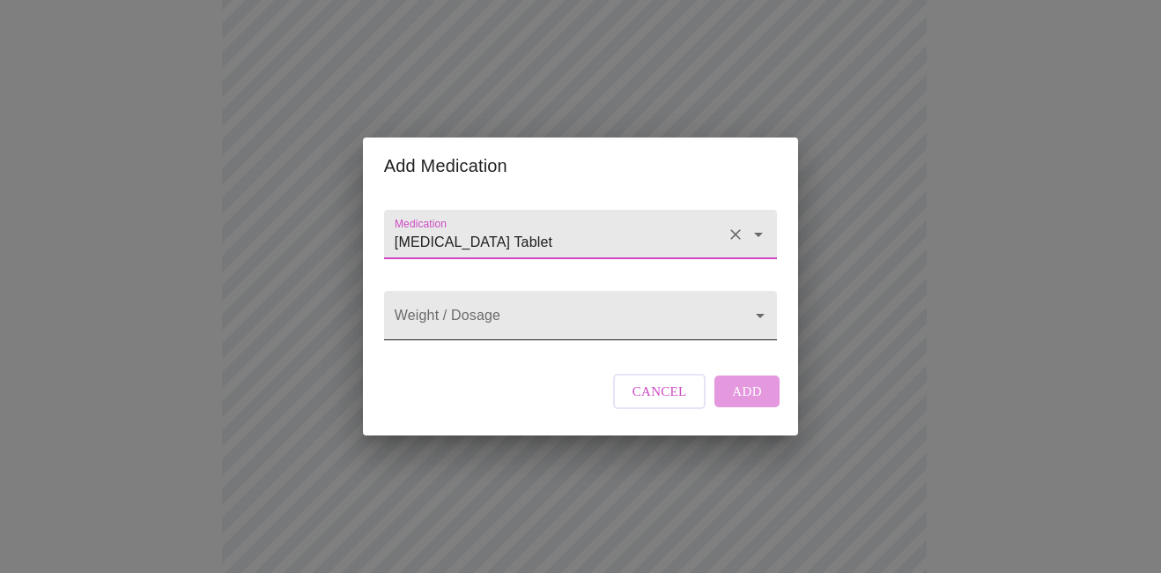
type input "[MEDICAL_DATA] Tablet"
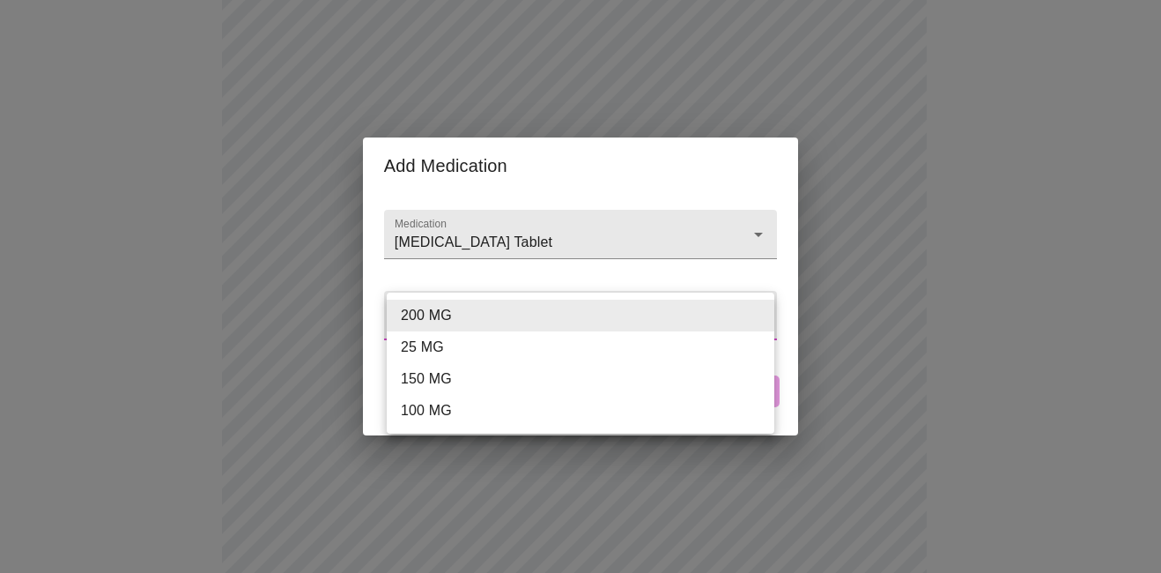
click at [551, 320] on body "MyMenopauseRx Appointments Messaging Labs Uploads Medications Community Refer a…" at bounding box center [580, 389] width 1147 height 1388
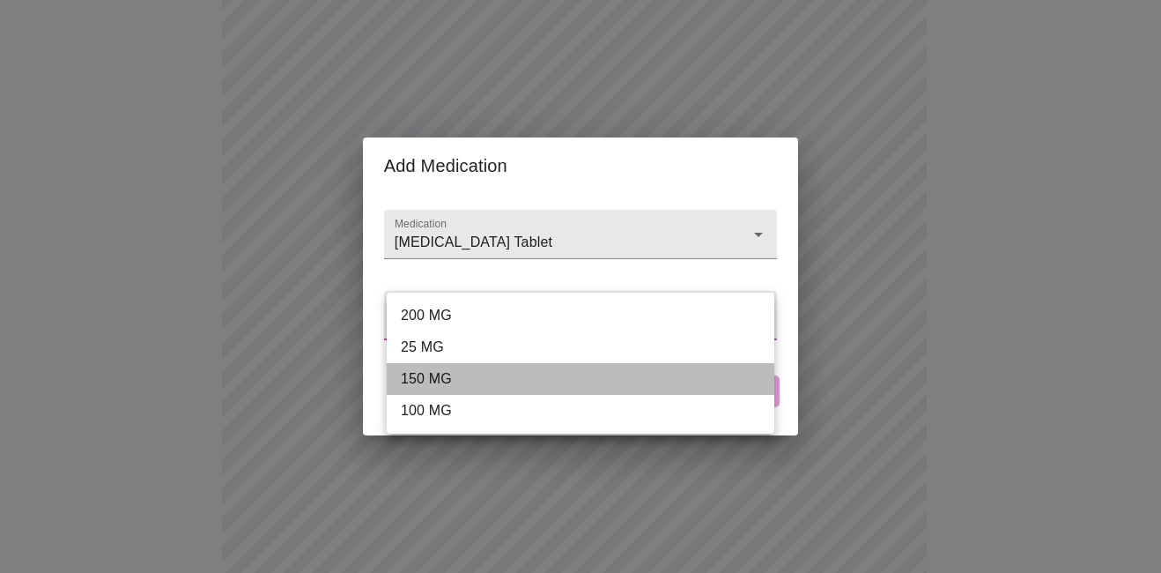
click at [427, 372] on li "150 MG" at bounding box center [581, 379] width 388 height 32
type input "150 MG"
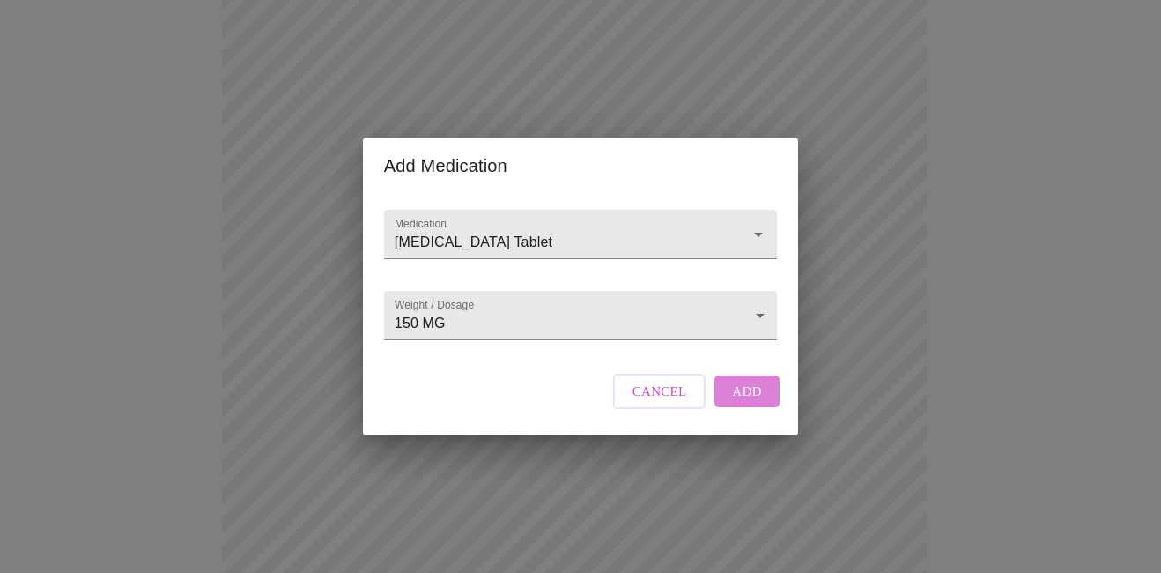
click at [757, 403] on span "Add" at bounding box center [747, 391] width 30 height 23
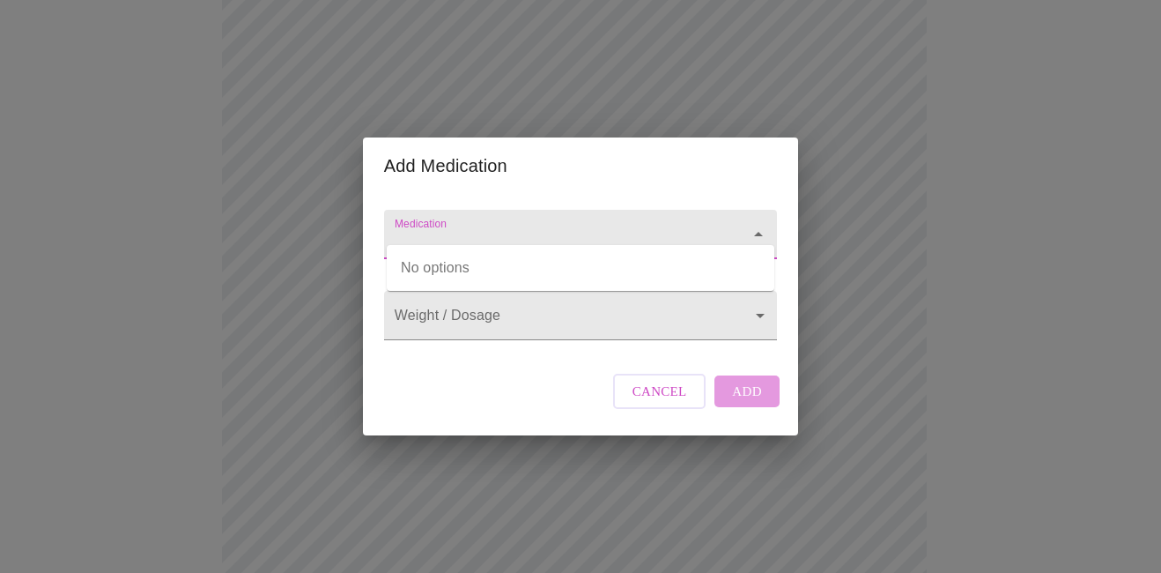
click at [477, 227] on input "Medication" at bounding box center [555, 242] width 329 height 33
type input "symbolta"
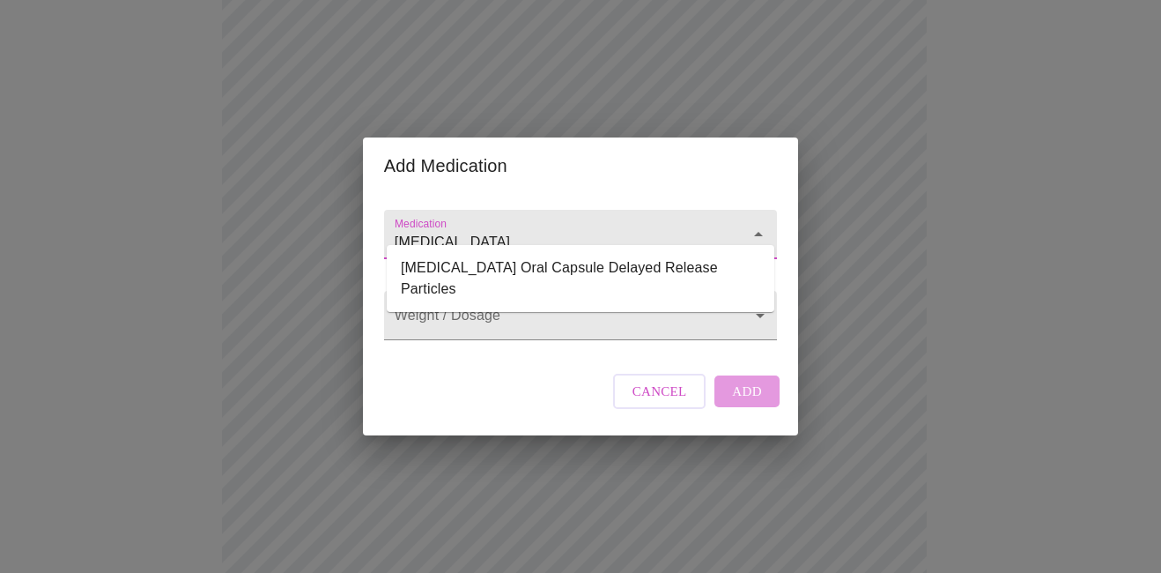
type input "[MEDICAL_DATA]"
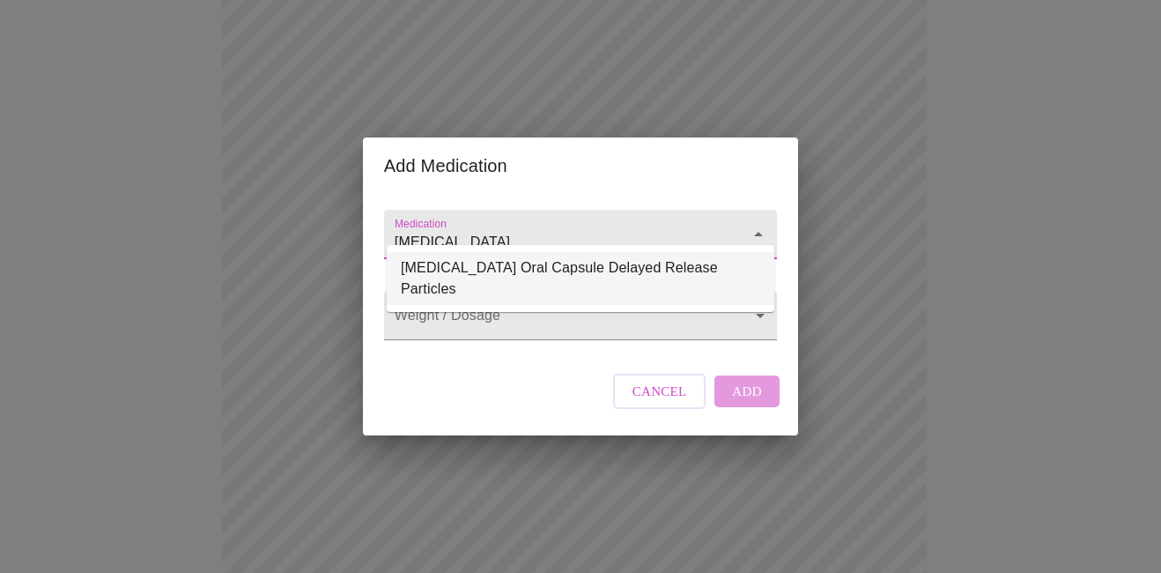
type input "[MEDICAL_DATA] Oral Capsule Delayed Release Particles"
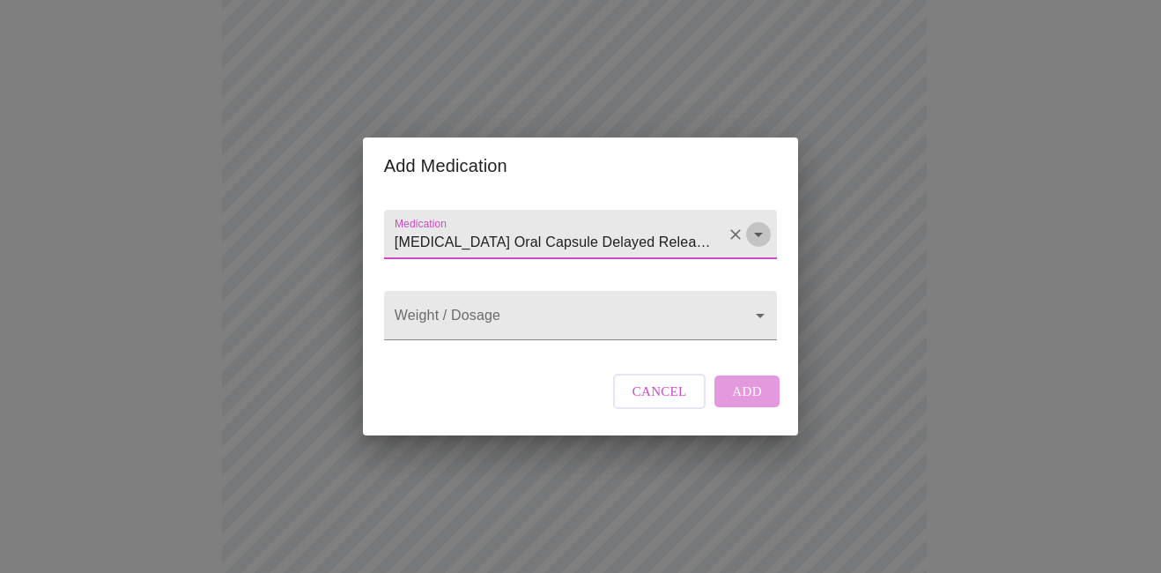
click at [758, 233] on icon "Open" at bounding box center [758, 235] width 9 height 4
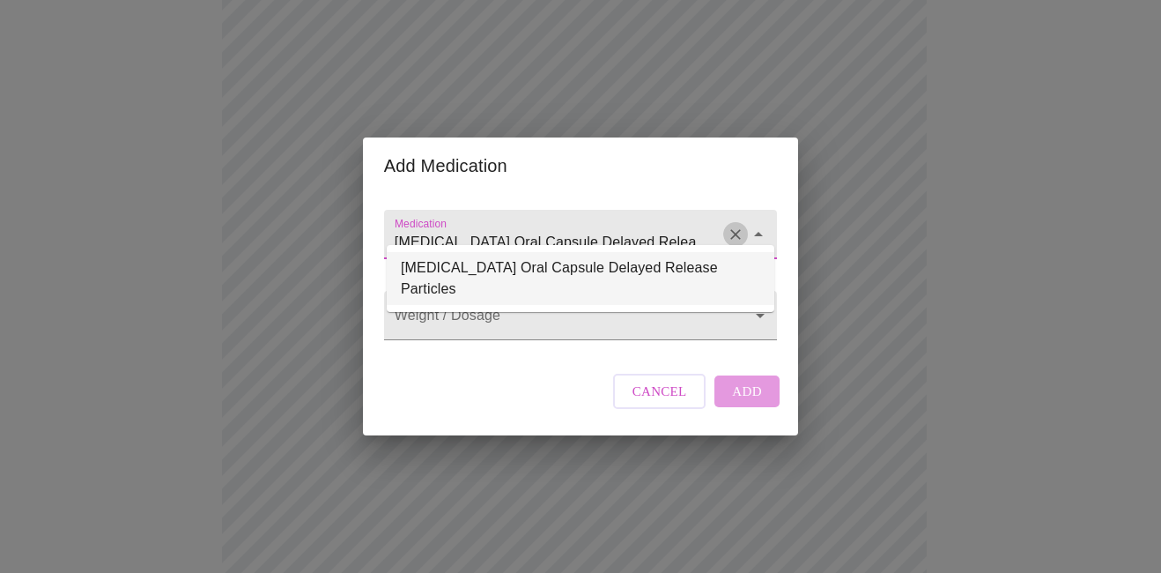
click at [734, 226] on icon "Clear" at bounding box center [736, 235] width 18 height 18
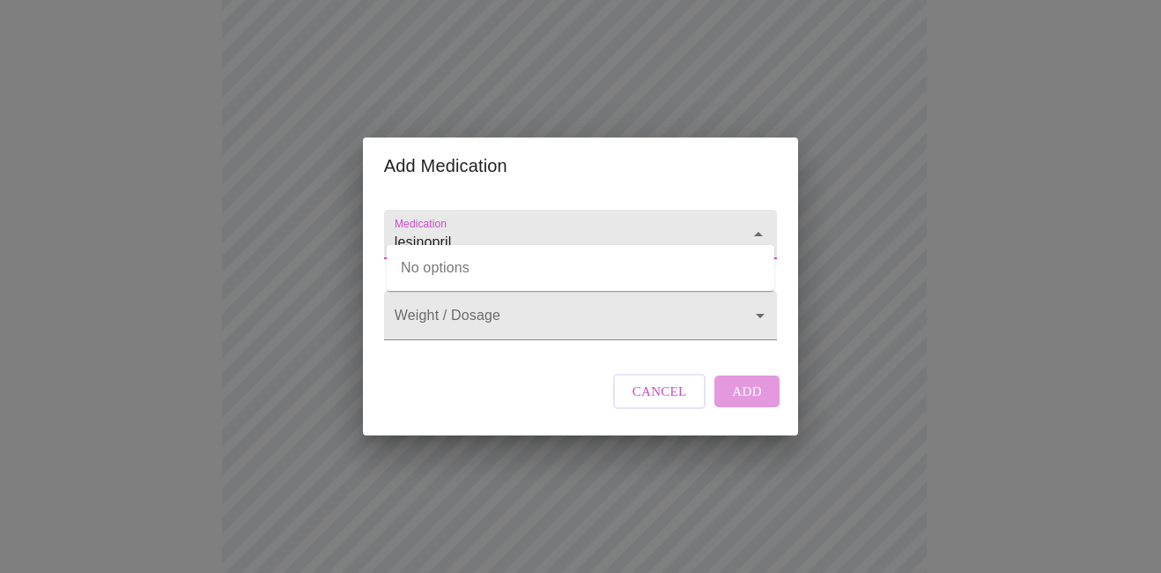
click at [403, 226] on input "lesinopril" at bounding box center [555, 242] width 329 height 33
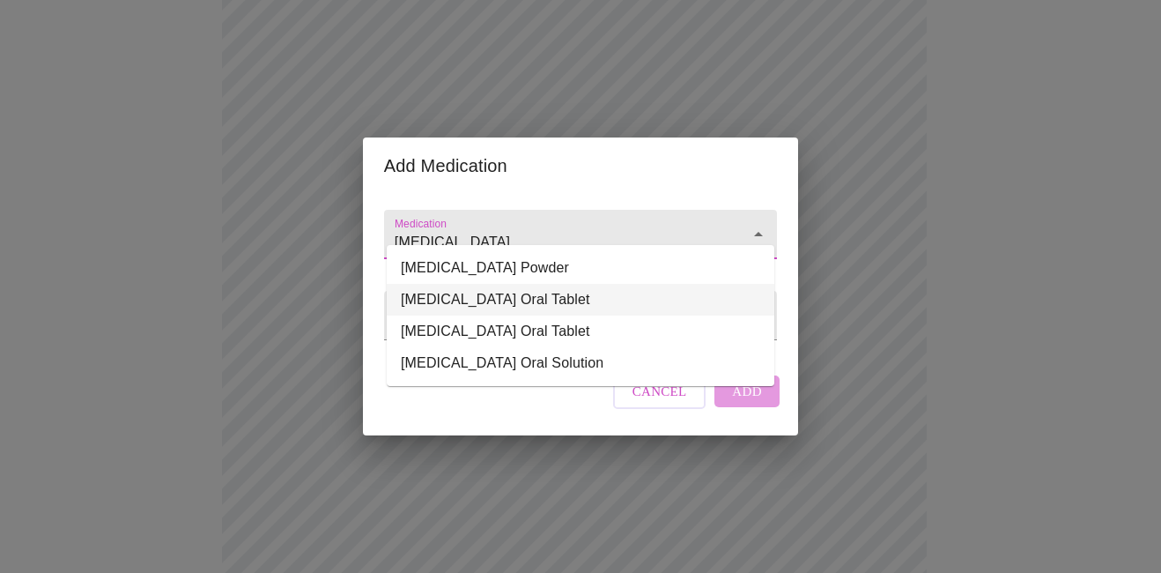
click at [509, 300] on li "[MEDICAL_DATA] Oral Tablet" at bounding box center [581, 300] width 388 height 32
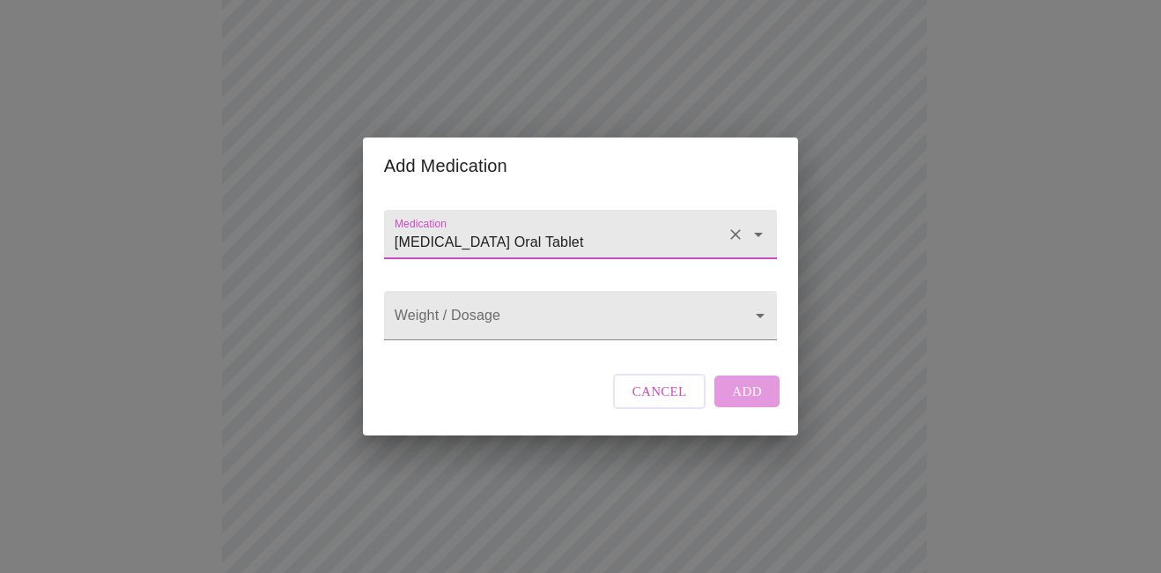
type input "[MEDICAL_DATA] Oral Tablet"
click at [551, 364] on div "Medication [MEDICAL_DATA] Oral Tablet Weight / Dosage ​ Cancel Add" at bounding box center [580, 314] width 407 height 241
click at [537, 326] on body "MyMenopauseRx Appointments Messaging Labs Uploads Medications Community Refer a…" at bounding box center [580, 422] width 1147 height 1454
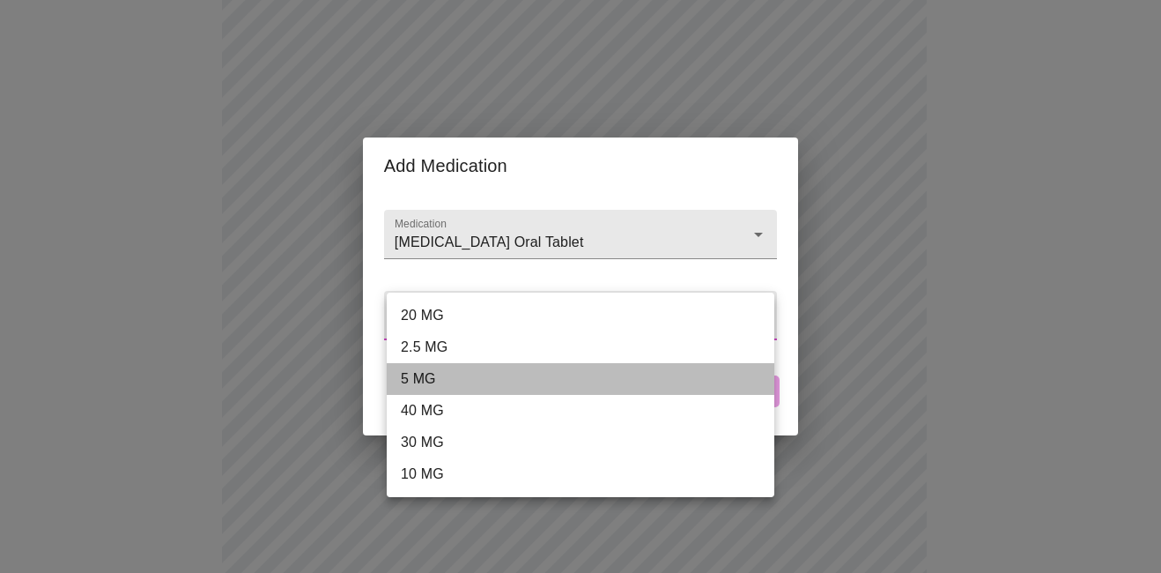
click at [432, 378] on li "5 MG" at bounding box center [581, 379] width 388 height 32
type input "5 MG"
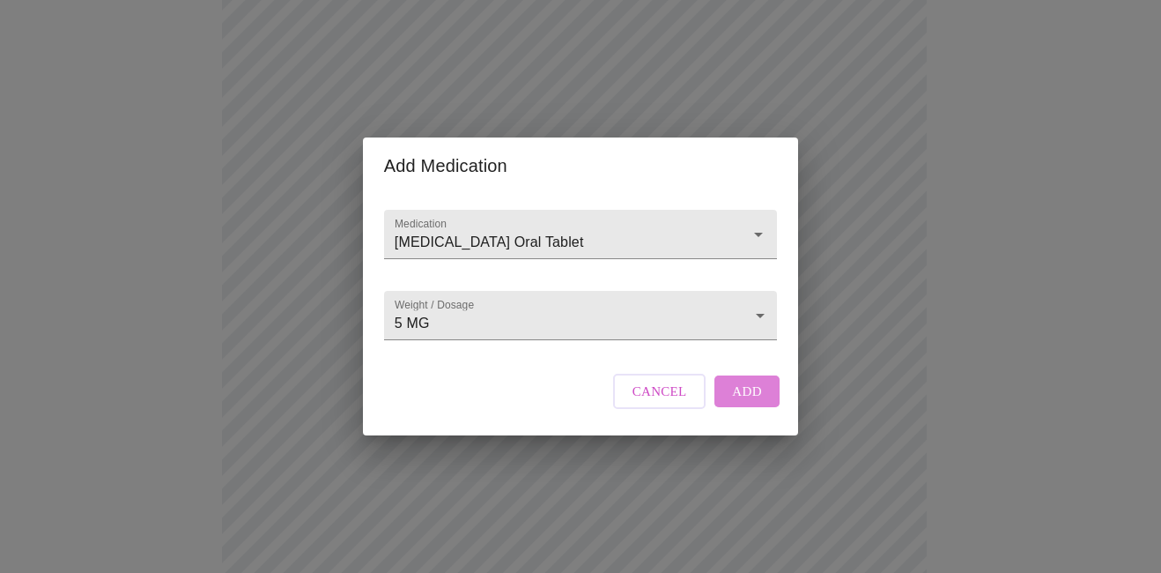
click at [744, 403] on span "Add" at bounding box center [747, 391] width 30 height 23
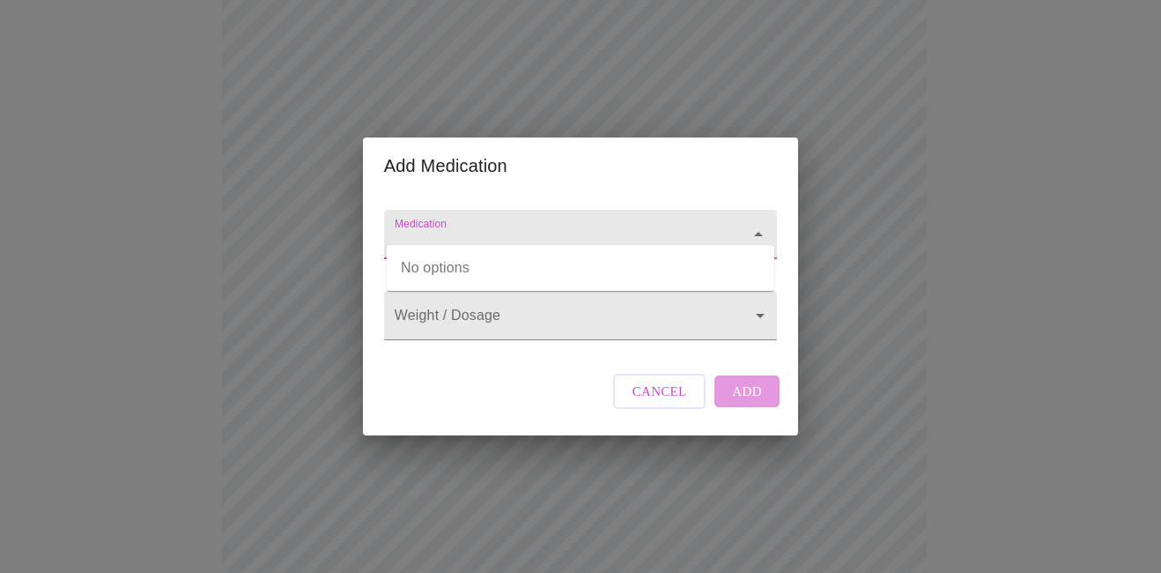
click at [481, 226] on input "Medication" at bounding box center [555, 242] width 329 height 33
click at [762, 224] on icon "Close" at bounding box center [758, 234] width 21 height 21
click at [433, 231] on input "b12" at bounding box center [555, 242] width 329 height 33
drag, startPoint x: 433, startPoint y: 231, endPoint x: 355, endPoint y: 215, distance: 80.0
click at [355, 215] on div "Add Medication Medication b12 Weight / Dosage ​ Cancel Add" at bounding box center [580, 286] width 1161 height 573
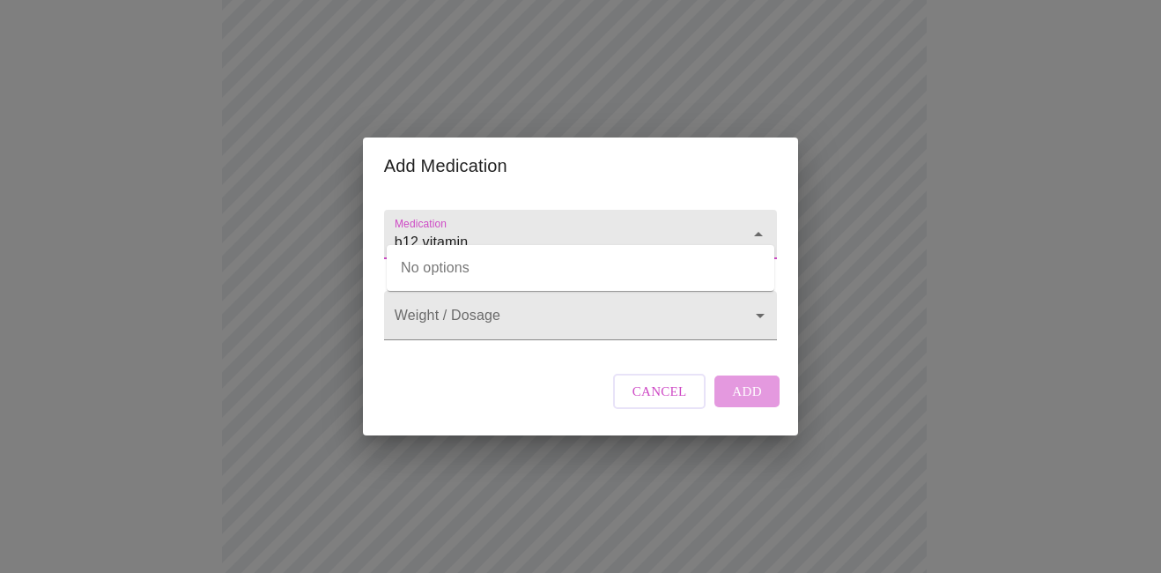
type input "b12 vitamin"
click at [1096, 396] on div "Add Medication Medication Weight / Dosage ​ Cancel Add" at bounding box center [580, 286] width 1161 height 573
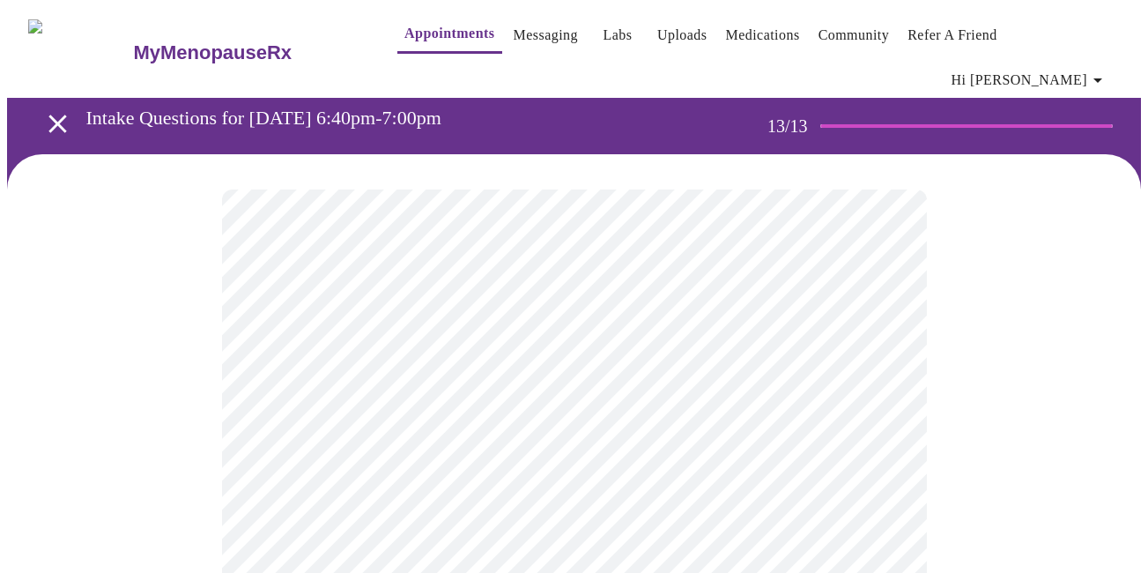
click at [1107, 70] on icon "button" at bounding box center [1097, 80] width 21 height 21
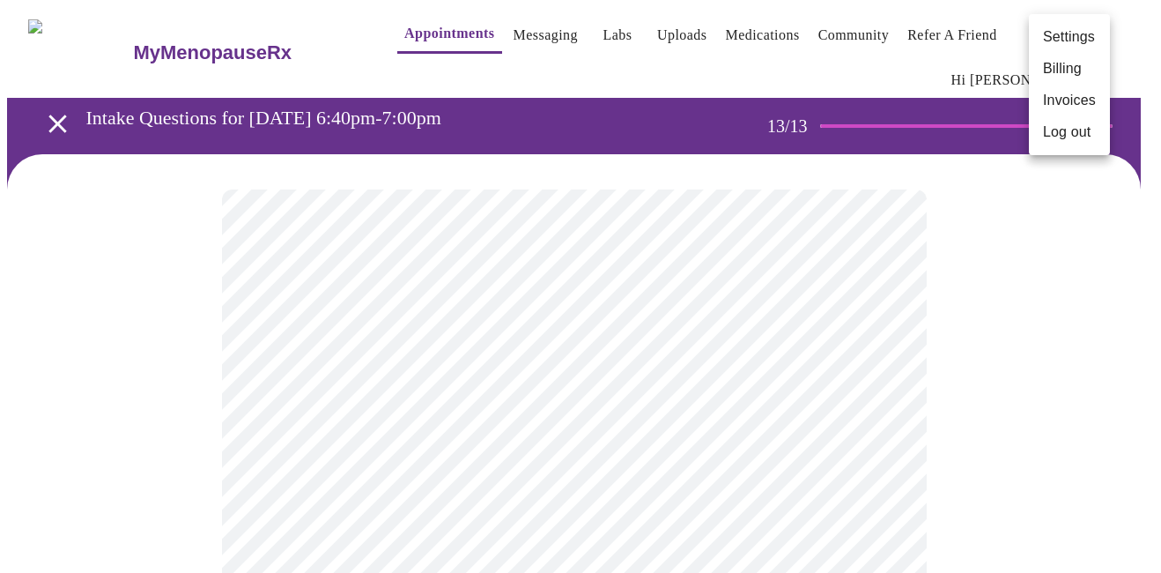
click at [1082, 134] on li "Log out" at bounding box center [1069, 132] width 81 height 32
